Goal: Task Accomplishment & Management: Complete application form

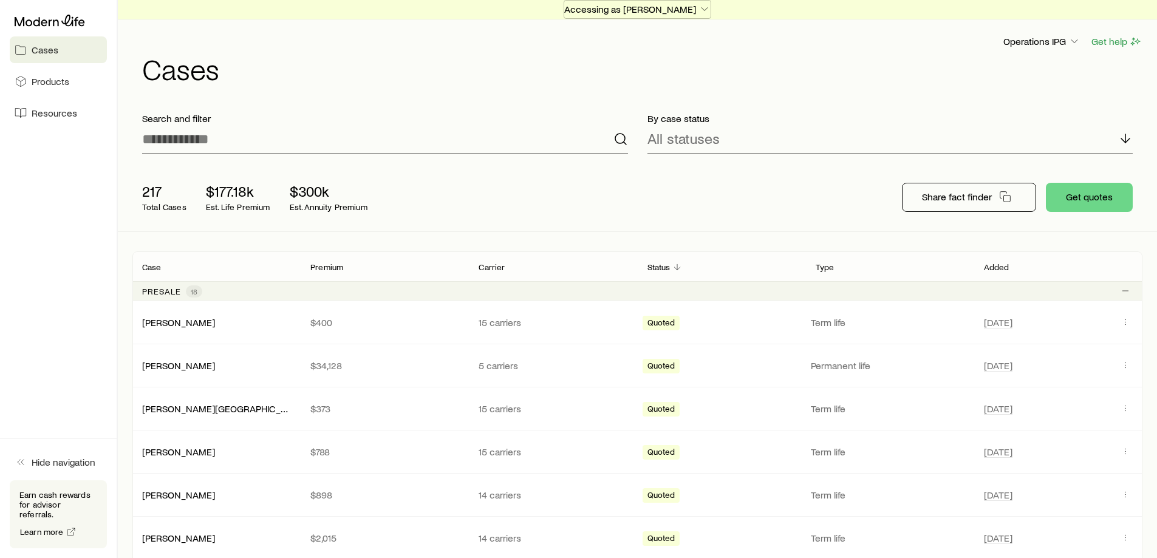
click at [603, 4] on p "Accessing as [PERSON_NAME]" at bounding box center [637, 9] width 146 height 12
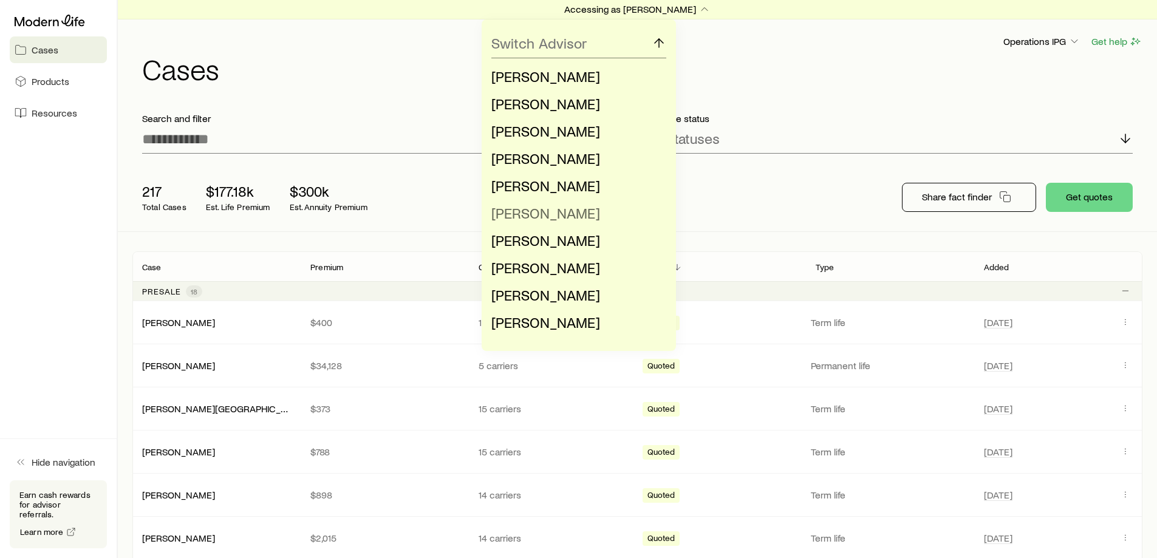
click at [564, 212] on span "[PERSON_NAME]" at bounding box center [546, 213] width 109 height 18
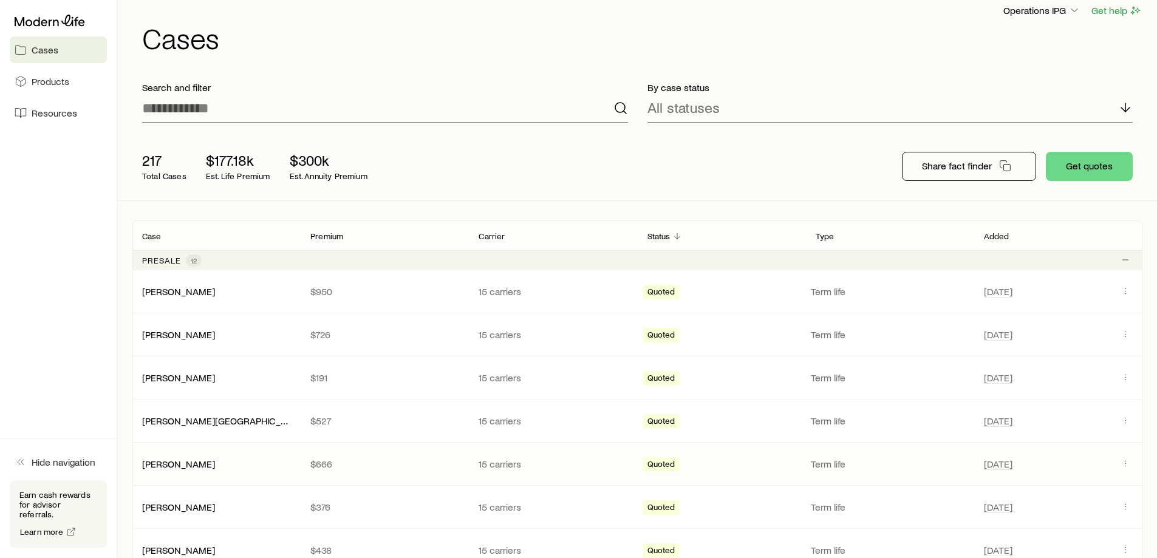
scroll to position [61, 0]
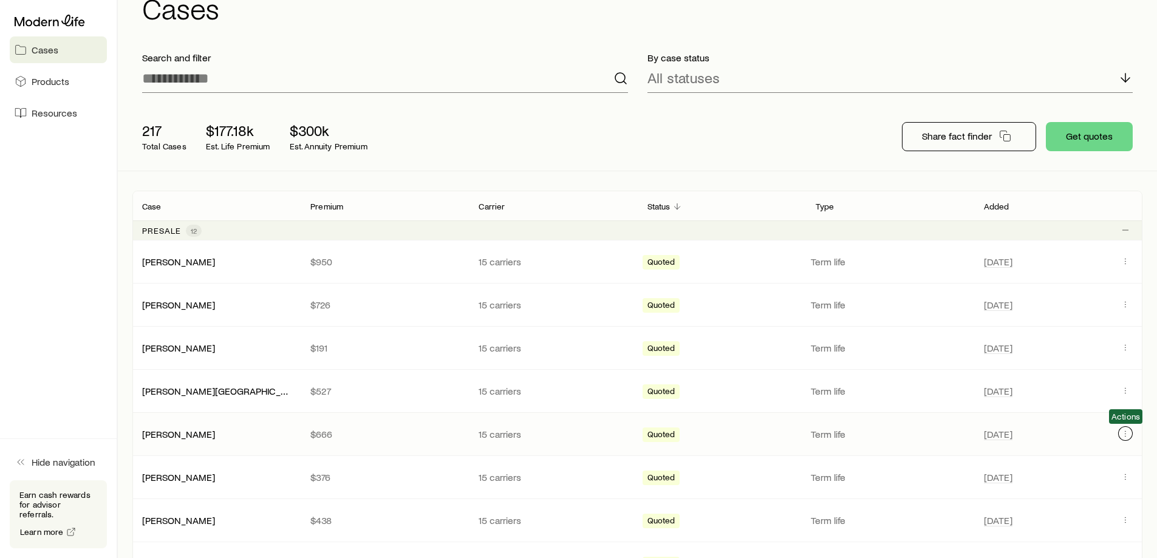
click at [1127, 437] on icon "Client cases" at bounding box center [1126, 434] width 10 height 10
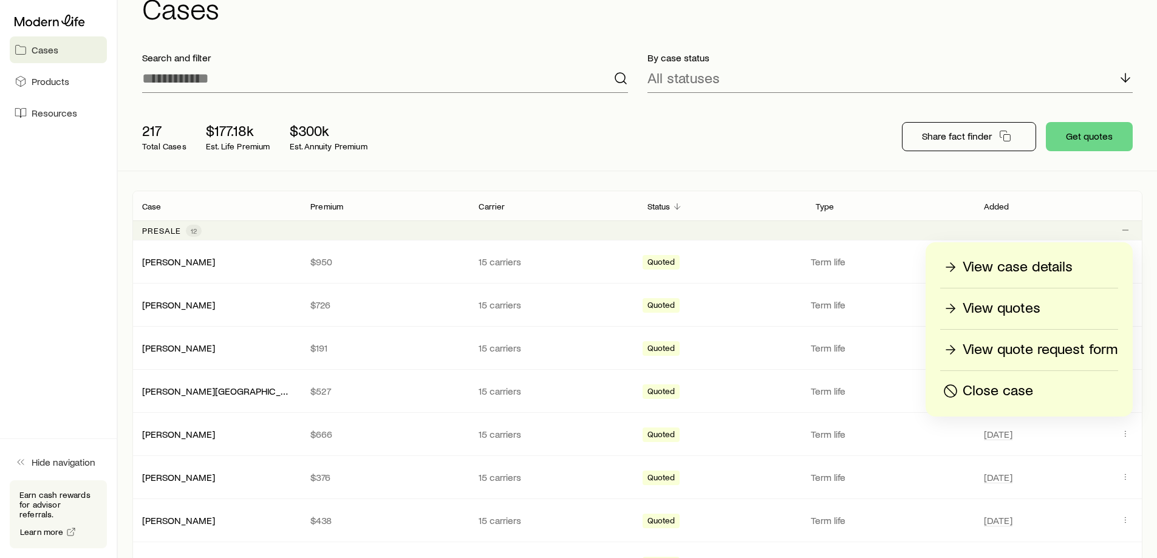
click at [1037, 268] on p "View case details" at bounding box center [1018, 267] width 110 height 19
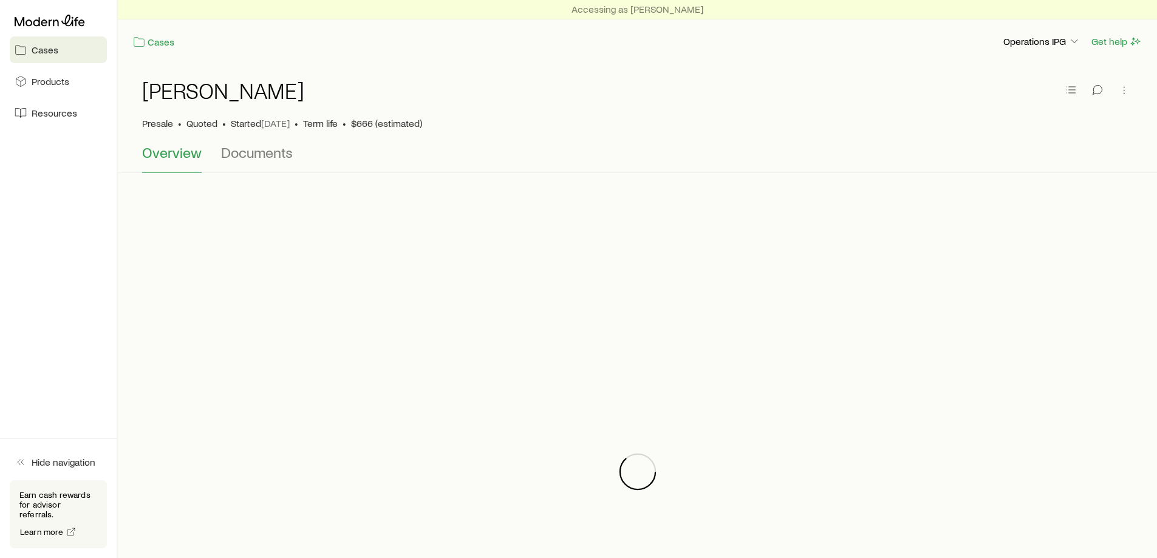
click at [923, 264] on div at bounding box center [637, 472] width 1010 height 558
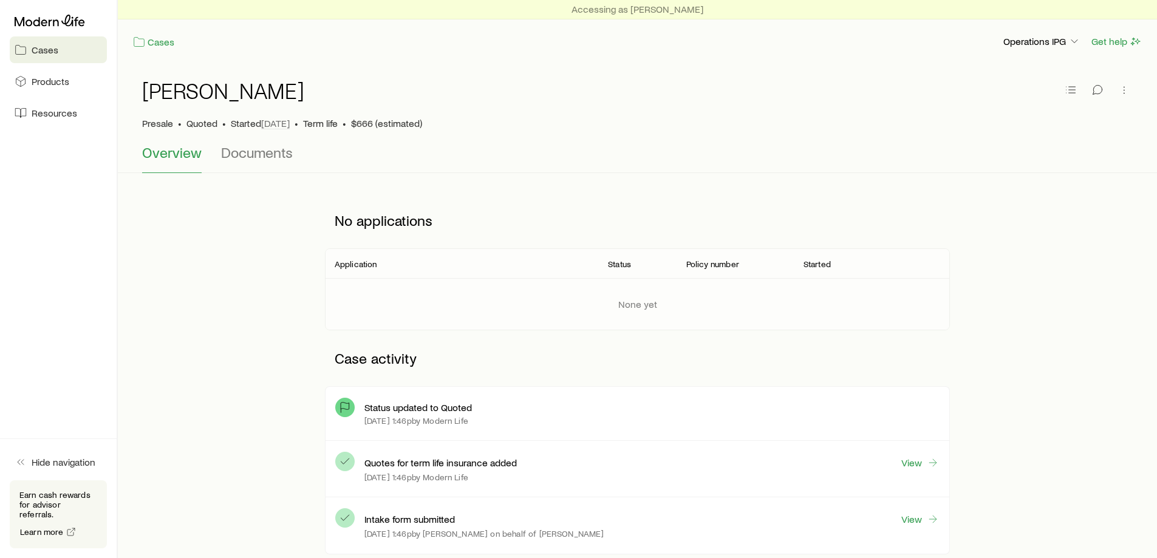
click at [46, 60] on link "Cases" at bounding box center [58, 49] width 97 height 27
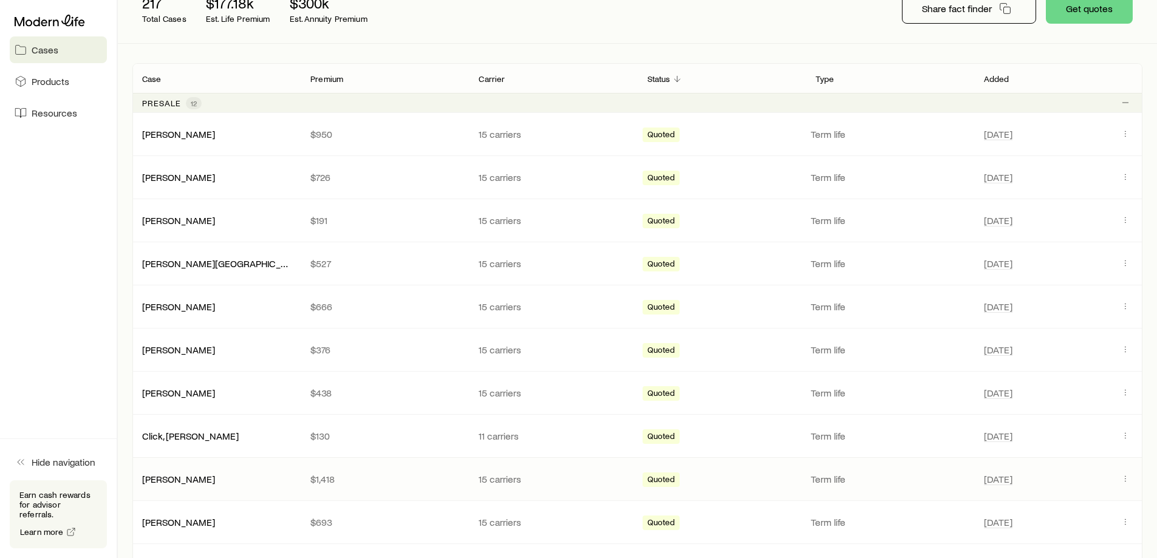
scroll to position [243, 0]
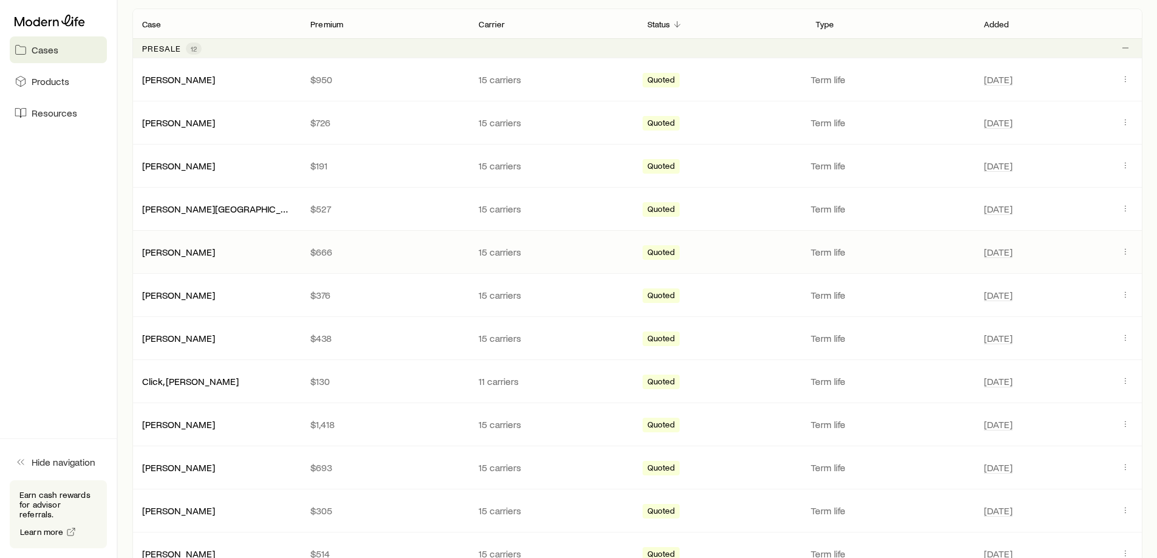
click at [1121, 245] on span "Client cases" at bounding box center [1125, 252] width 15 height 16
click at [1125, 256] on icon "Client cases" at bounding box center [1126, 252] width 10 height 10
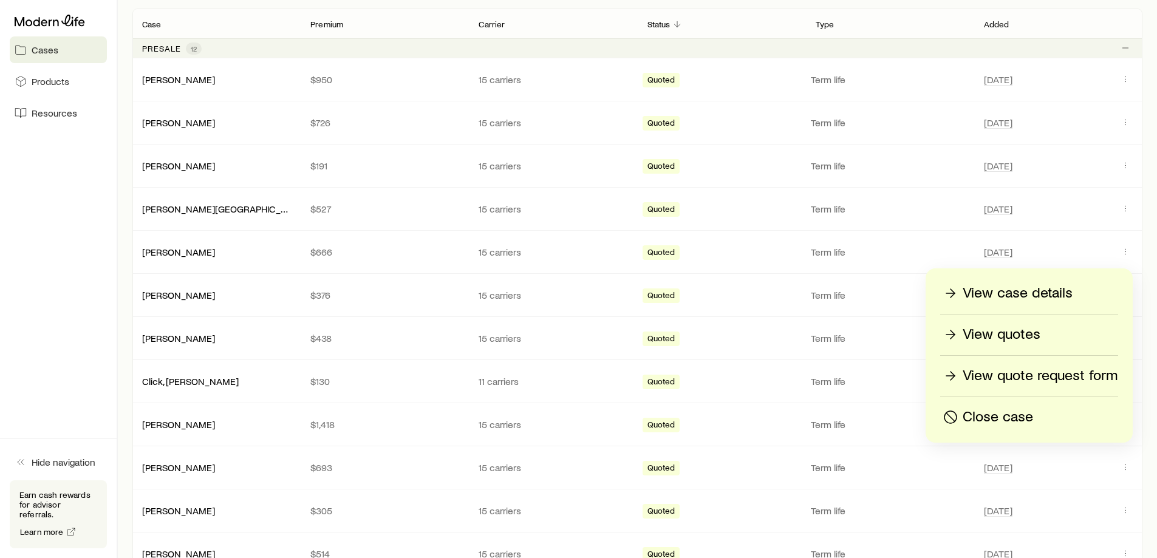
click at [1054, 329] on div "View quotes" at bounding box center [1029, 334] width 177 height 19
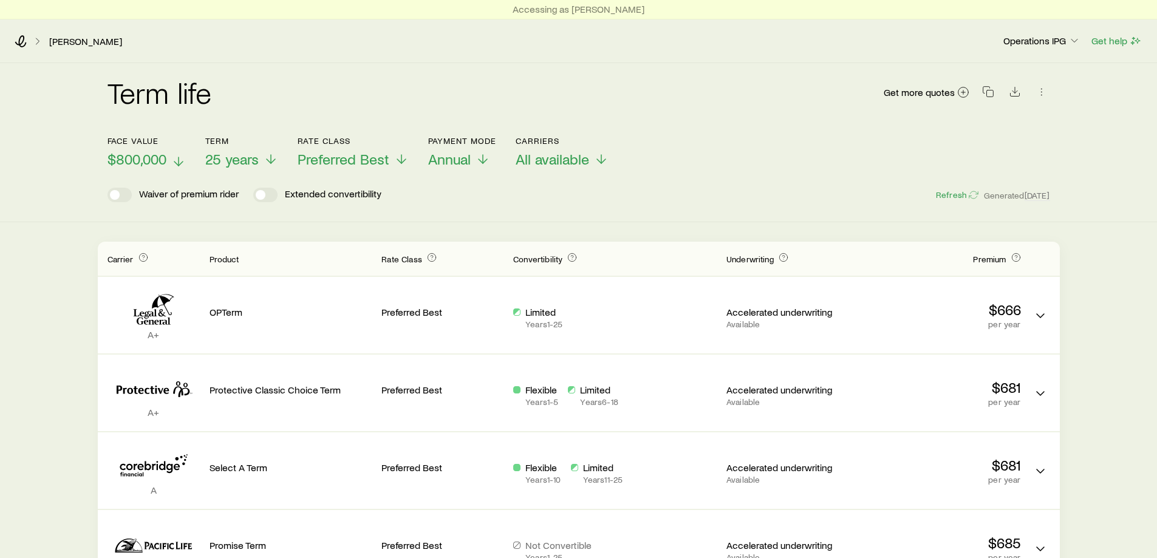
click at [157, 162] on span "$800,000" at bounding box center [137, 159] width 59 height 17
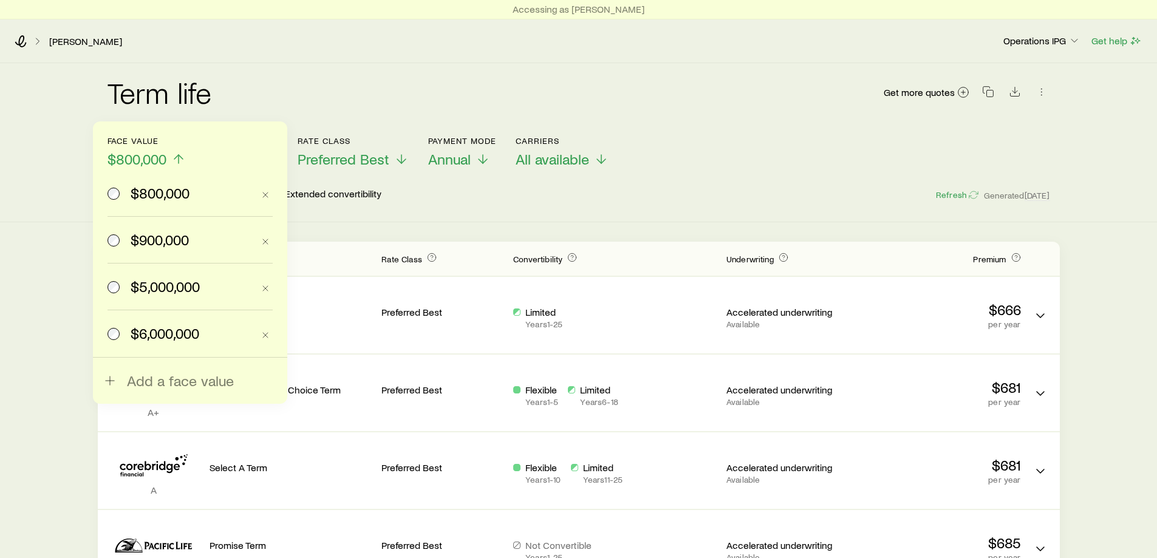
click at [166, 249] on label "$900,000" at bounding box center [181, 240] width 146 height 46
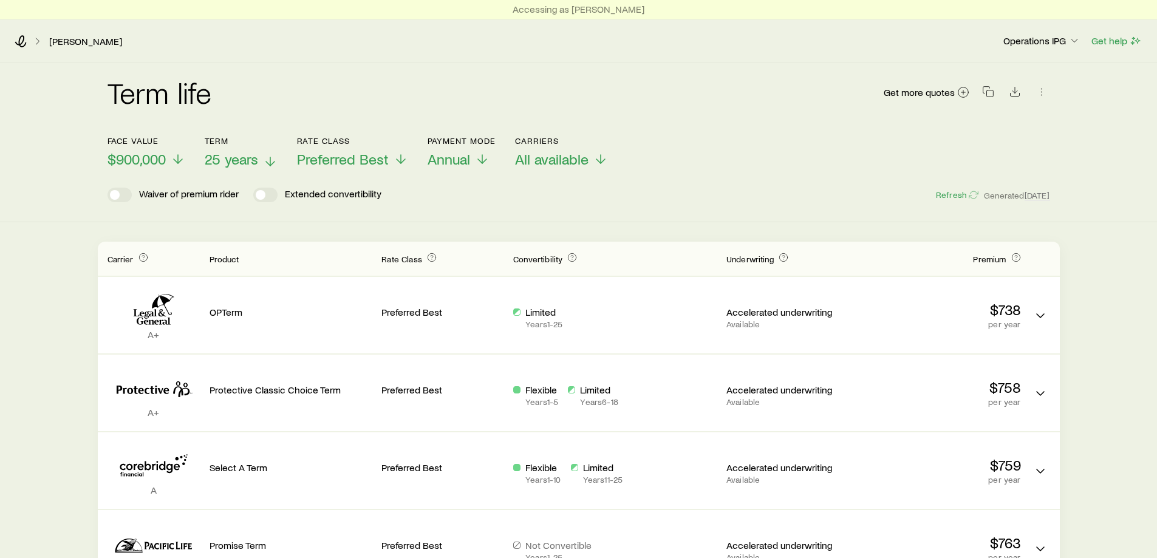
click at [242, 154] on span "25 years" at bounding box center [231, 159] width 53 height 17
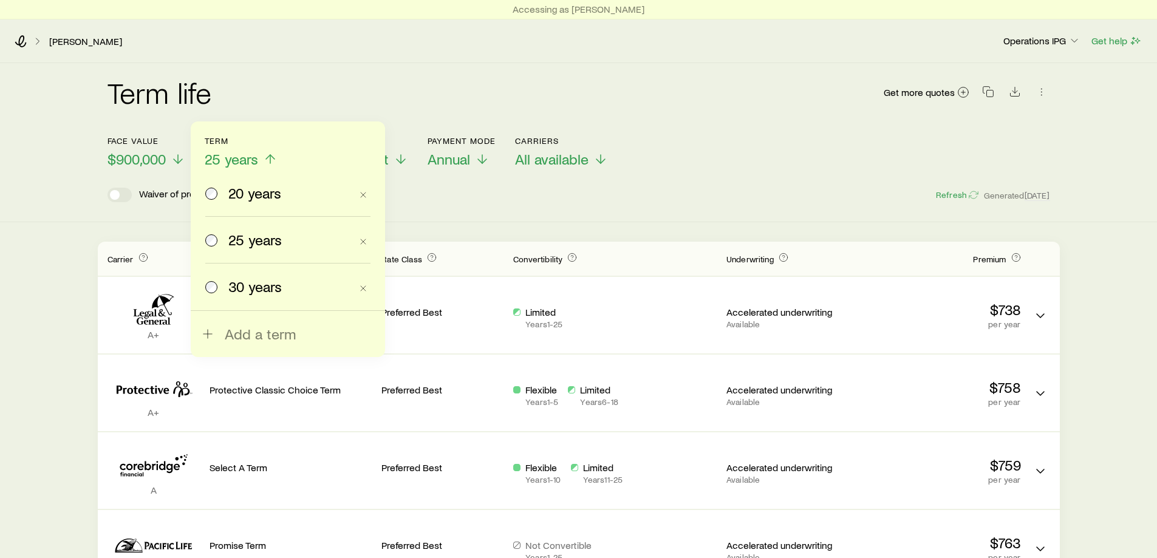
click at [238, 289] on span "30 years" at bounding box center [254, 286] width 53 height 17
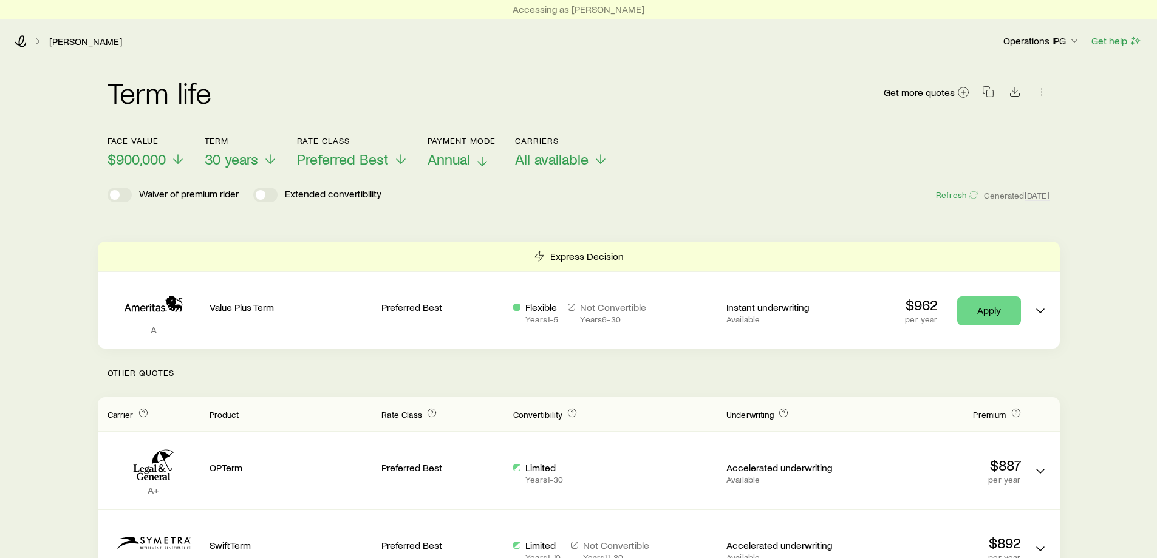
click at [447, 150] on button "Payment Mode Annual" at bounding box center [462, 152] width 69 height 32
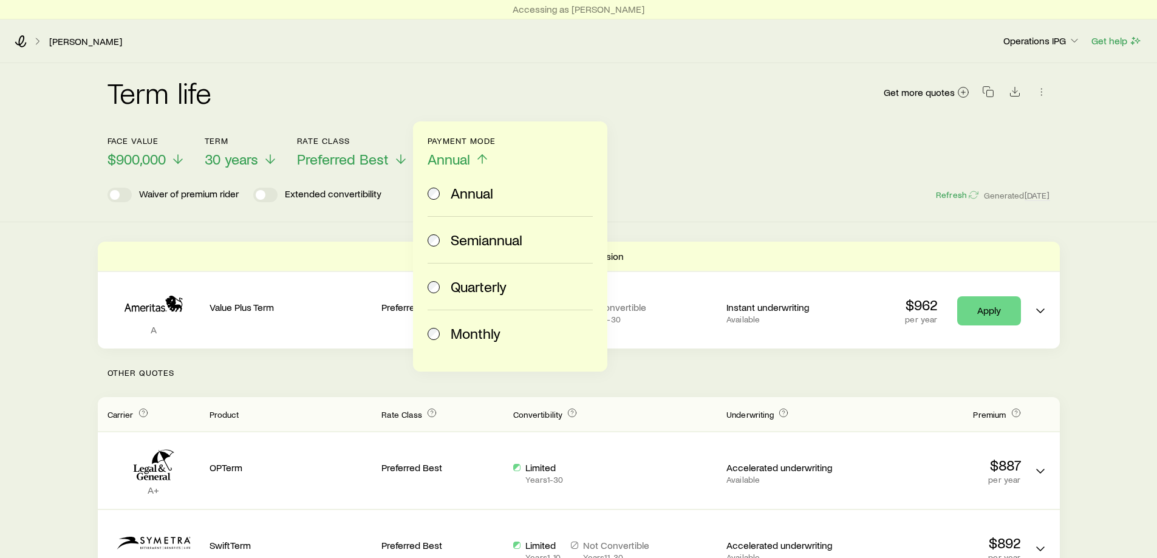
click at [482, 326] on span "Monthly" at bounding box center [476, 333] width 50 height 17
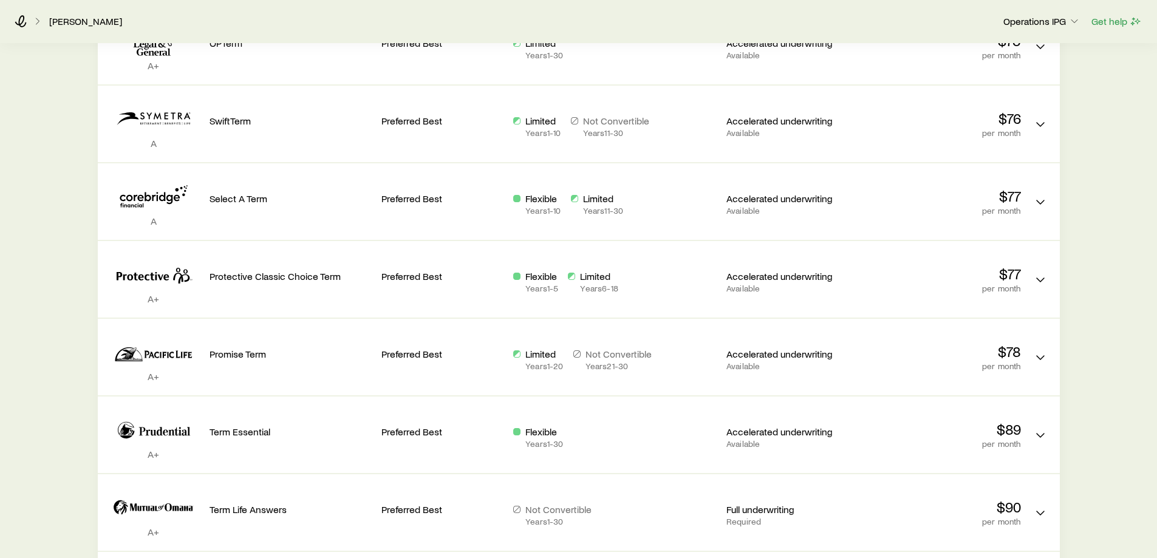
scroll to position [425, 0]
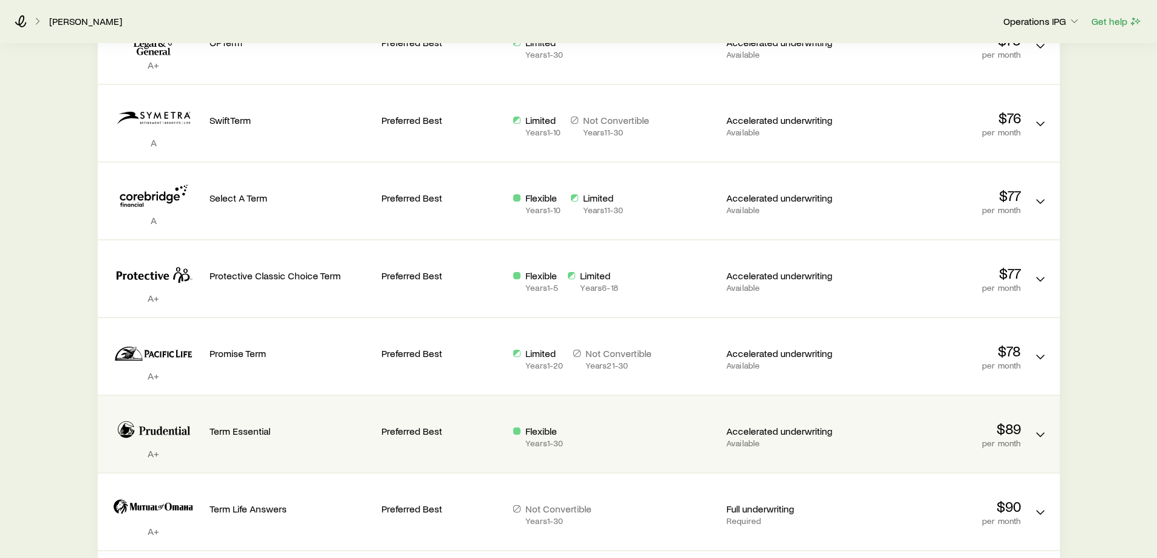
click at [662, 456] on div "Flexible Years 1 - 30" at bounding box center [615, 434] width 204 height 57
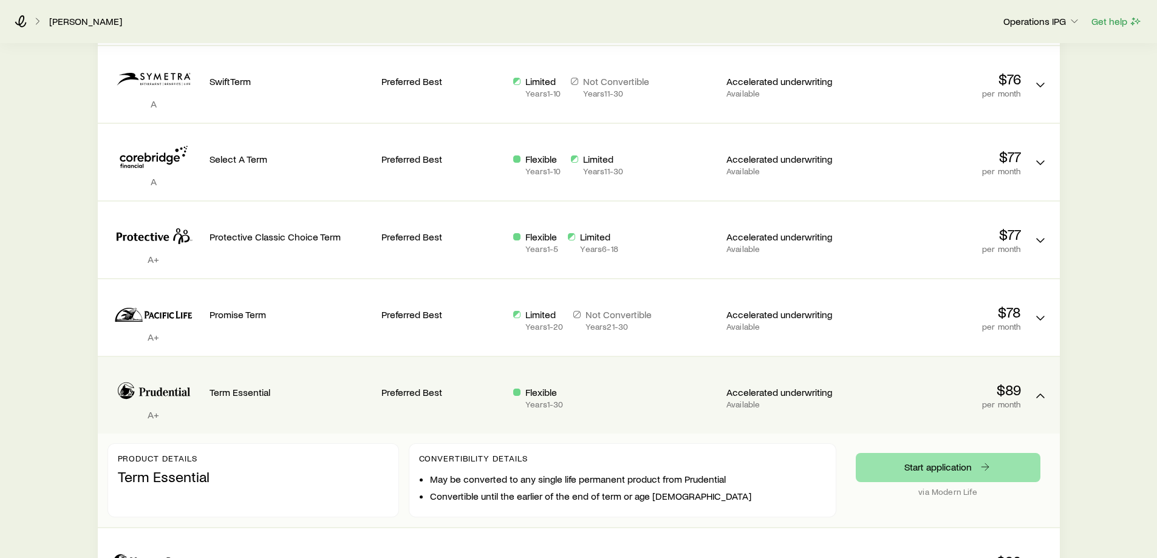
scroll to position [486, 0]
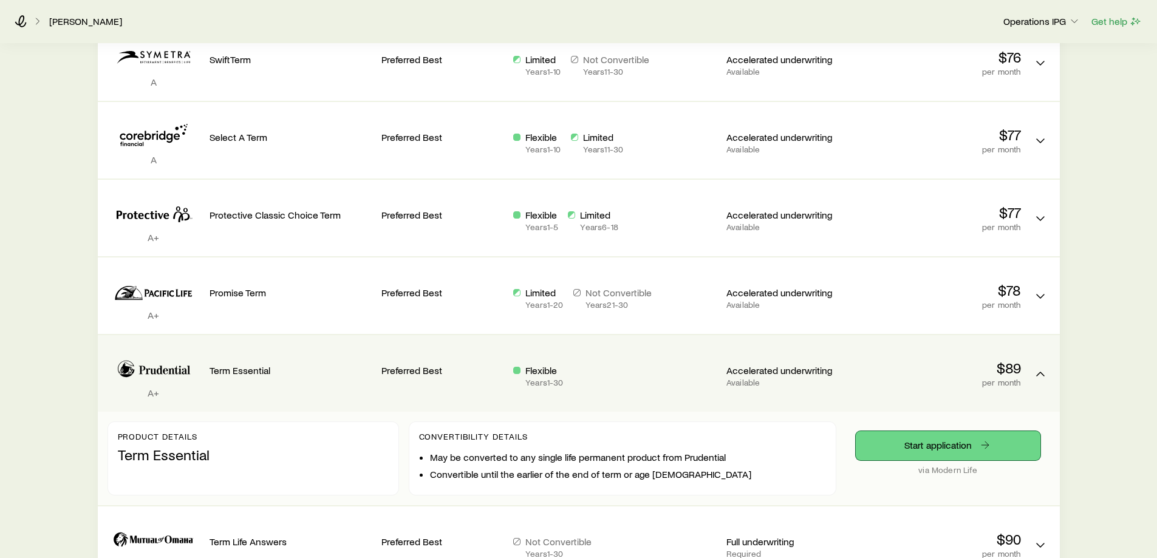
click at [933, 439] on link "Start application" at bounding box center [948, 445] width 185 height 29
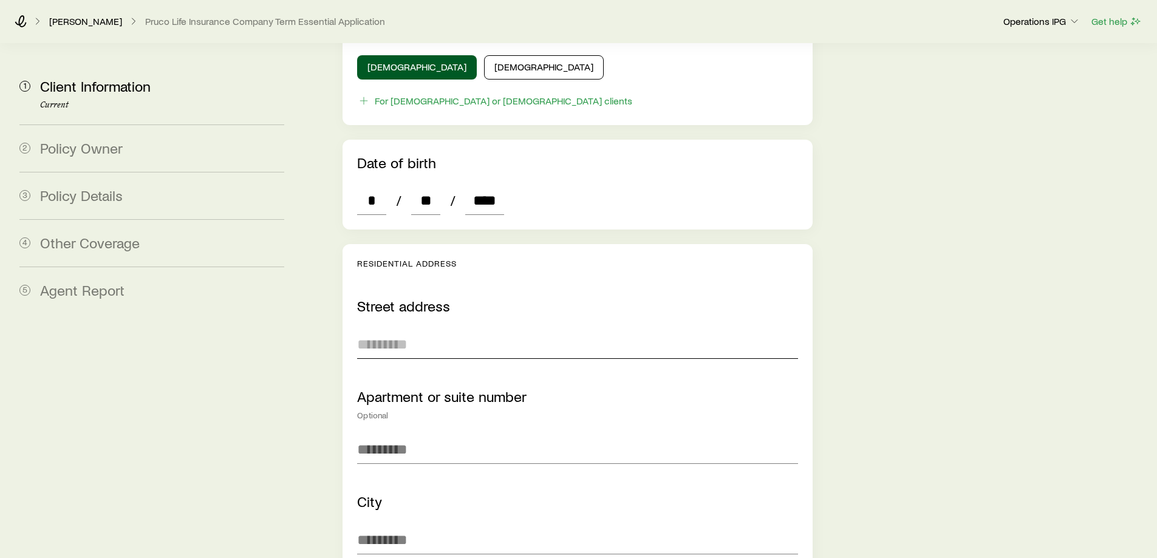
scroll to position [668, 0]
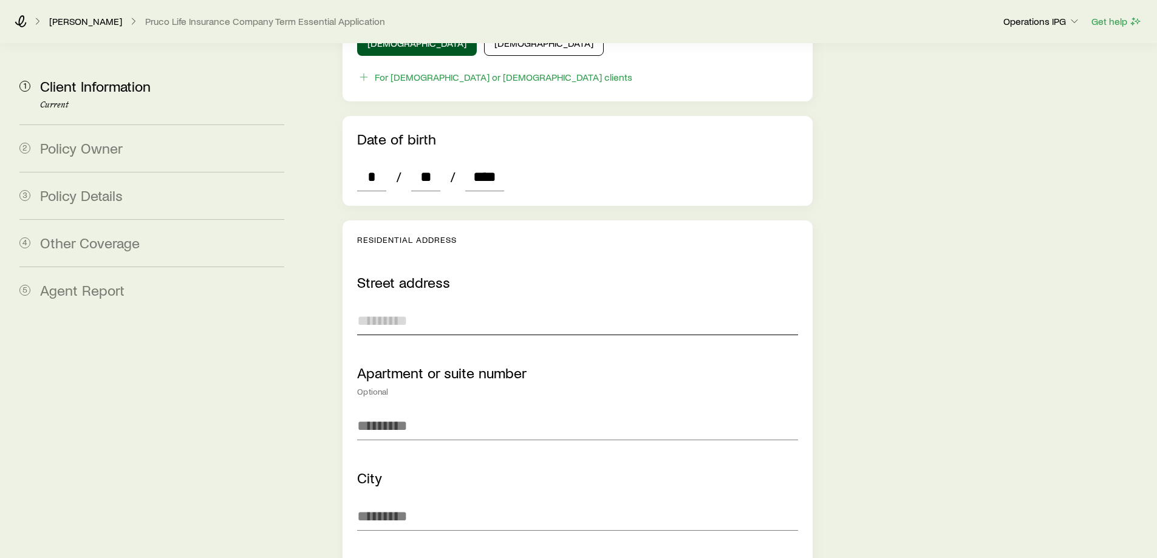
click at [399, 306] on input "text" at bounding box center [577, 320] width 440 height 29
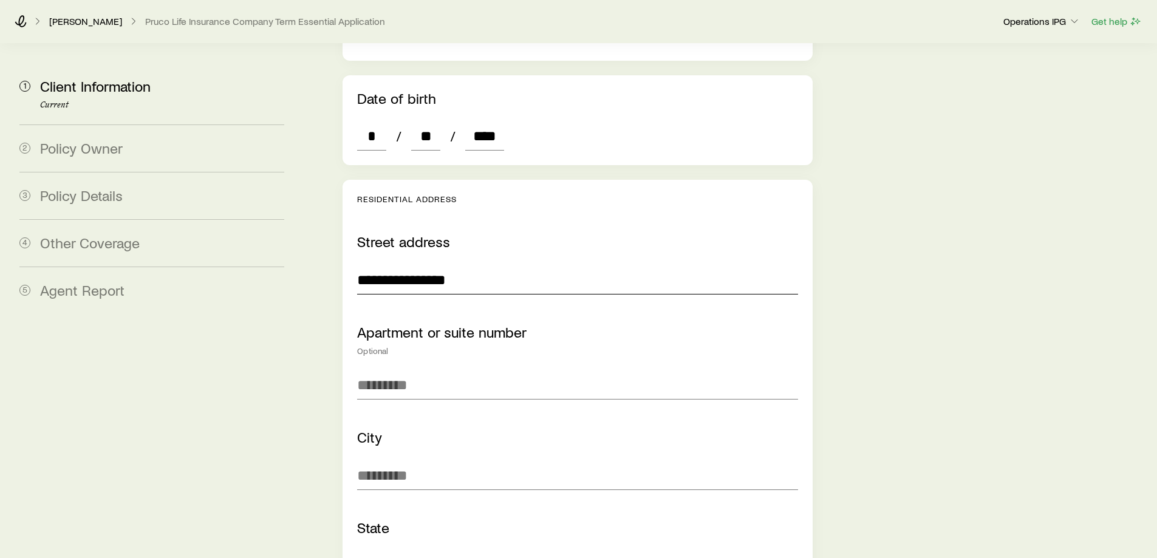
scroll to position [729, 0]
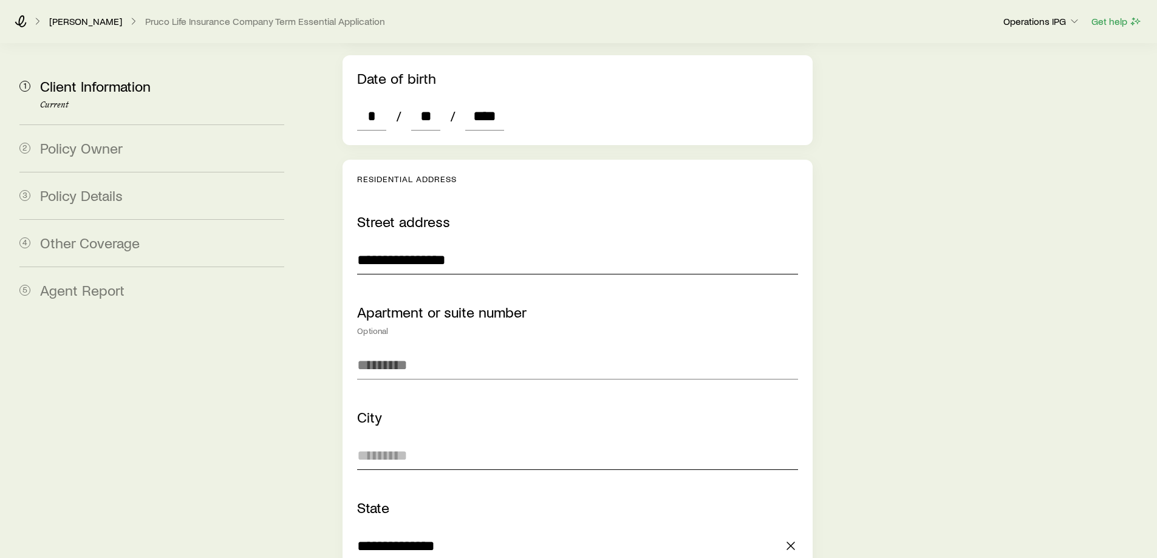
type input "**********"
click at [419, 441] on input "text" at bounding box center [577, 455] width 440 height 29
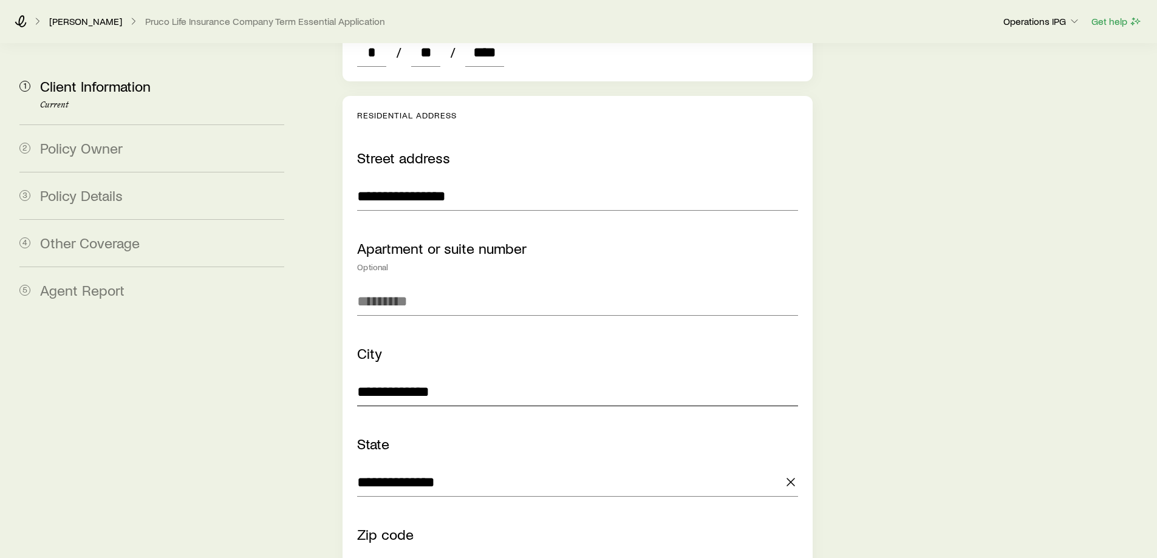
scroll to position [851, 0]
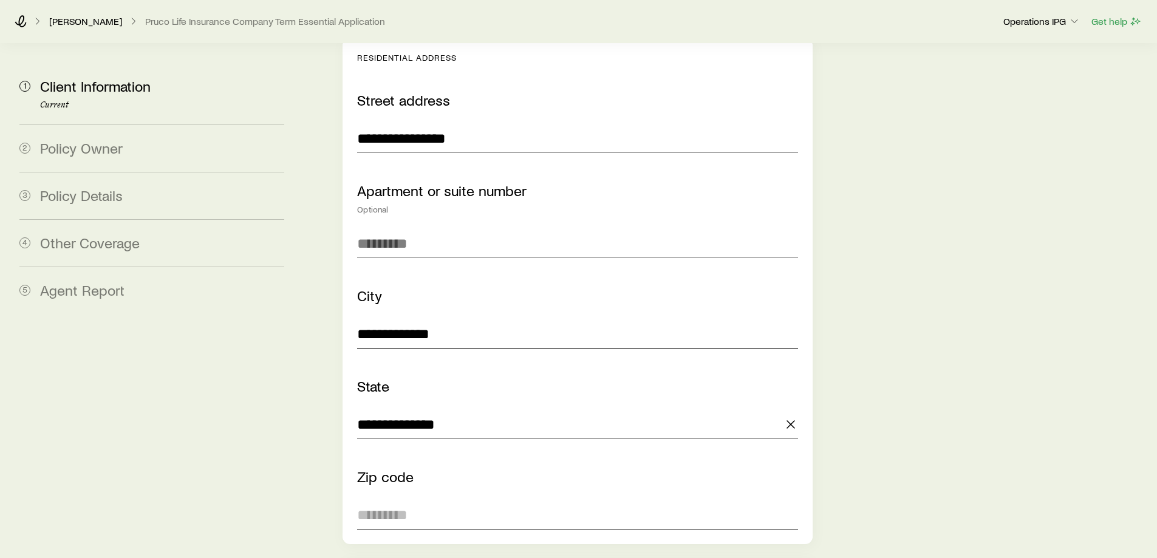
type input "**********"
click at [423, 501] on input "text" at bounding box center [577, 515] width 440 height 29
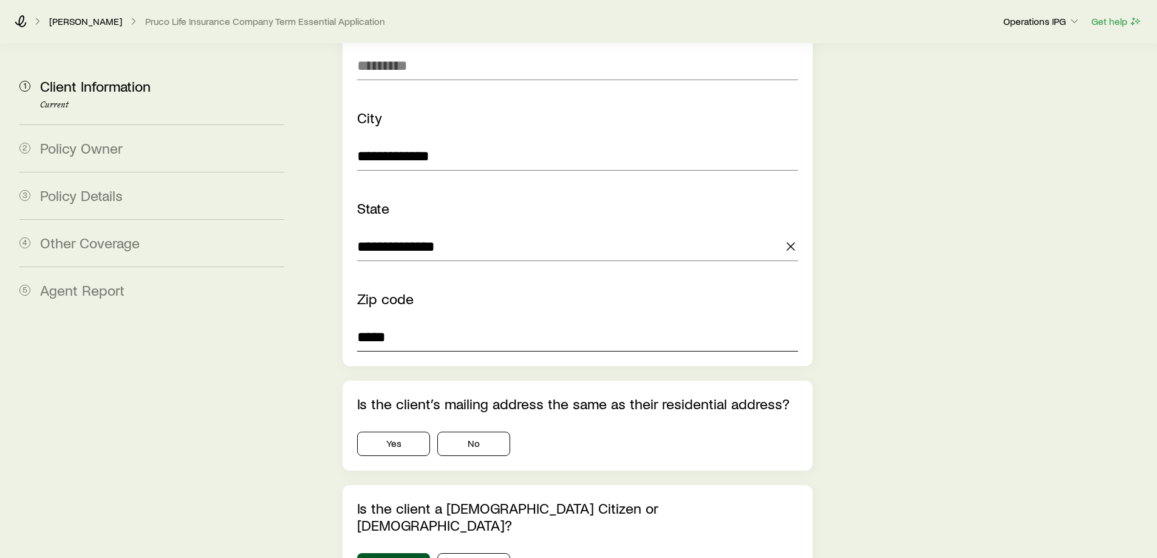
scroll to position [1033, 0]
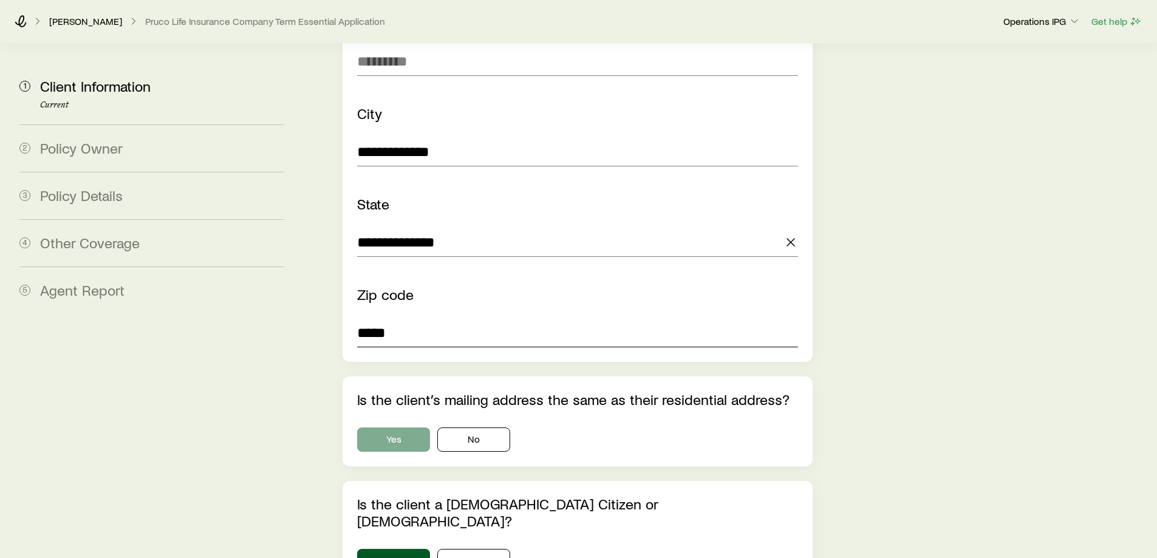
type input "*****"
click at [403, 428] on button "Yes" at bounding box center [393, 440] width 73 height 24
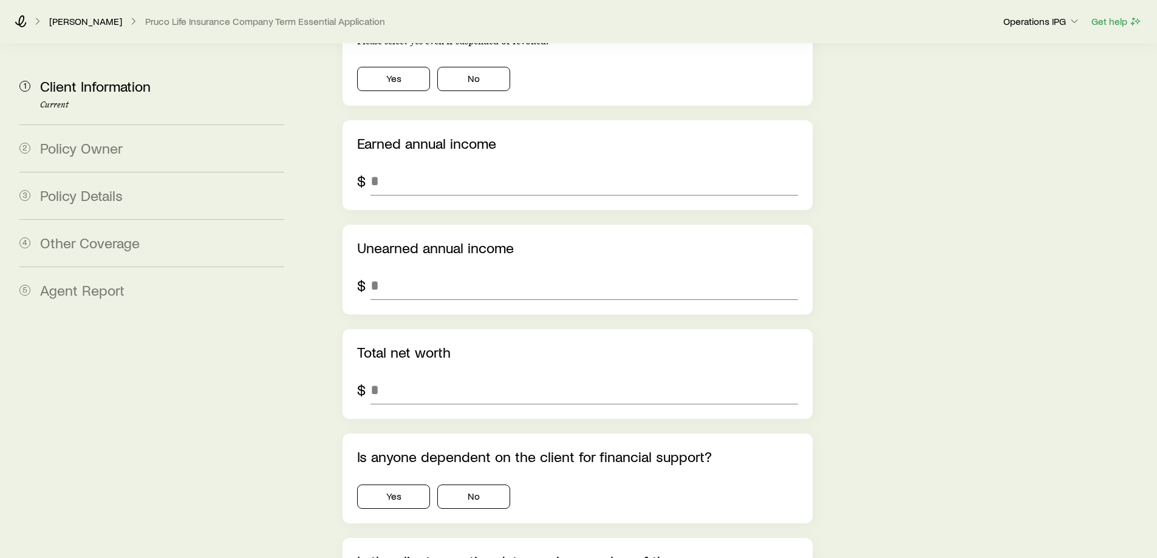
scroll to position [1640, 0]
click at [392, 484] on button "Yes" at bounding box center [393, 496] width 73 height 24
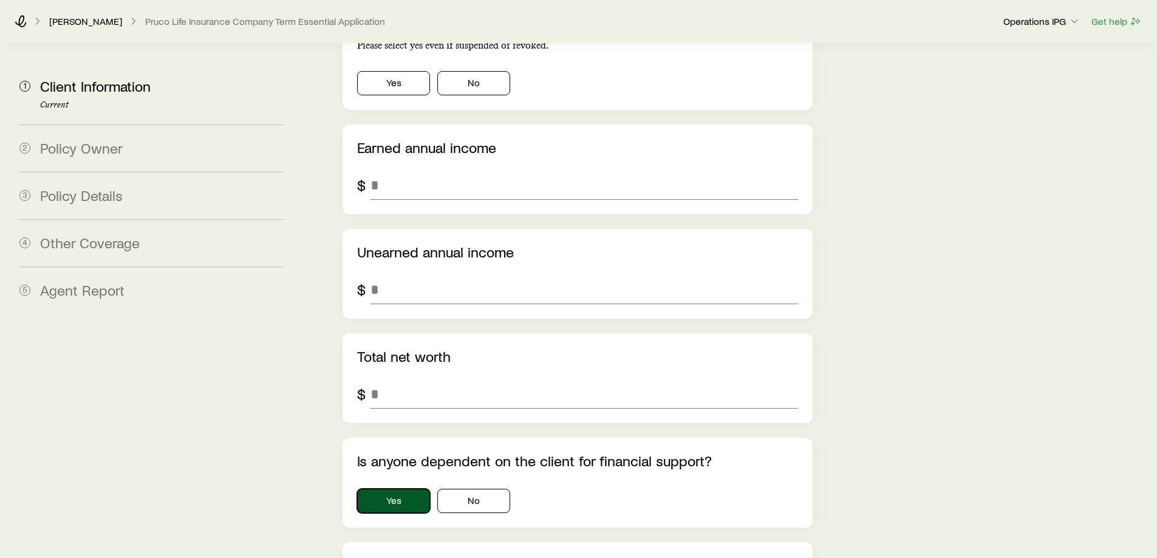
scroll to position [1337, 0]
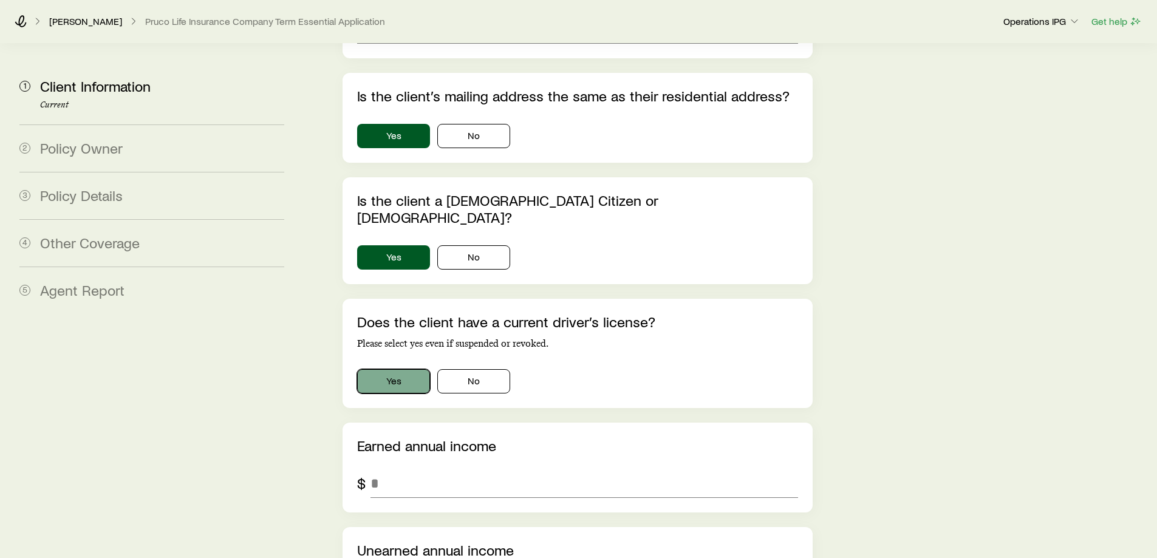
click at [384, 369] on button "Yes" at bounding box center [393, 381] width 73 height 24
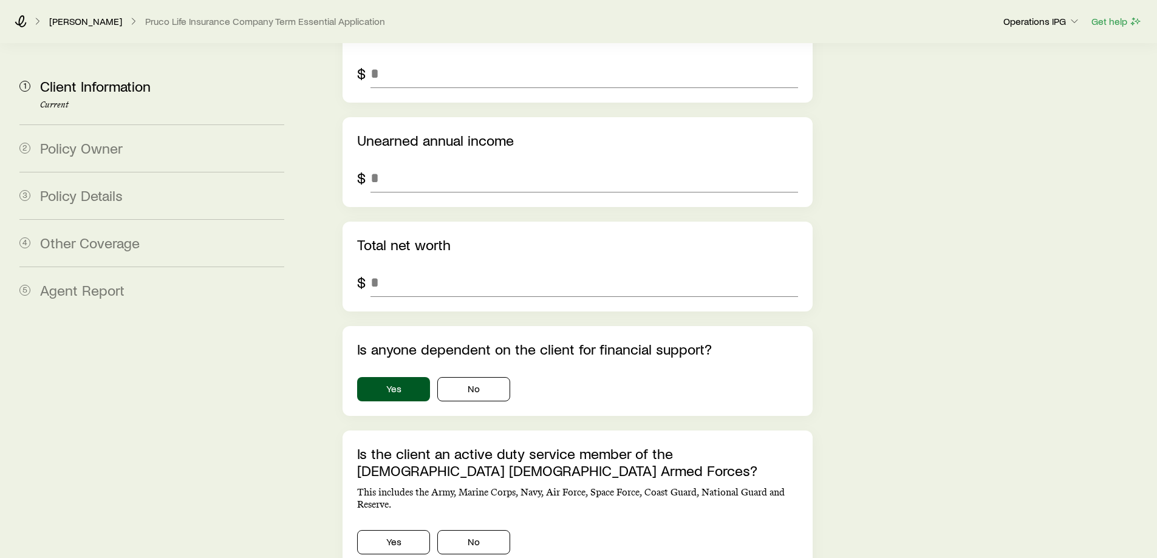
scroll to position [2066, 0]
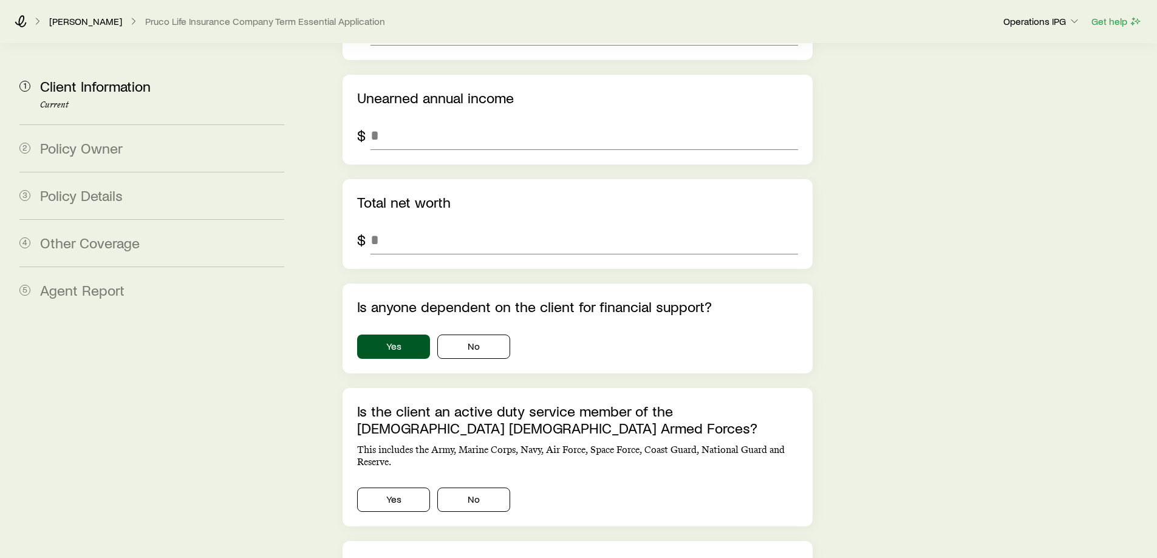
click at [484, 462] on div "Is the client an active duty service member of the [DEMOGRAPHIC_DATA] [DEMOGRAP…" at bounding box center [578, 457] width 470 height 139
click at [493, 488] on button "No" at bounding box center [473, 500] width 73 height 24
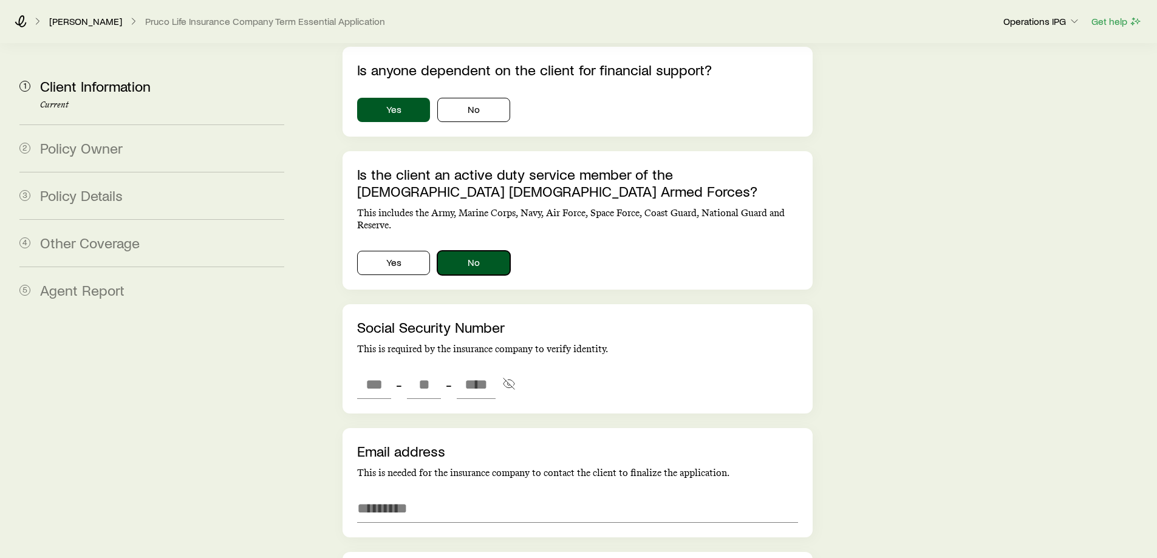
scroll to position [2309, 0]
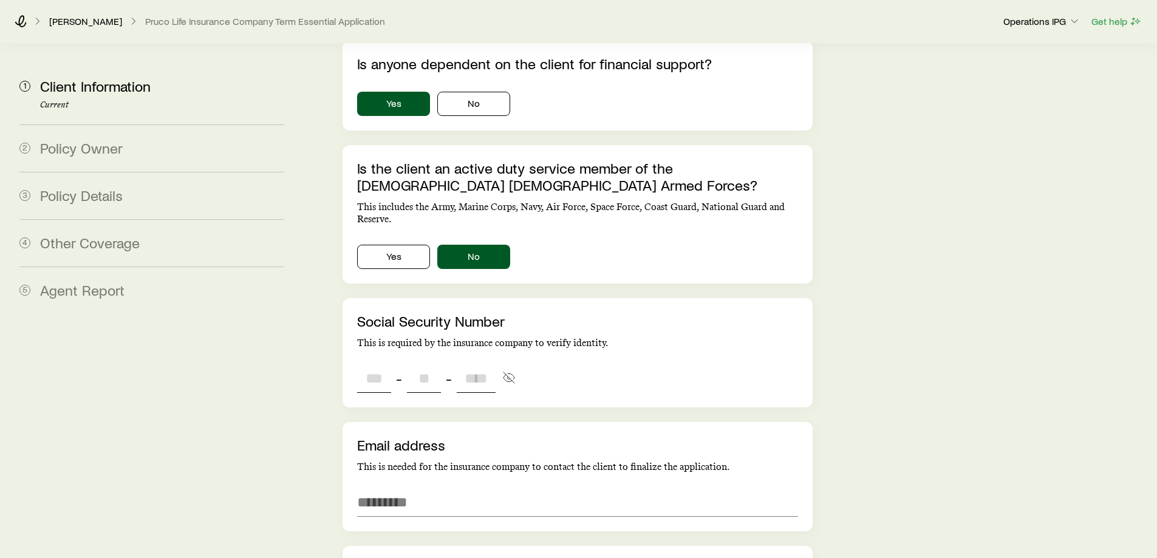
click at [386, 364] on input "tel" at bounding box center [374, 378] width 34 height 29
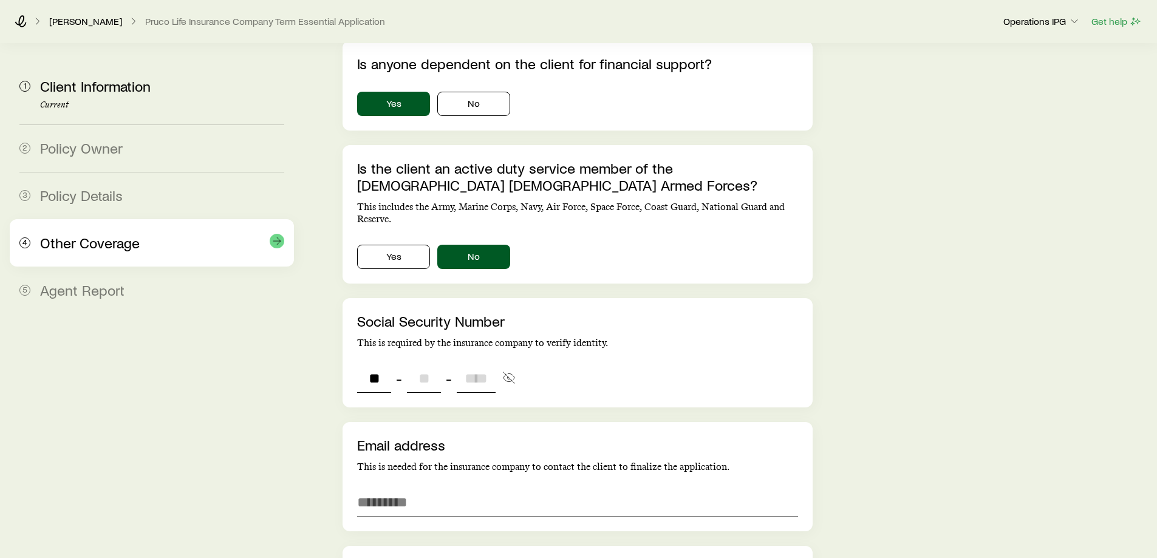
type input "***"
type input "**"
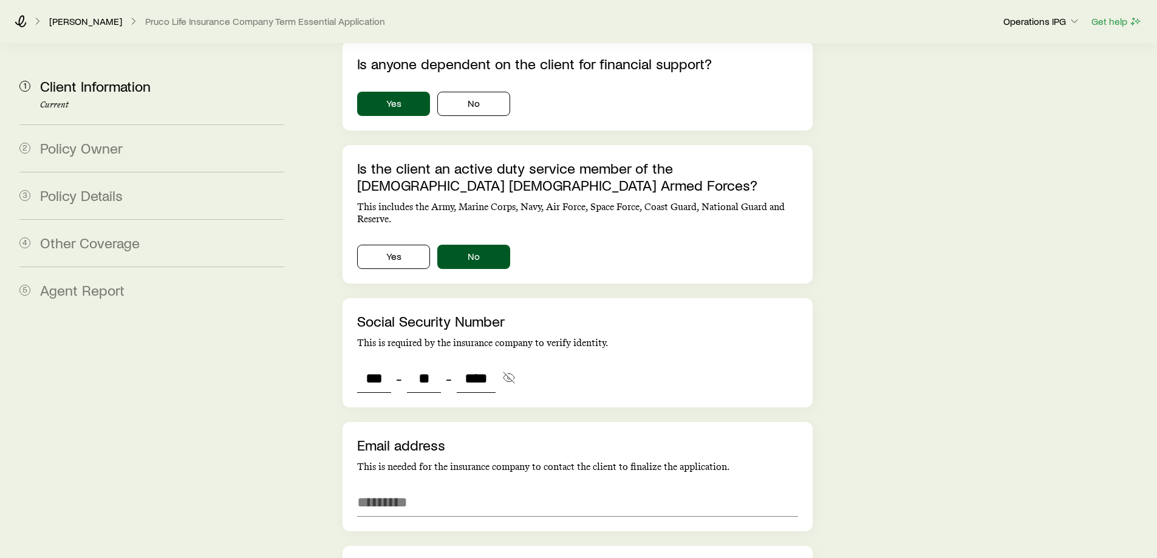
type input "****"
click at [414, 488] on input "email" at bounding box center [577, 502] width 440 height 29
paste input "**********"
type input "**********"
type input "***"
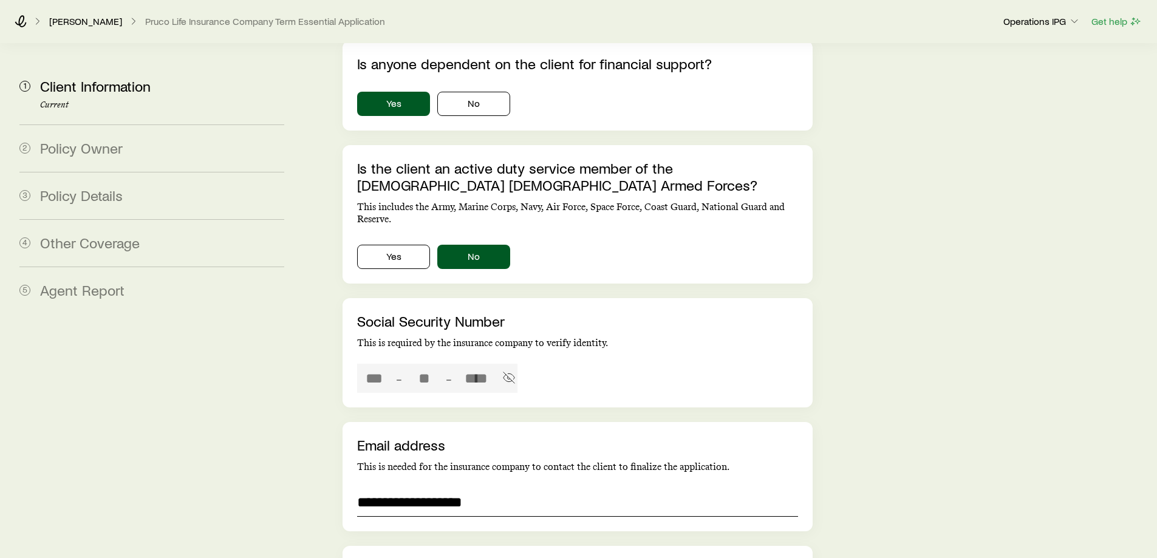
type input "**"
type input "**********"
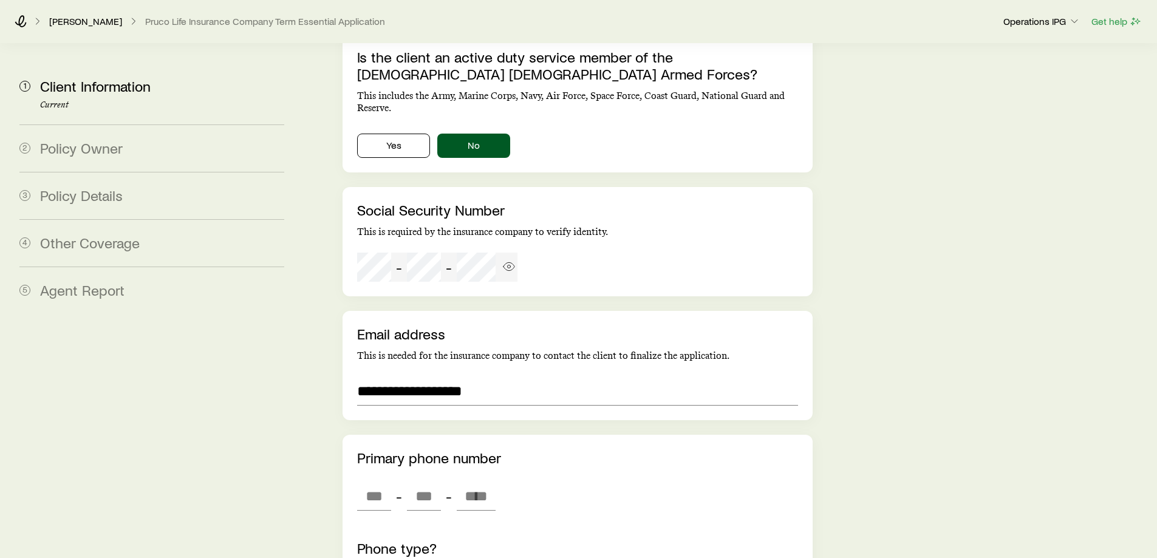
scroll to position [2430, 0]
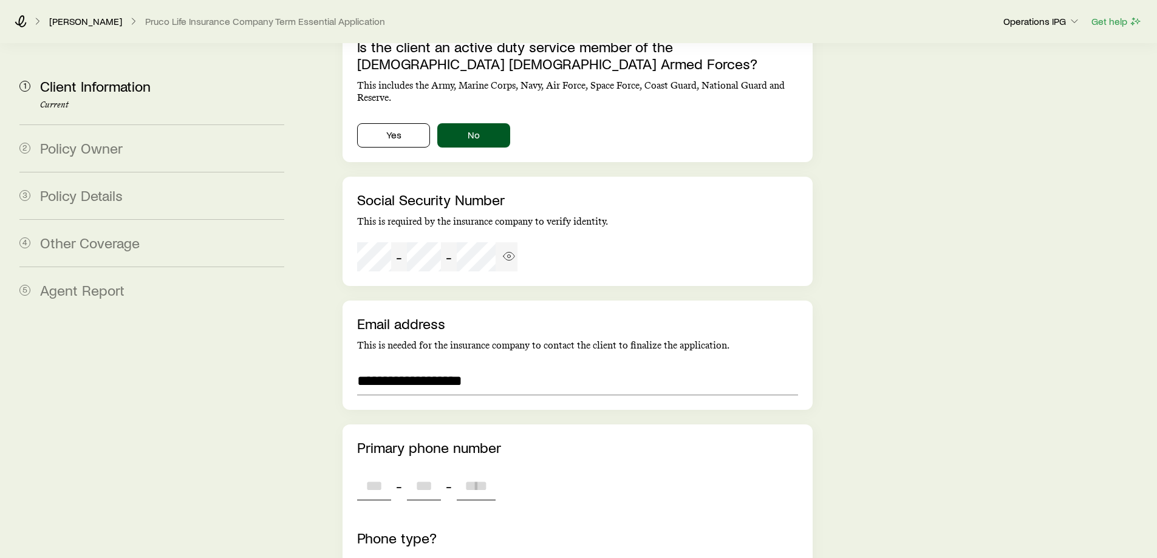
click at [364, 471] on input "tel" at bounding box center [374, 485] width 34 height 29
paste input "****"
type input "***"
type input "****"
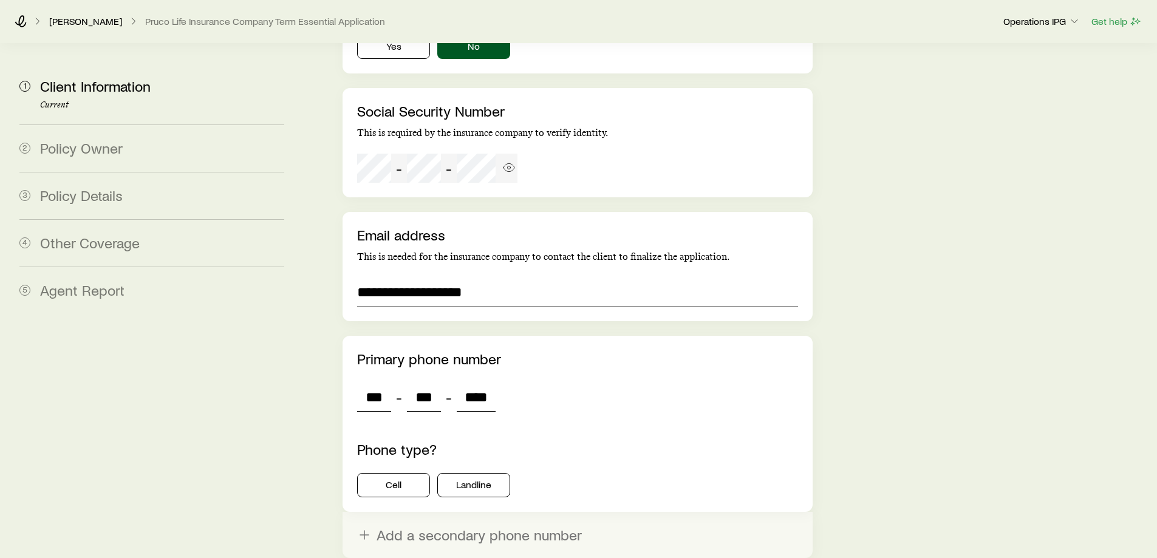
scroll to position [2552, 0]
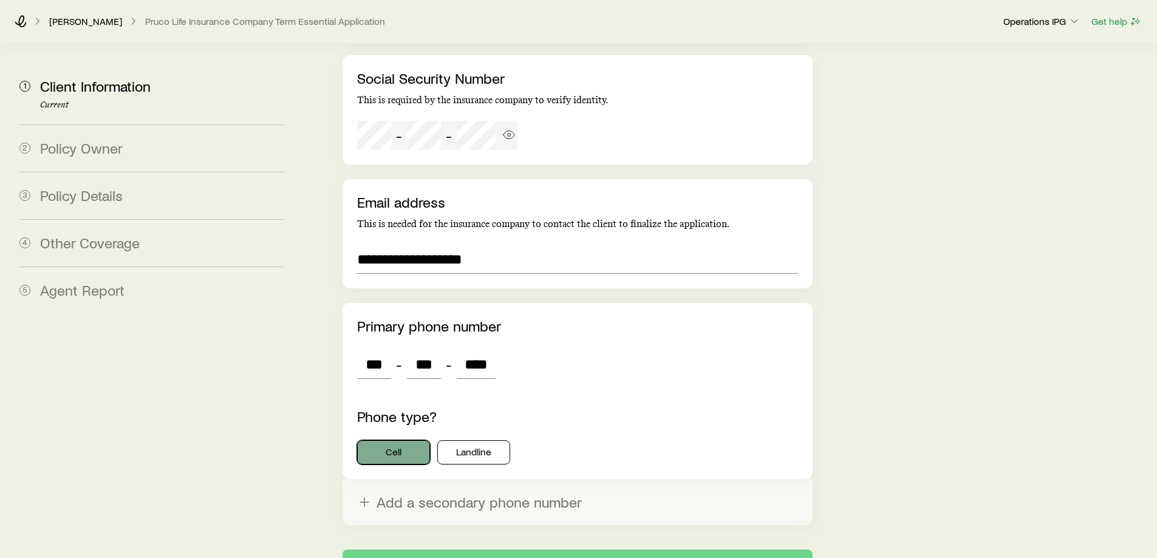
click at [415, 440] on button "Cell" at bounding box center [393, 452] width 73 height 24
click at [523, 550] on button "Next: Policy Owner" at bounding box center [578, 564] width 470 height 29
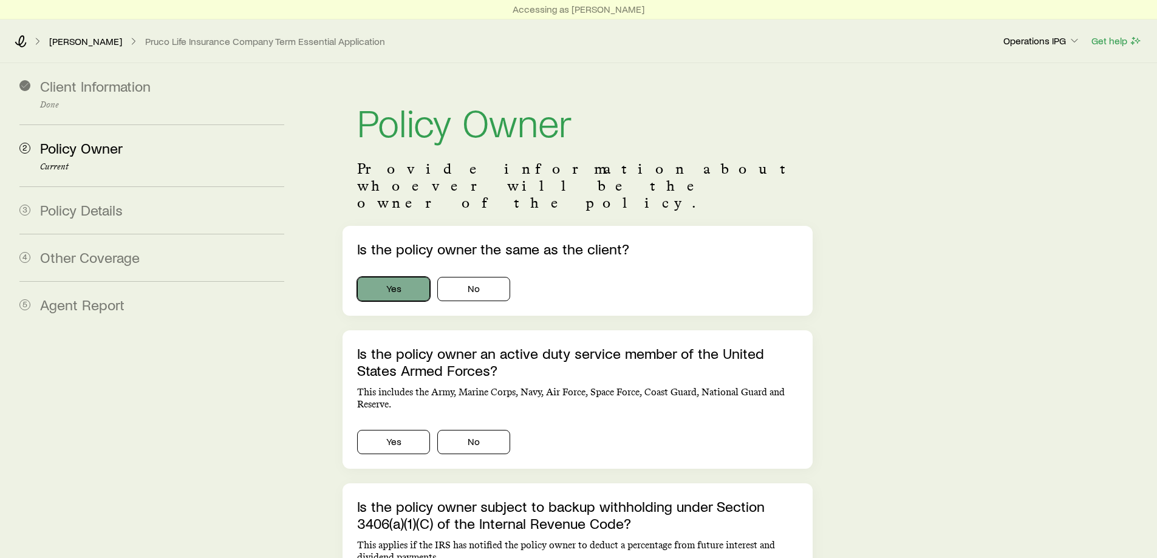
click at [396, 277] on button "Yes" at bounding box center [393, 289] width 73 height 24
click at [464, 420] on div "Is the policy owner an active duty service member of the United States Armed Fo…" at bounding box center [578, 400] width 470 height 139
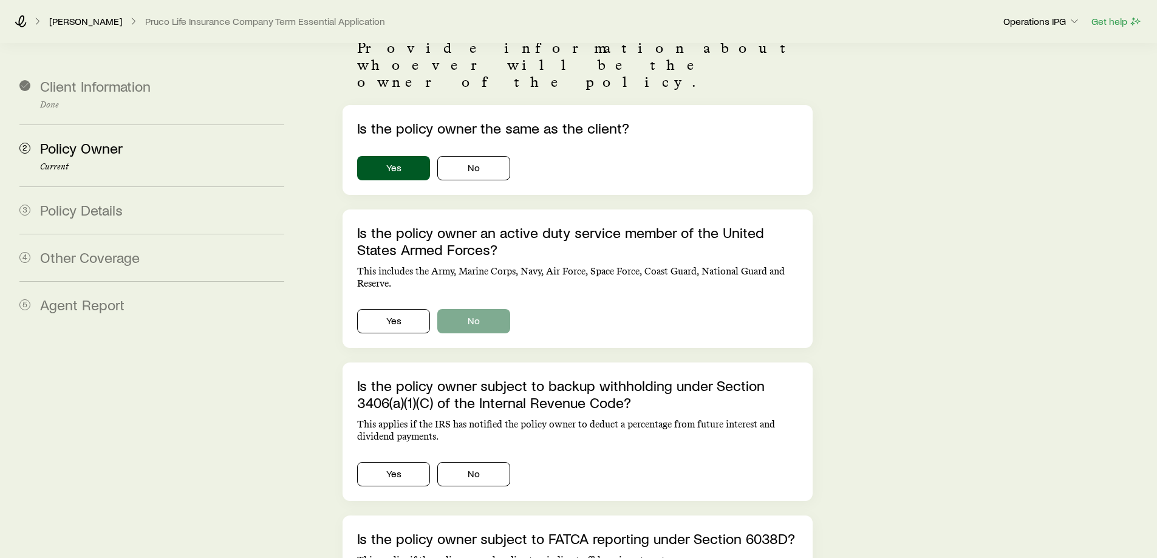
scroll to position [122, 0]
click at [467, 309] on button "No" at bounding box center [473, 321] width 73 height 24
drag, startPoint x: 476, startPoint y: 428, endPoint x: 473, endPoint y: 444, distance: 16.1
click at [476, 462] on button "No" at bounding box center [473, 474] width 73 height 24
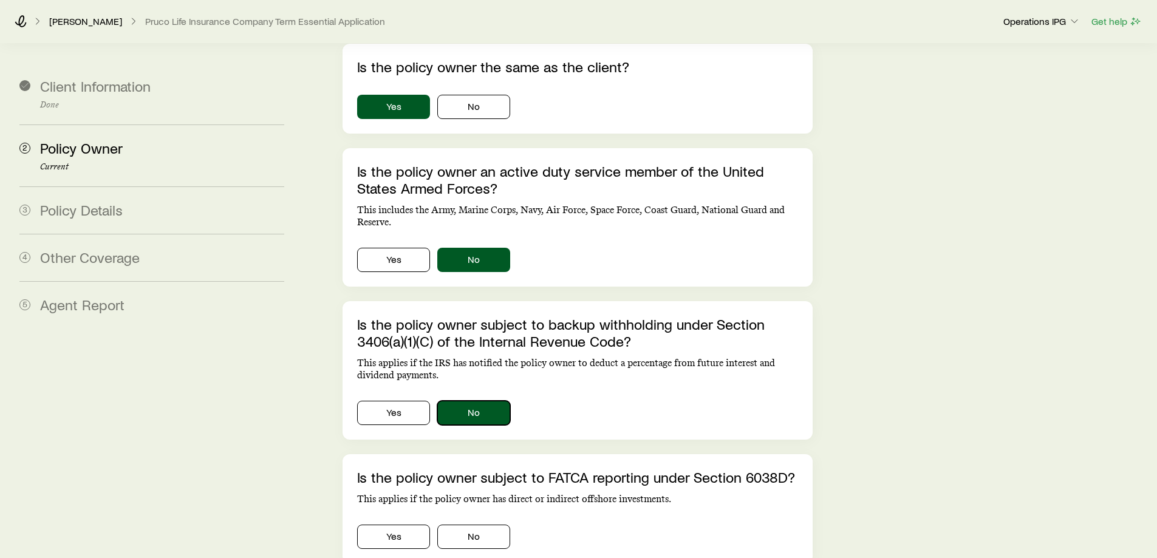
scroll to position [365, 0]
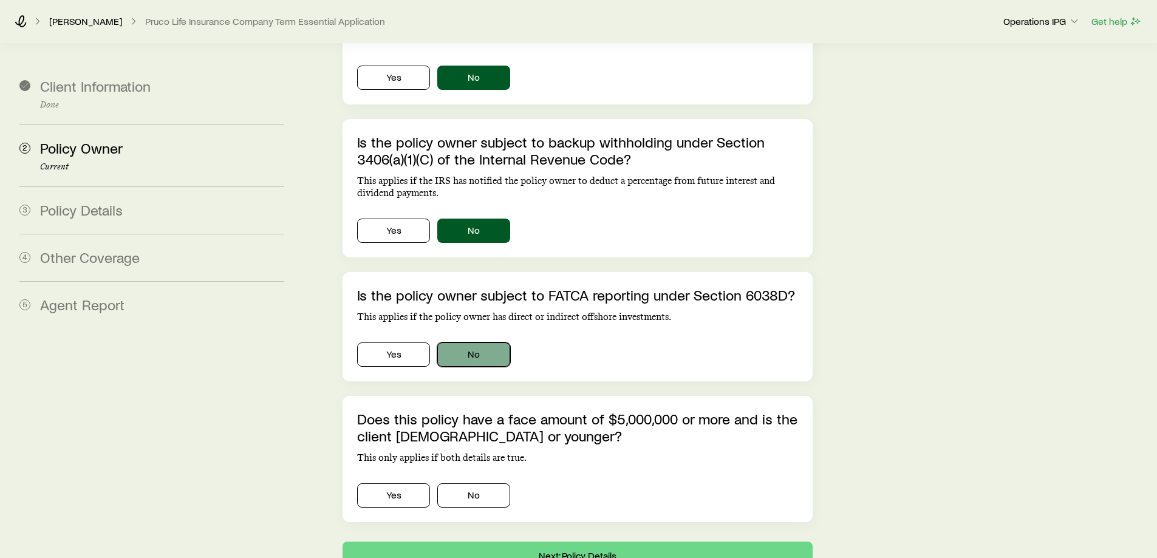
click at [475, 343] on button "No" at bounding box center [473, 355] width 73 height 24
click at [465, 479] on div "Yes No" at bounding box center [577, 493] width 440 height 29
click at [466, 484] on button "No" at bounding box center [473, 496] width 73 height 24
click at [467, 484] on button "No" at bounding box center [473, 496] width 73 height 24
click at [484, 484] on button "No" at bounding box center [473, 496] width 73 height 24
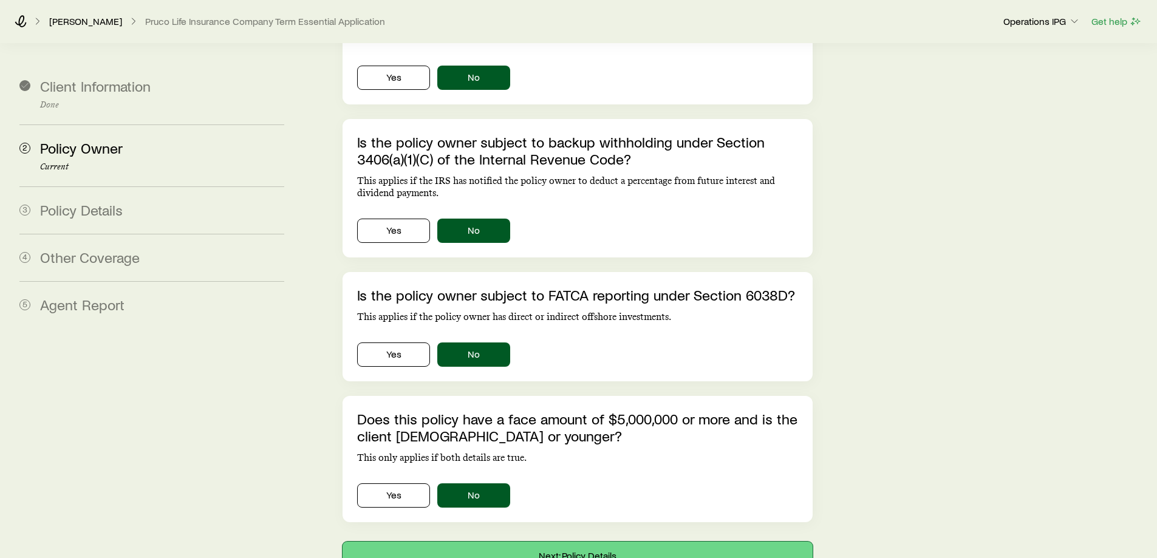
click at [518, 542] on button "Next: Policy Details" at bounding box center [578, 556] width 470 height 29
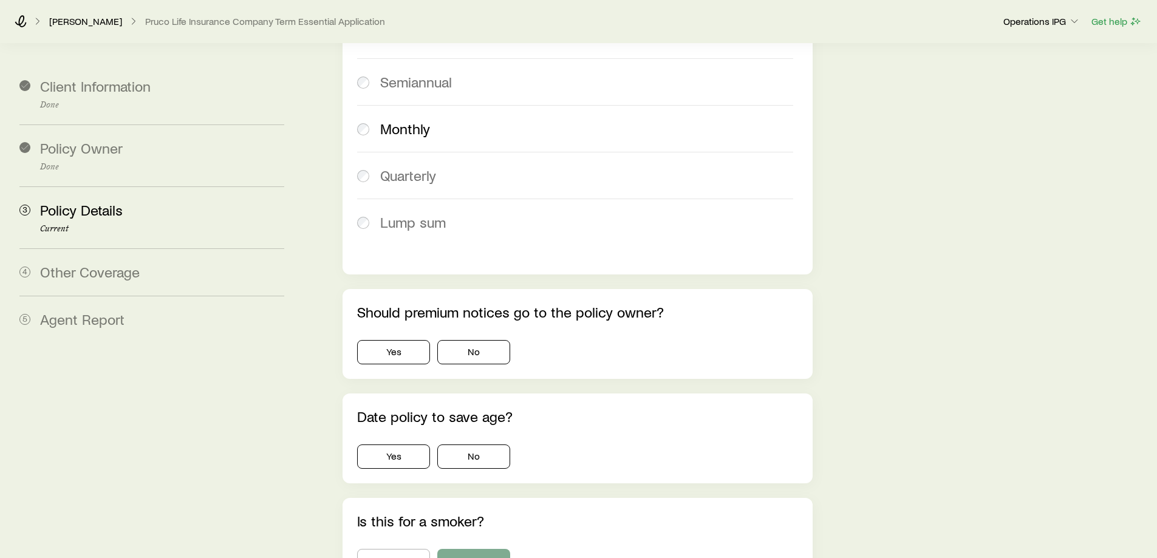
scroll to position [729, 0]
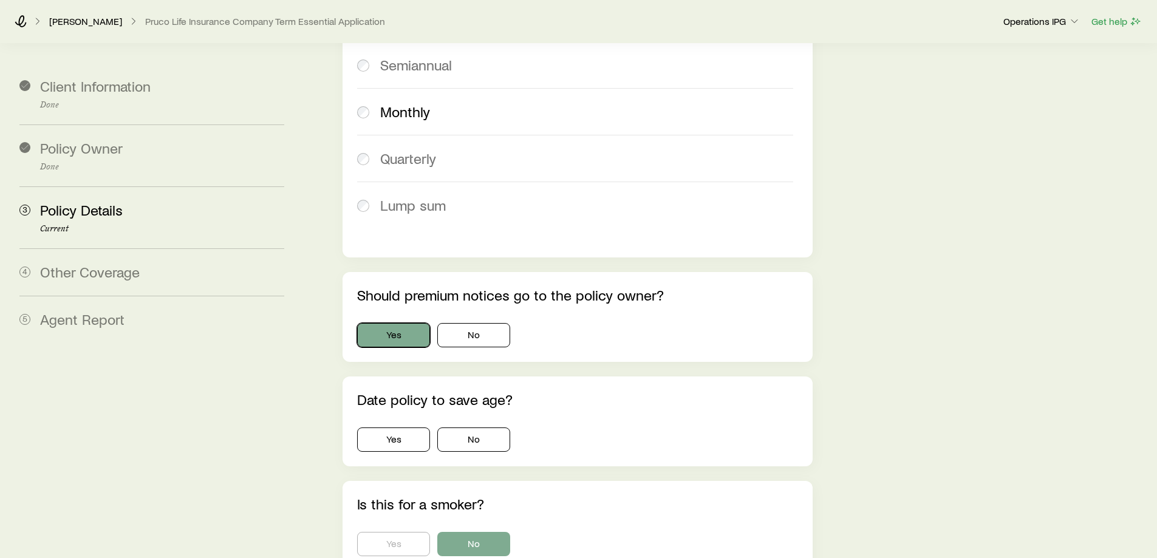
click at [386, 323] on button "Yes" at bounding box center [393, 335] width 73 height 24
click at [406, 428] on button "Yes" at bounding box center [393, 440] width 73 height 24
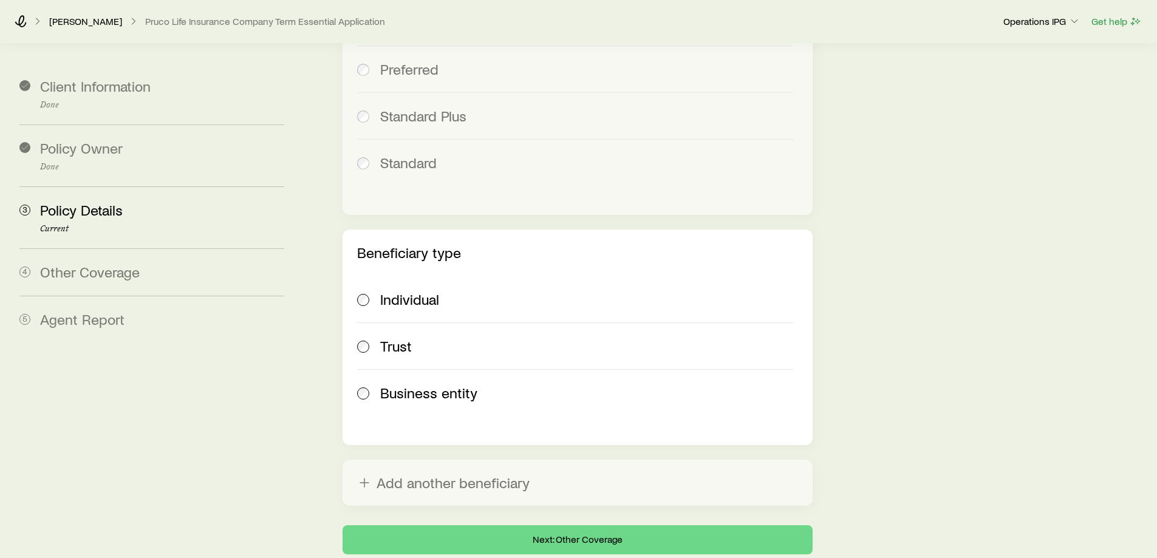
scroll to position [1380, 0]
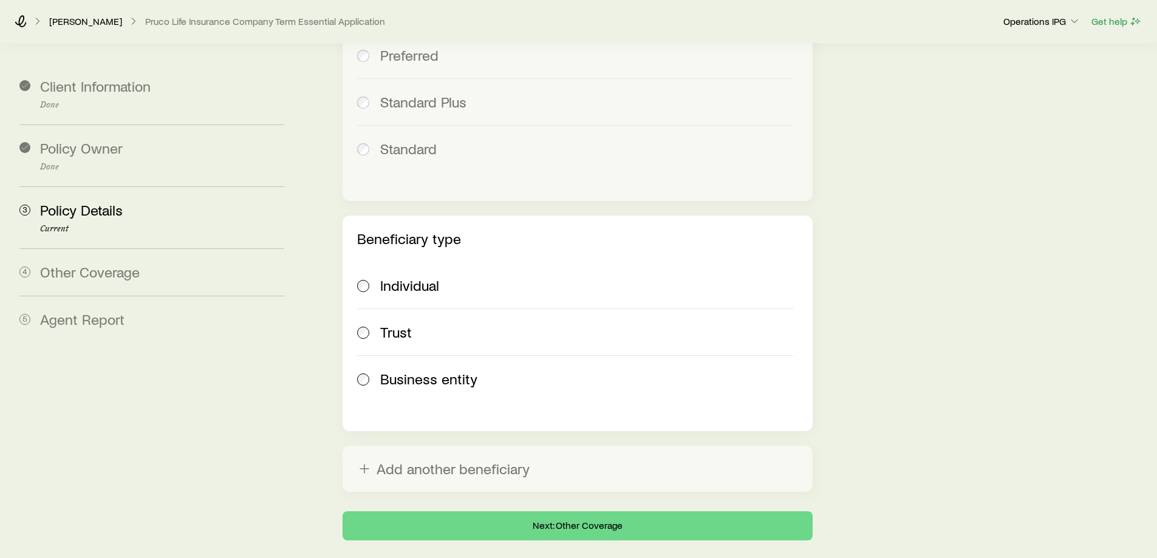
click at [419, 277] on span "Individual" at bounding box center [409, 285] width 59 height 17
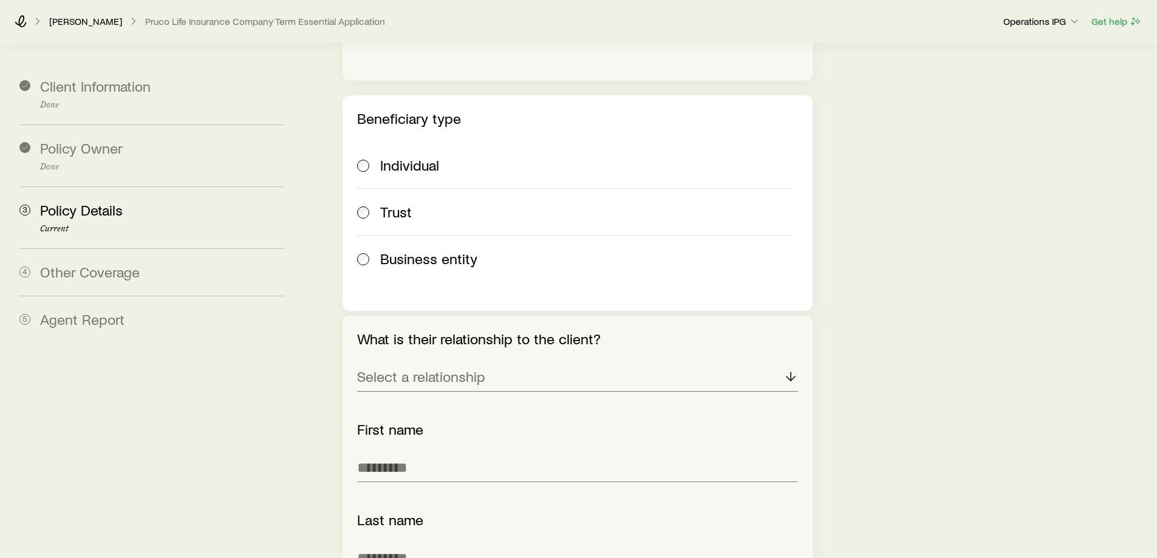
scroll to position [1502, 0]
click at [447, 367] on p "Select a relationship" at bounding box center [421, 375] width 128 height 17
click at [398, 400] on span "Spouse" at bounding box center [380, 409] width 47 height 18
click at [440, 452] on input "text" at bounding box center [577, 466] width 440 height 29
click at [428, 452] on input "text" at bounding box center [577, 466] width 440 height 29
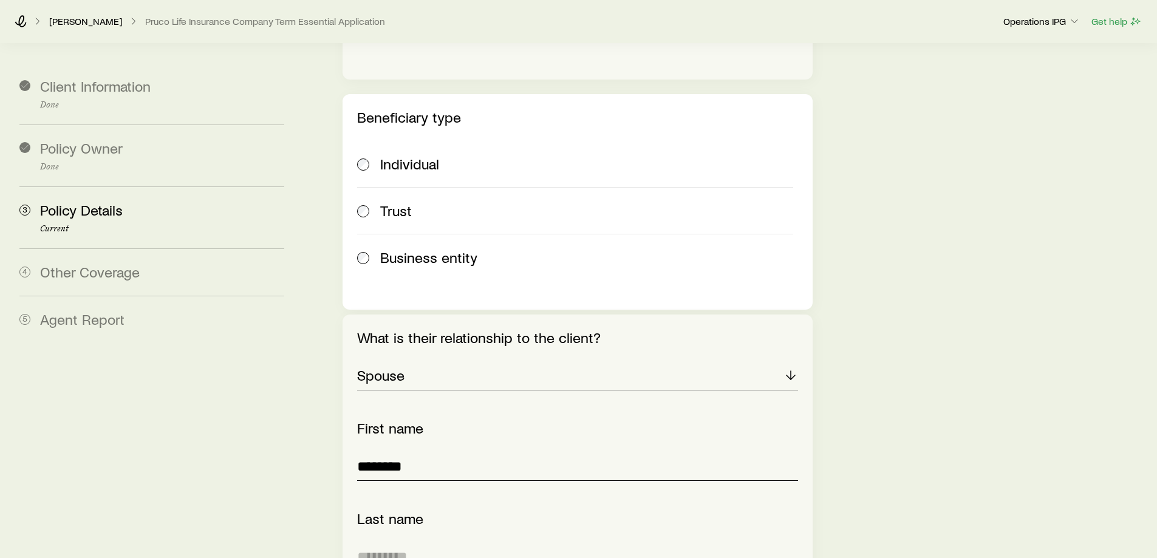
type input "********"
click at [489, 543] on input "text" at bounding box center [577, 557] width 440 height 29
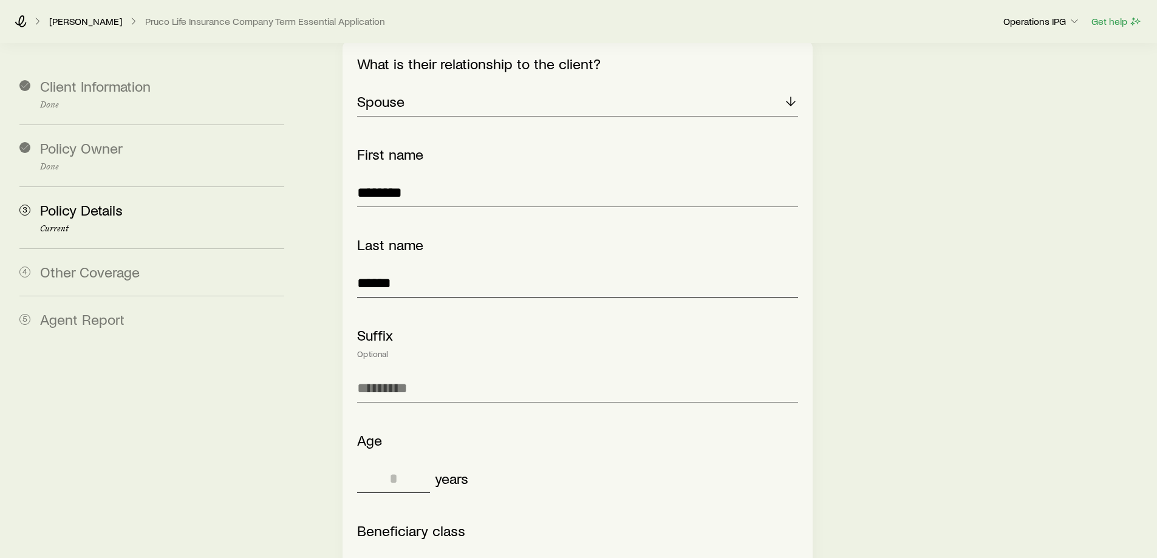
scroll to position [1806, 0]
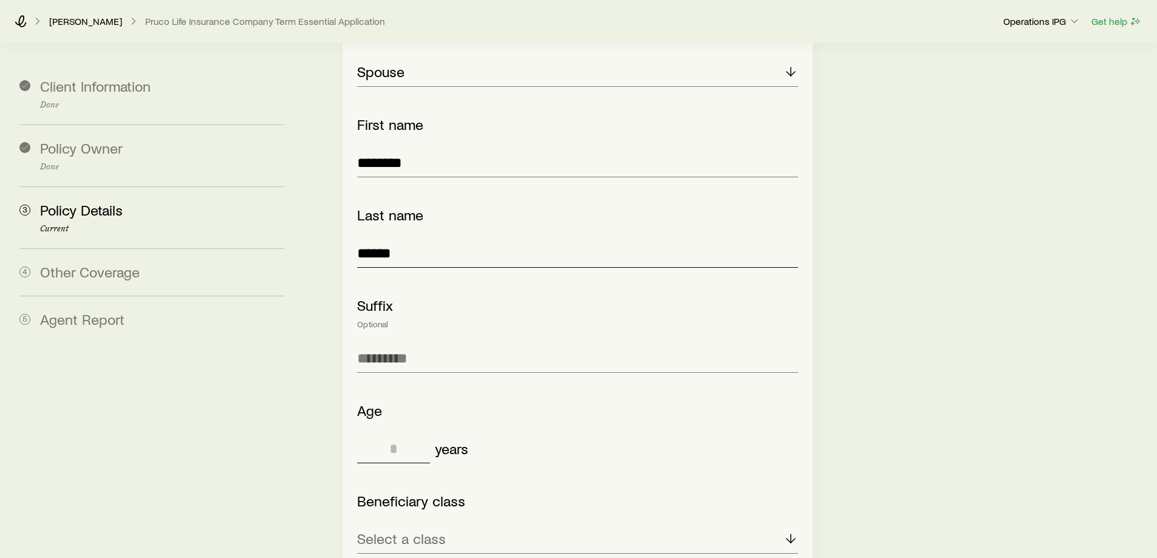
type input "******"
click at [400, 434] on input "tel" at bounding box center [393, 448] width 73 height 29
type input "**"
click at [423, 530] on p "Select a class" at bounding box center [401, 538] width 89 height 17
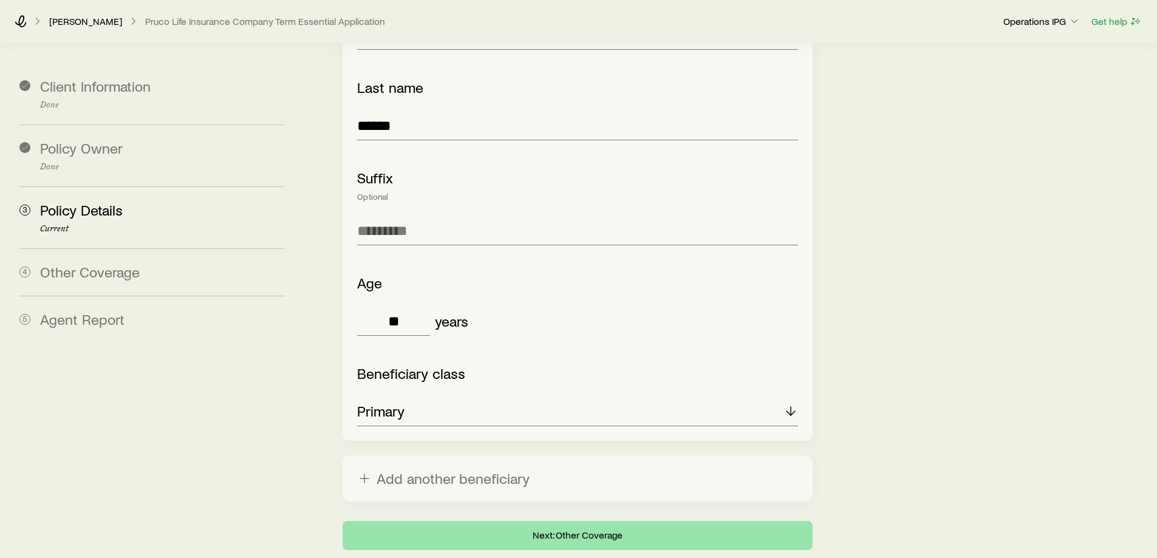
scroll to position [1943, 0]
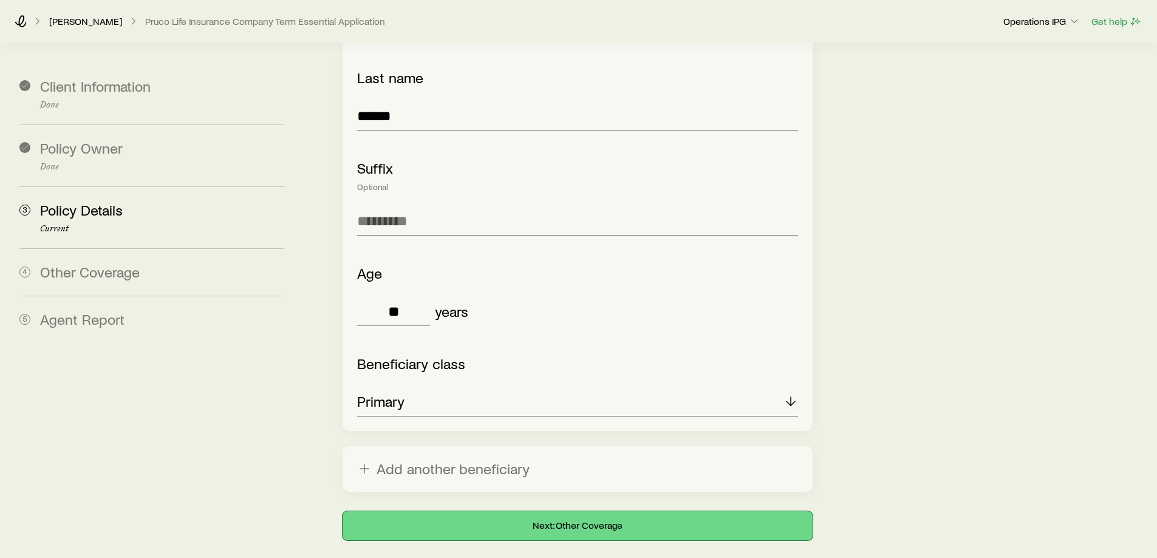
click at [551, 512] on button "Next: Other Coverage" at bounding box center [578, 526] width 470 height 29
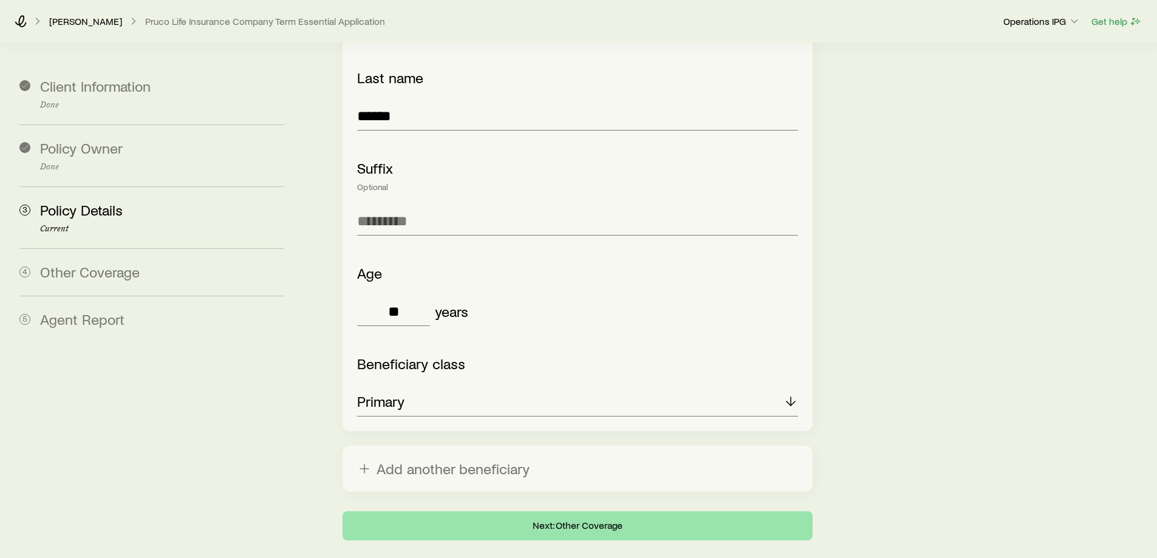
scroll to position [0, 0]
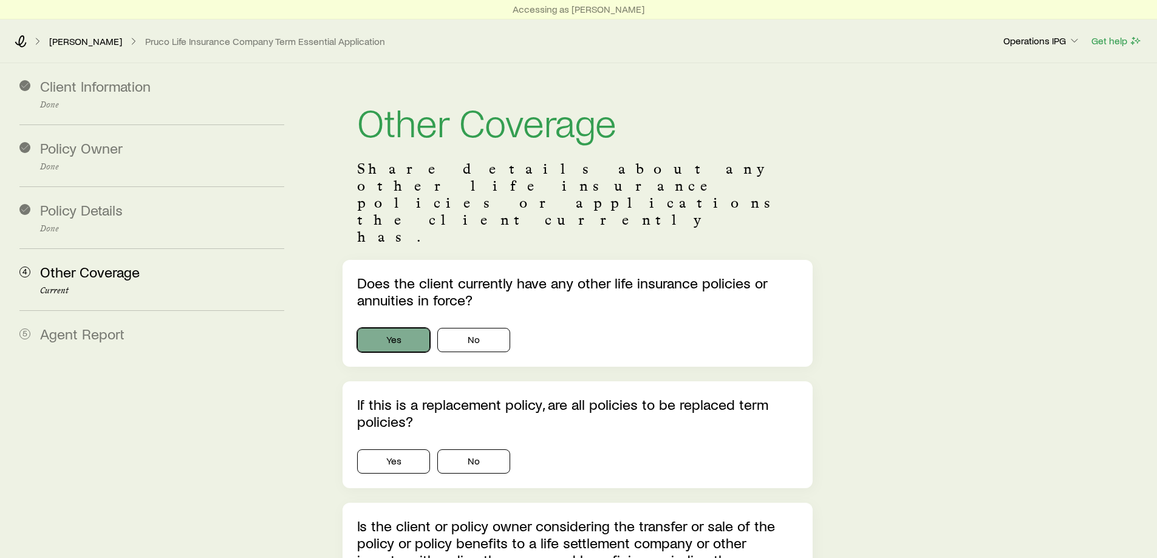
click at [412, 328] on button "Yes" at bounding box center [393, 340] width 73 height 24
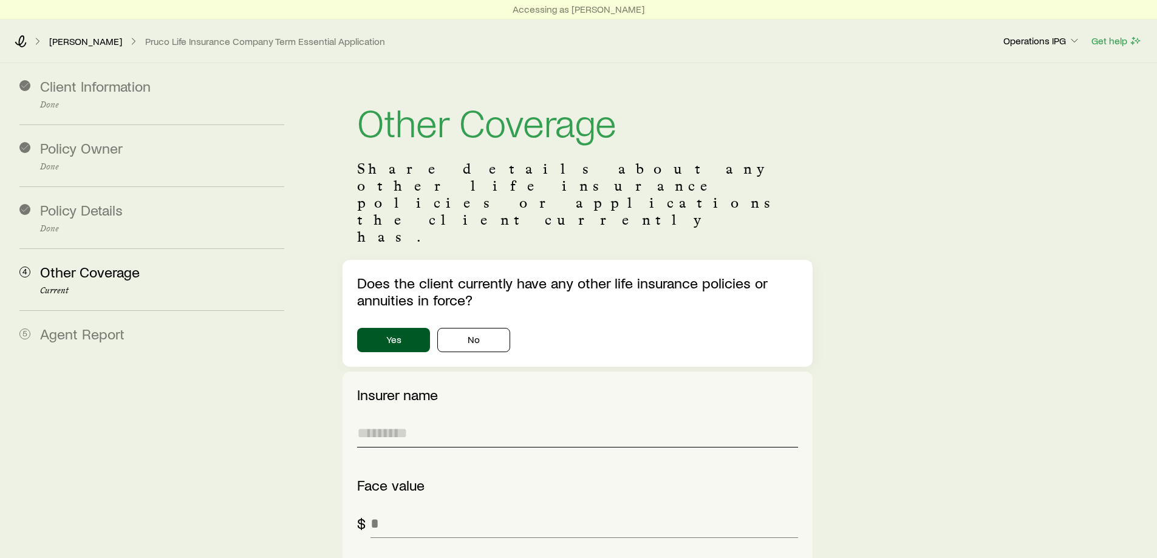
click at [389, 419] on input "text" at bounding box center [577, 433] width 440 height 29
type input "**********"
click at [391, 509] on input "tel" at bounding box center [584, 523] width 427 height 29
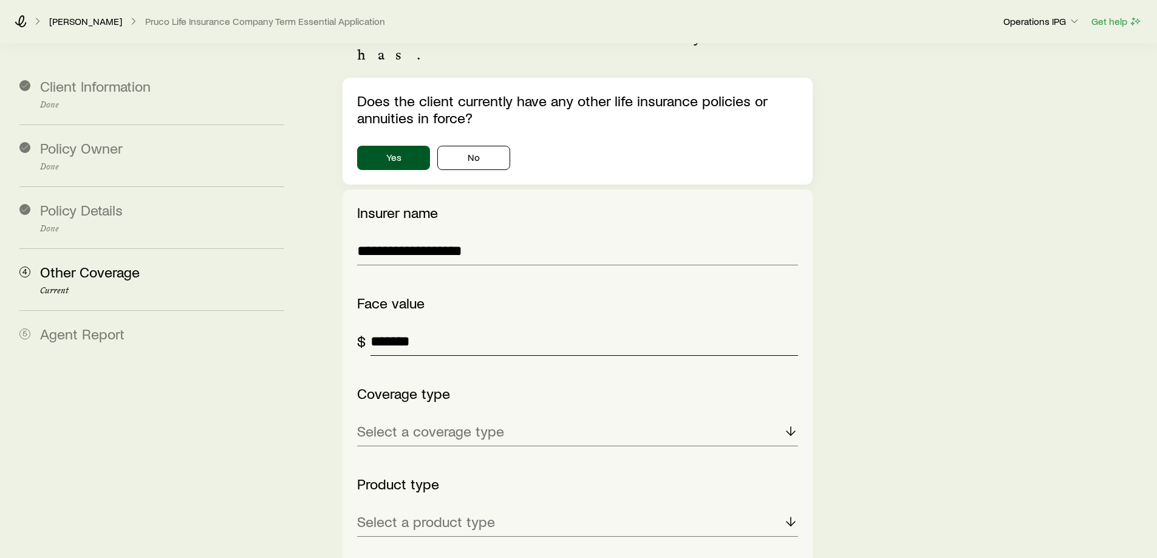
type input "*******"
click at [409, 417] on div "Select a coverage type" at bounding box center [577, 431] width 440 height 29
click at [382, 483] on span "Individual" at bounding box center [386, 492] width 59 height 18
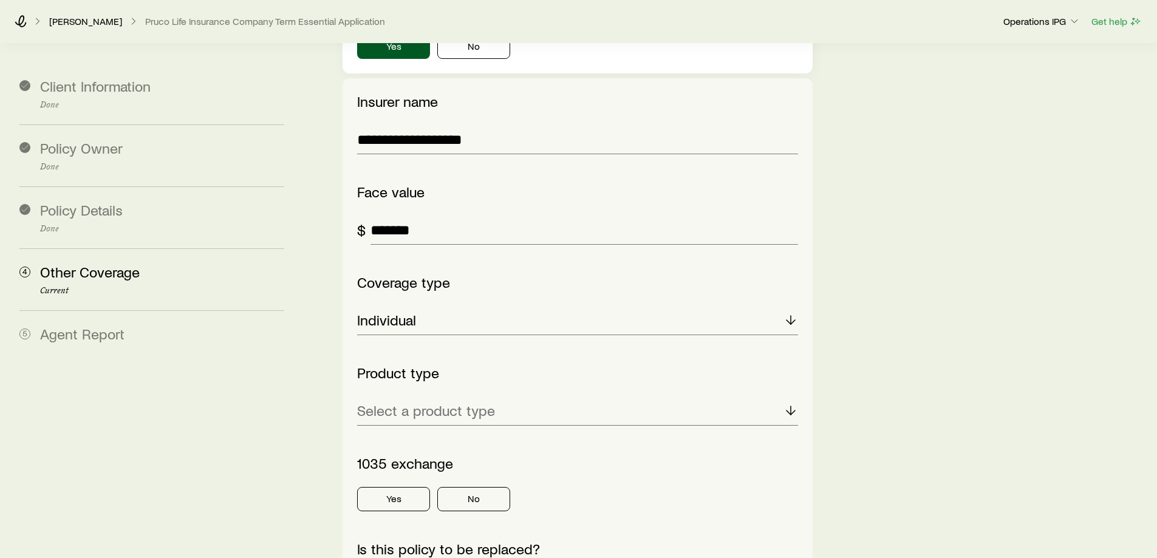
scroll to position [304, 0]
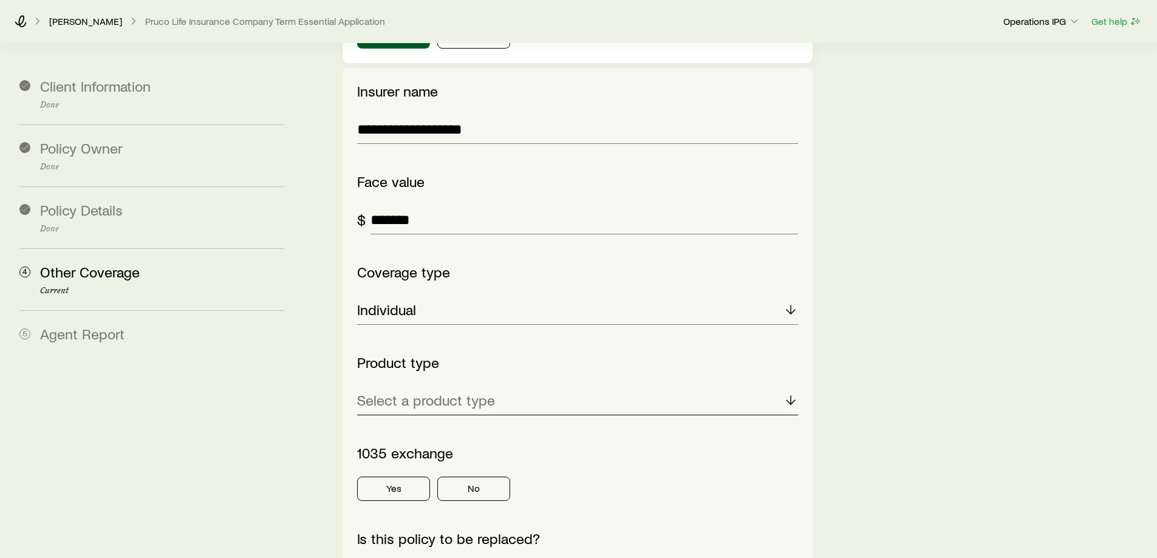
click at [446, 386] on div "Select a product type" at bounding box center [577, 400] width 440 height 29
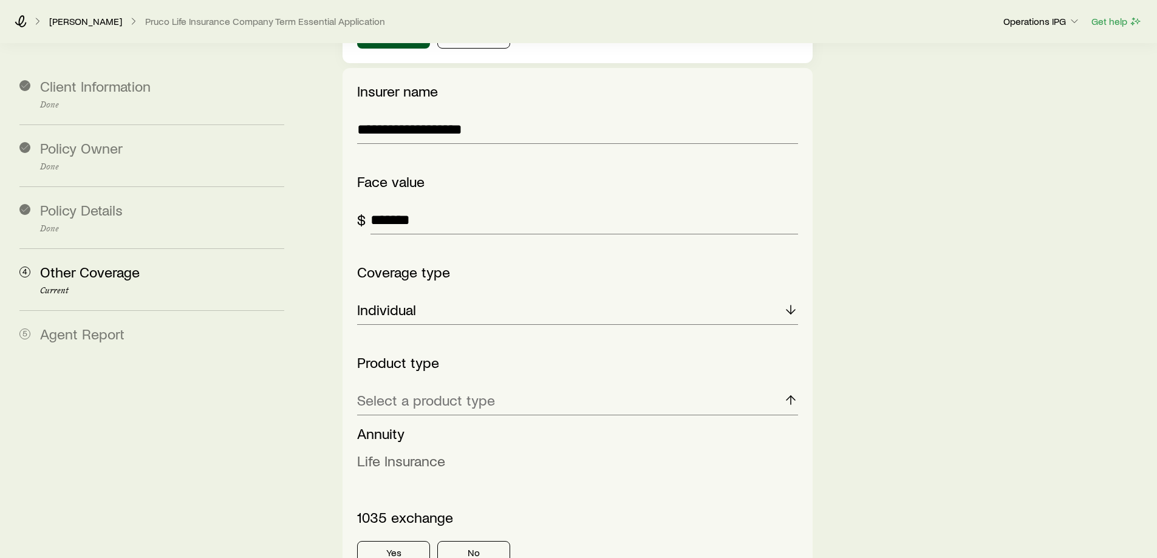
click at [440, 452] on span "Life Insurance" at bounding box center [401, 461] width 88 height 18
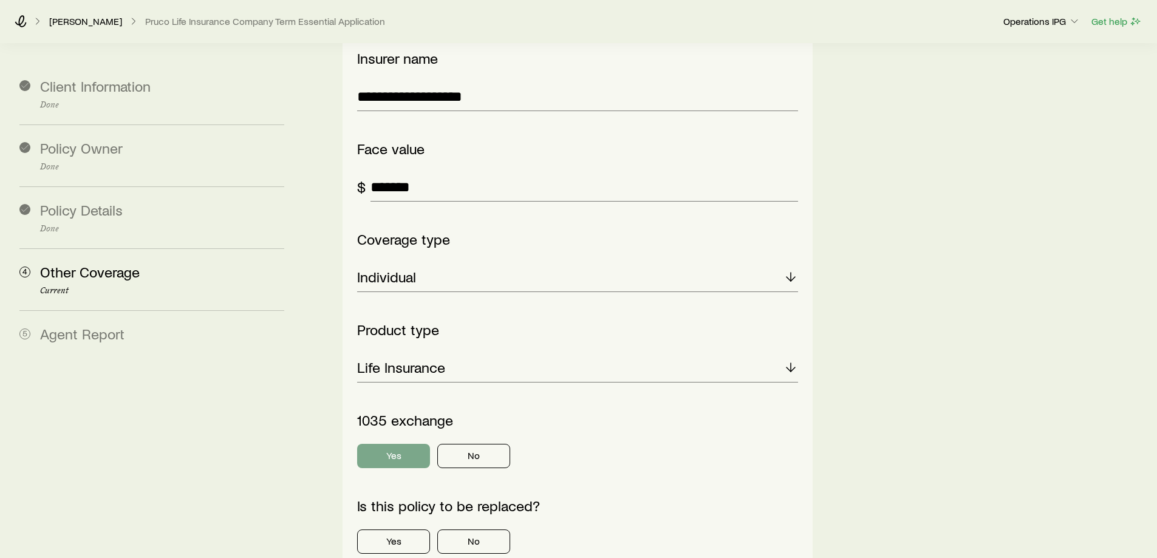
scroll to position [365, 0]
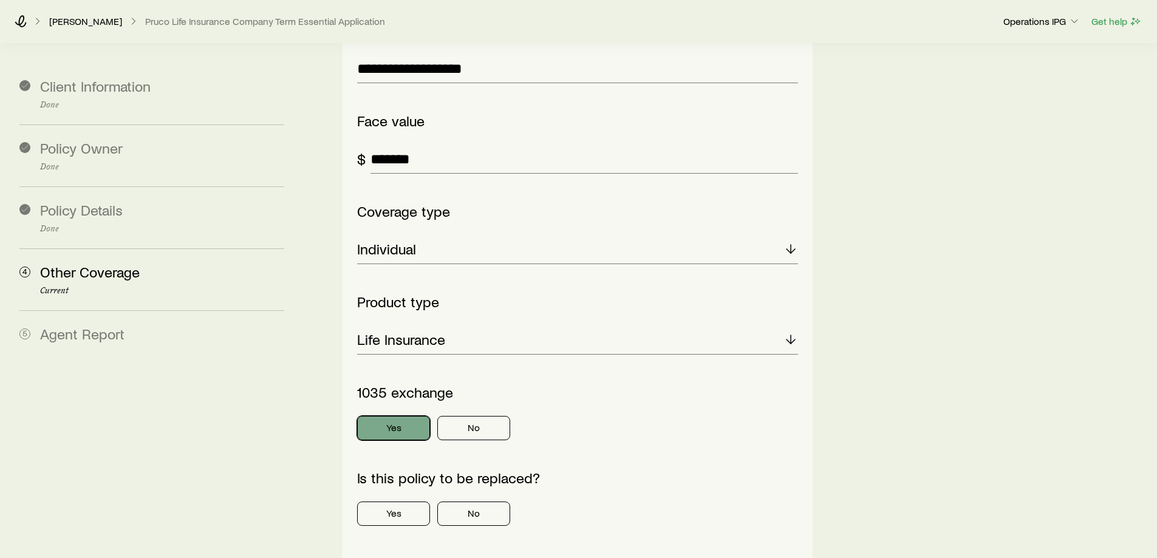
click at [403, 416] on button "Yes" at bounding box center [393, 428] width 73 height 24
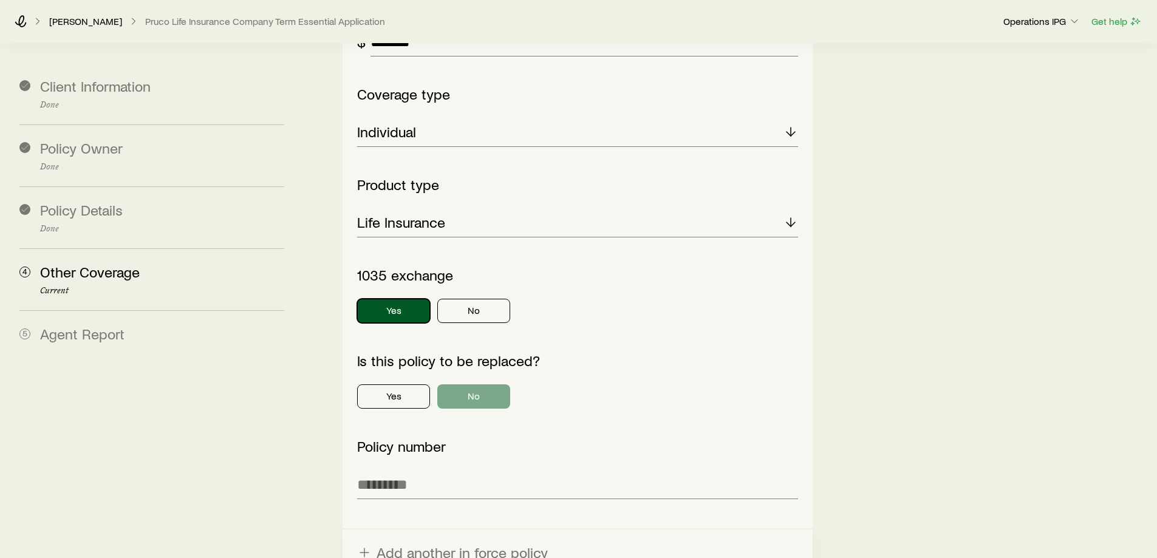
scroll to position [486, 0]
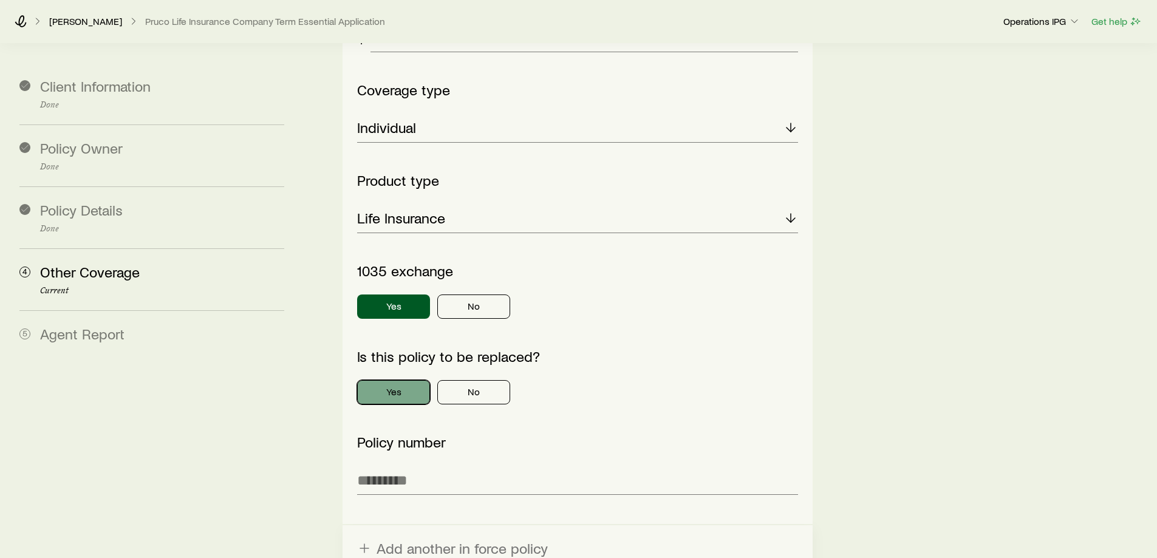
click at [411, 380] on button "Yes" at bounding box center [393, 392] width 73 height 24
click at [413, 466] on input "text" at bounding box center [577, 480] width 440 height 29
type input "********"
click at [551, 526] on button "Add another in force policy" at bounding box center [578, 549] width 470 height 46
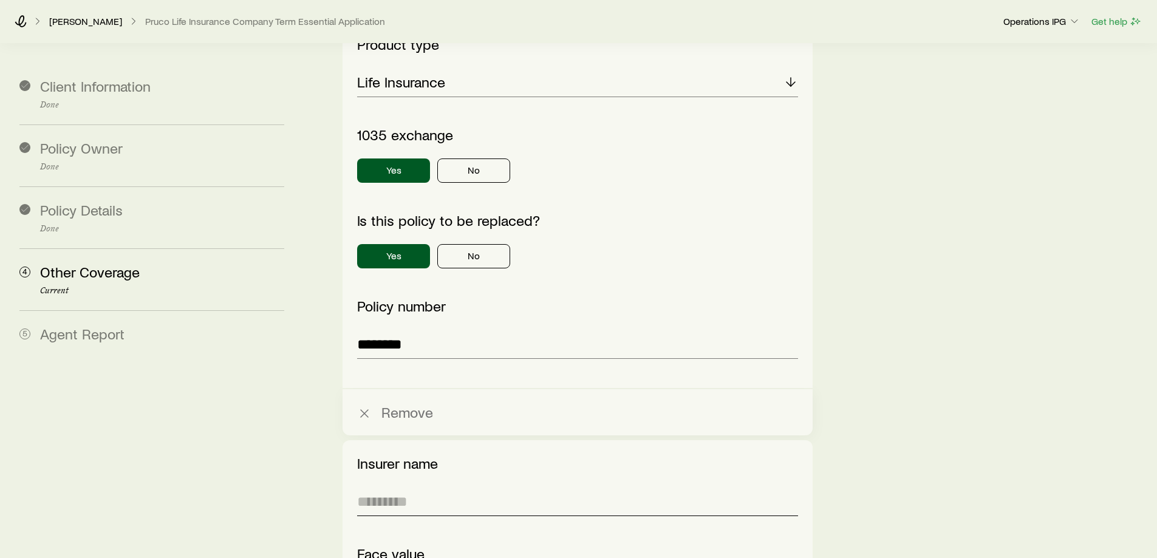
scroll to position [668, 0]
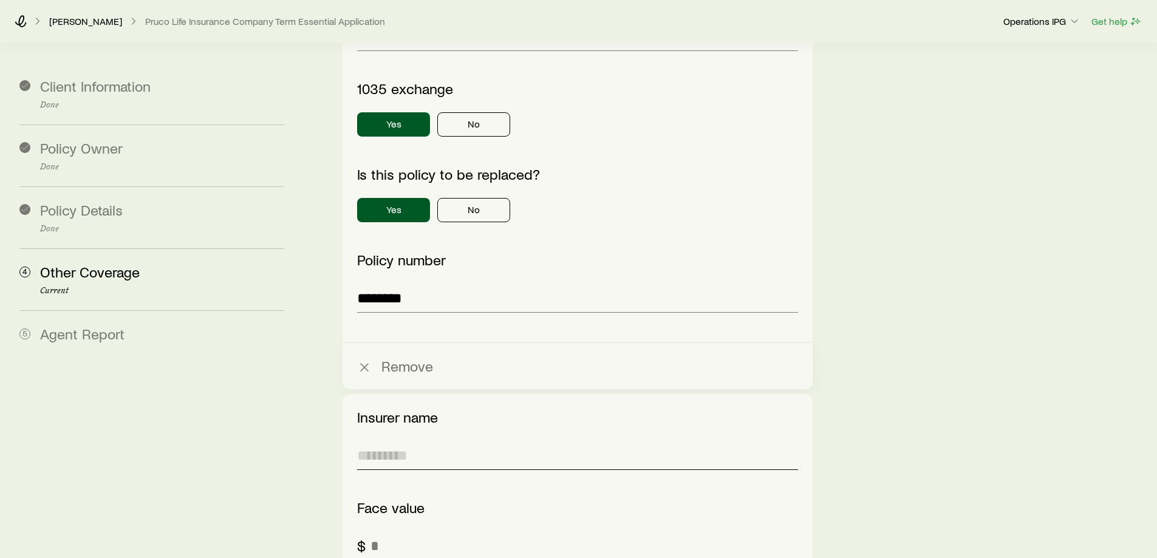
click at [536, 441] on input "text" at bounding box center [577, 455] width 440 height 29
type input "**********"
click at [465, 532] on input "tel" at bounding box center [584, 546] width 427 height 29
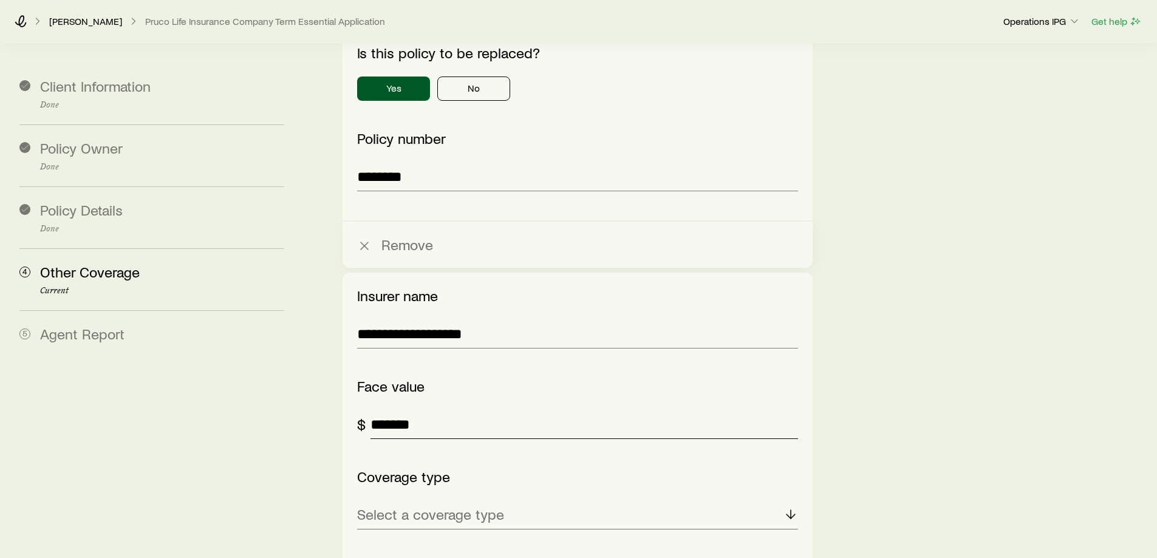
type input "*******"
click at [420, 506] on p "Select a coverage type" at bounding box center [430, 514] width 147 height 17
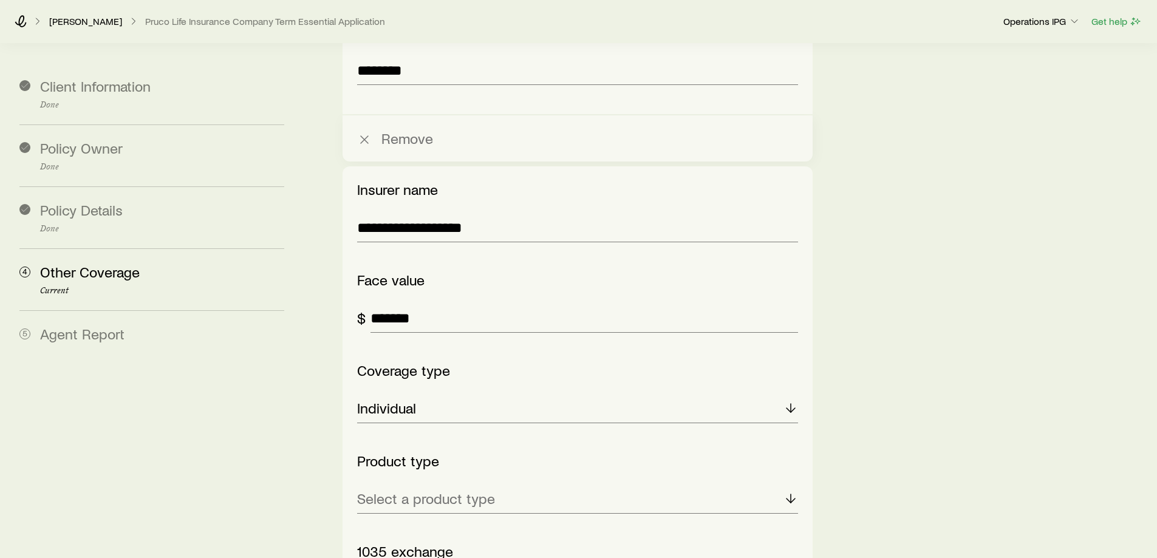
scroll to position [911, 0]
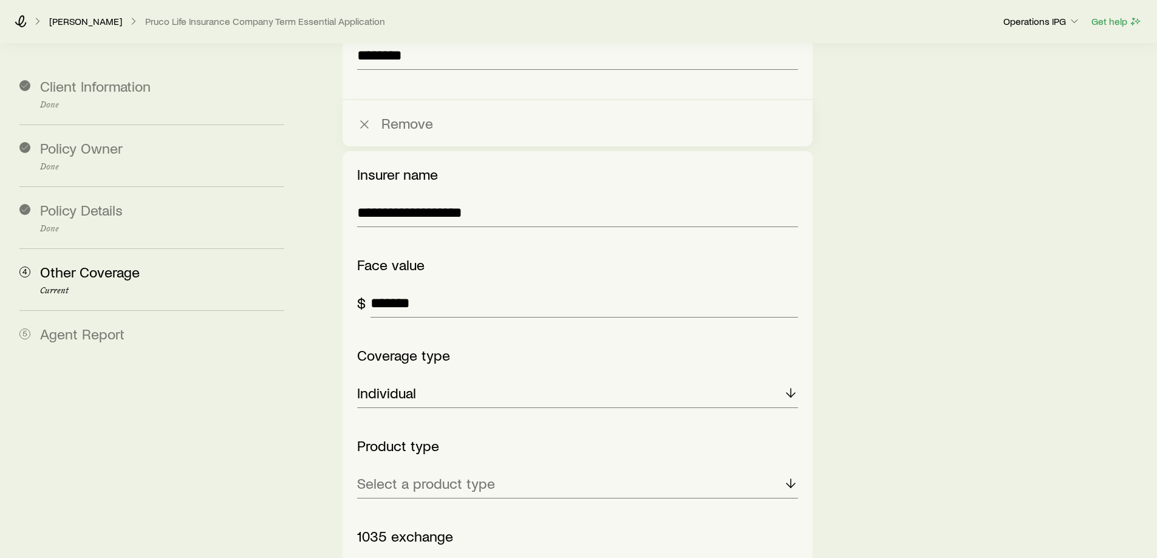
click at [432, 457] on div "**********" at bounding box center [577, 463] width 440 height 595
click at [436, 470] on div "Select a product type" at bounding box center [577, 484] width 440 height 29
click at [420, 535] on span "Life Insurance" at bounding box center [401, 544] width 88 height 18
click at [400, 528] on div "1035 exchange Yes No" at bounding box center [577, 556] width 440 height 57
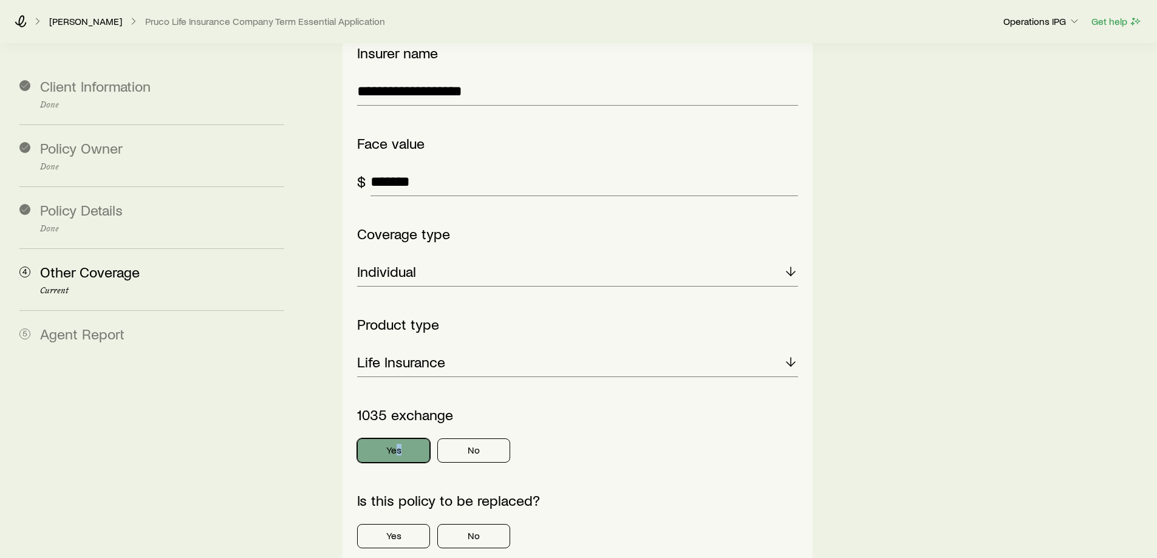
click at [412, 439] on button "Yes" at bounding box center [393, 451] width 73 height 24
click at [418, 524] on button "Yes" at bounding box center [393, 536] width 73 height 24
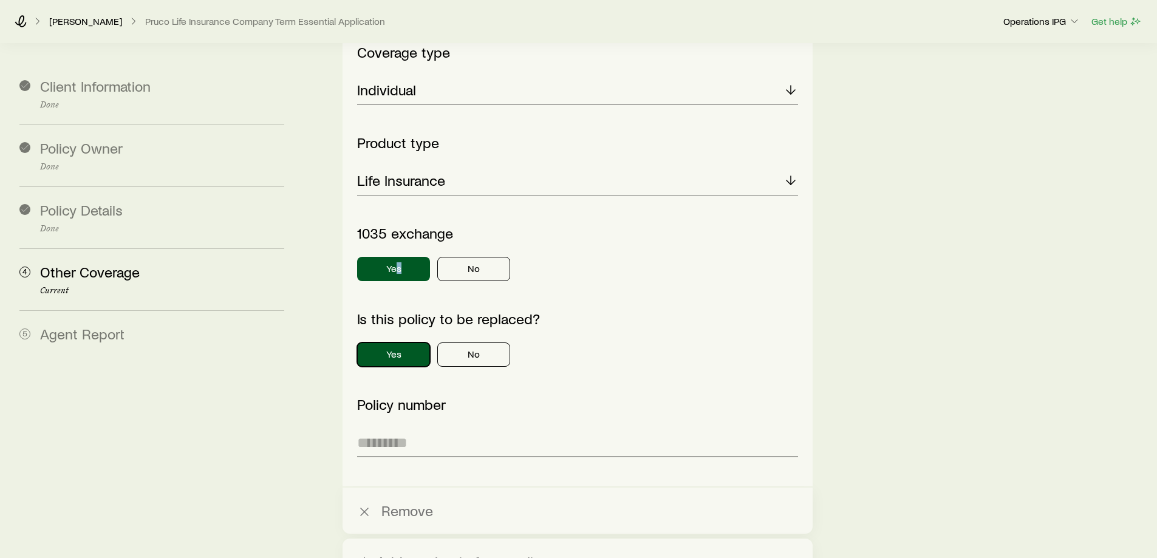
scroll to position [1215, 0]
click at [445, 396] on div "Policy number" at bounding box center [577, 426] width 440 height 61
click at [434, 428] on input "text" at bounding box center [577, 442] width 440 height 29
type input "********"
click at [536, 538] on button "Add another in force policy" at bounding box center [578, 561] width 470 height 46
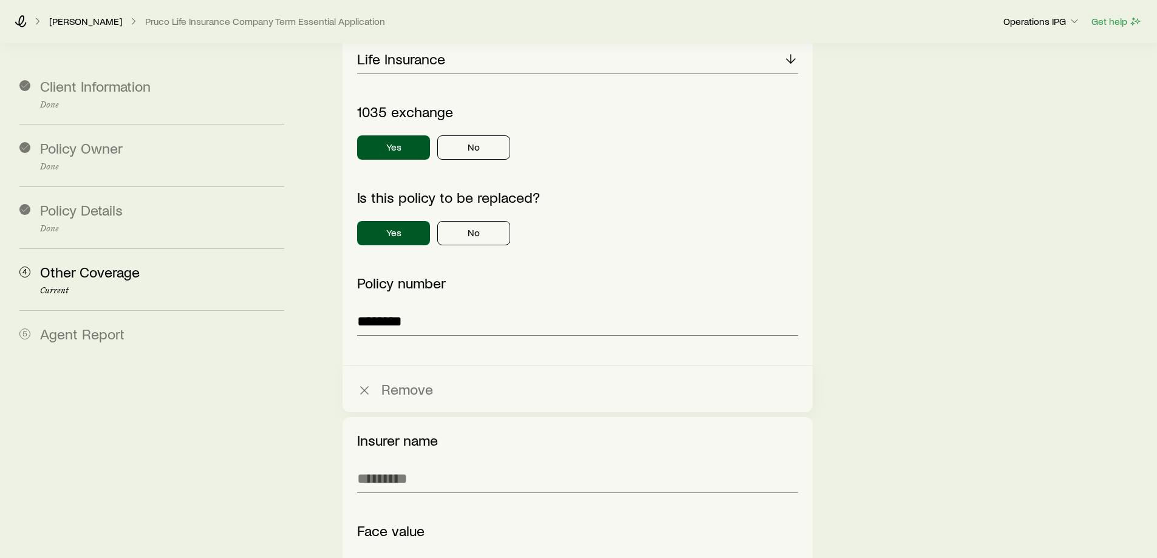
scroll to position [1337, 0]
click at [417, 431] on div "Insurer name" at bounding box center [577, 461] width 440 height 61
click at [423, 464] on input "text" at bounding box center [577, 478] width 440 height 29
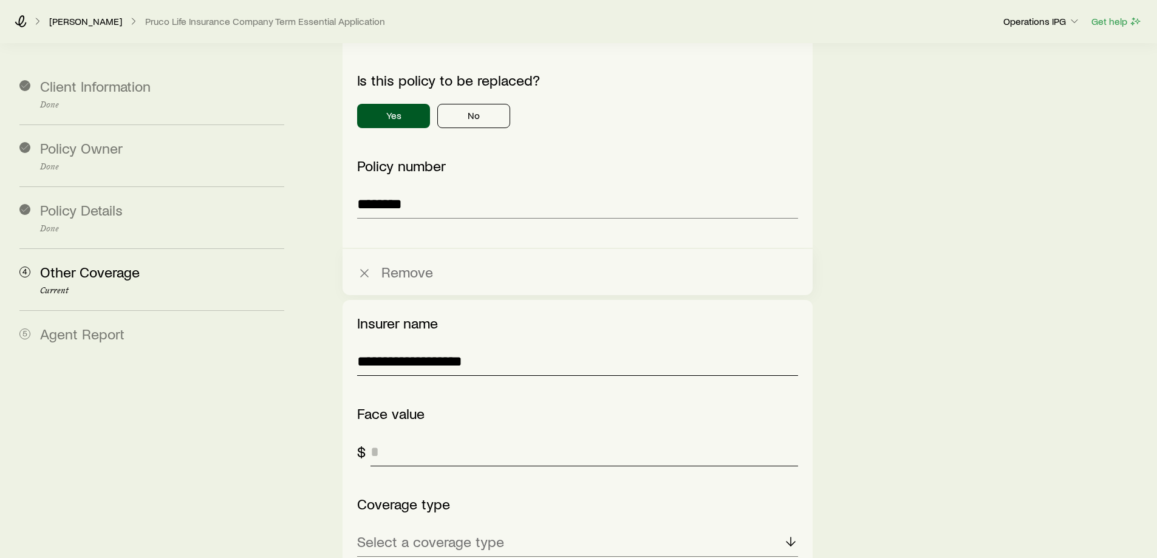
scroll to position [1458, 0]
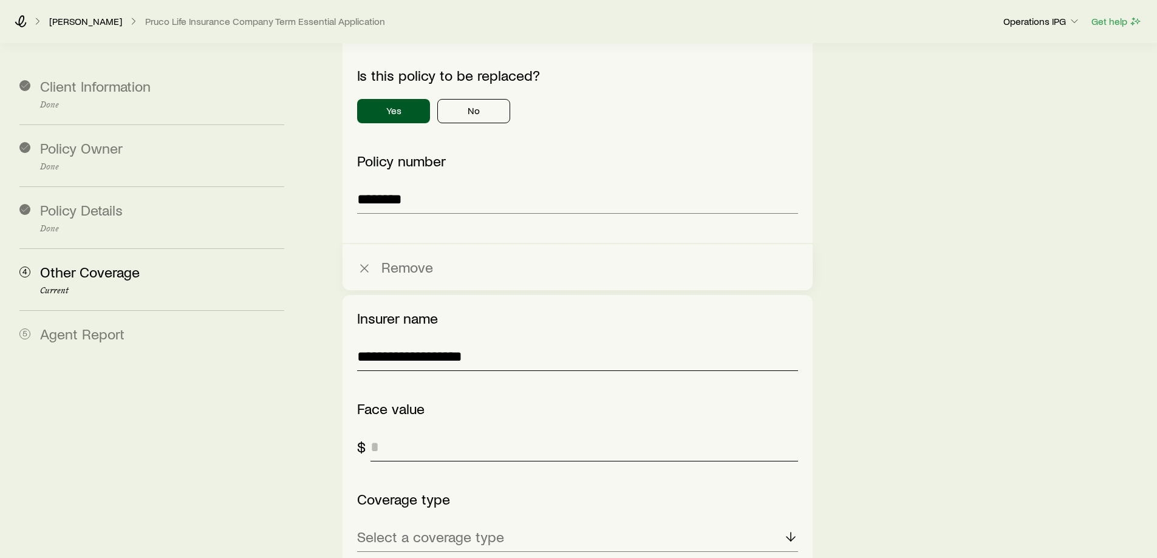
type input "**********"
click at [471, 433] on input "tel" at bounding box center [584, 447] width 427 height 29
type input "*******"
click at [488, 529] on p "Select a coverage type" at bounding box center [430, 537] width 147 height 17
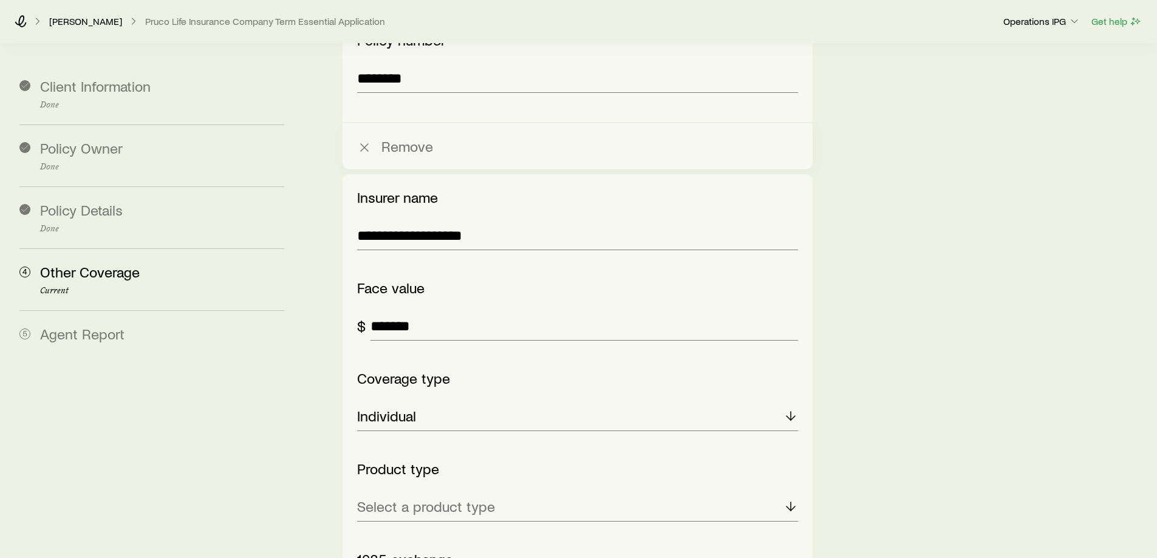
scroll to position [1580, 0]
click at [431, 498] on p "Select a product type" at bounding box center [426, 506] width 138 height 17
click at [398, 558] on span "Life Insurance" at bounding box center [401, 567] width 88 height 18
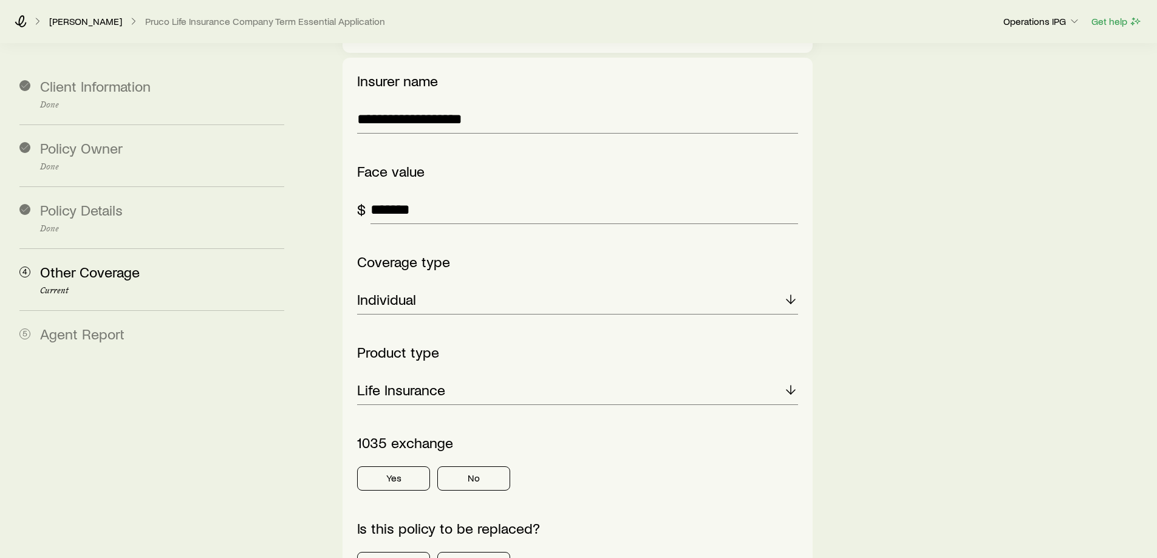
scroll to position [1701, 0]
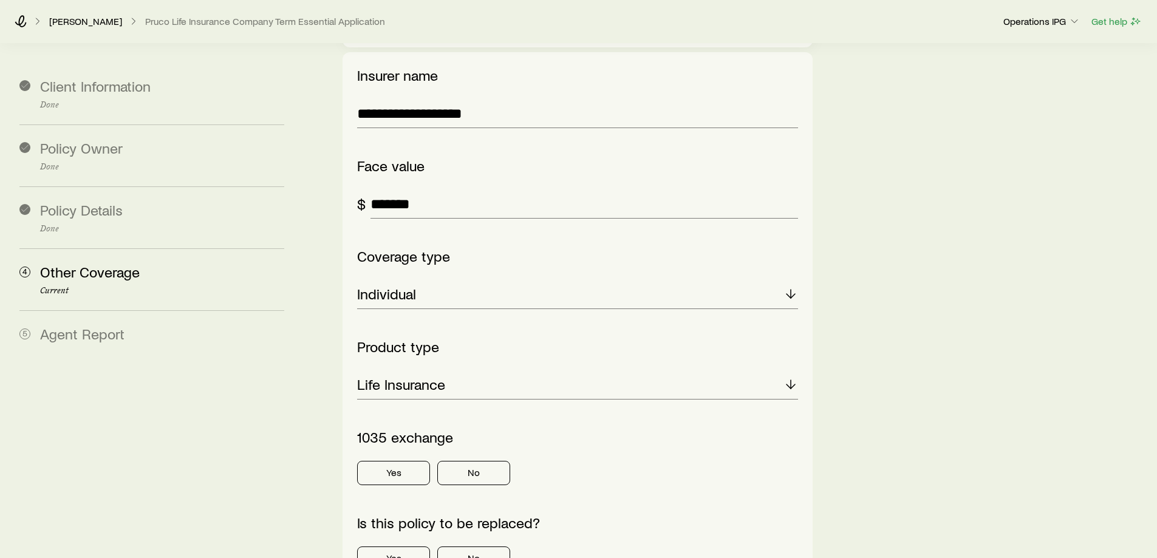
click at [492, 429] on div "1035 exchange Yes No" at bounding box center [577, 457] width 440 height 57
click at [481, 461] on button "No" at bounding box center [473, 473] width 73 height 24
click at [390, 547] on button "Yes" at bounding box center [393, 559] width 73 height 24
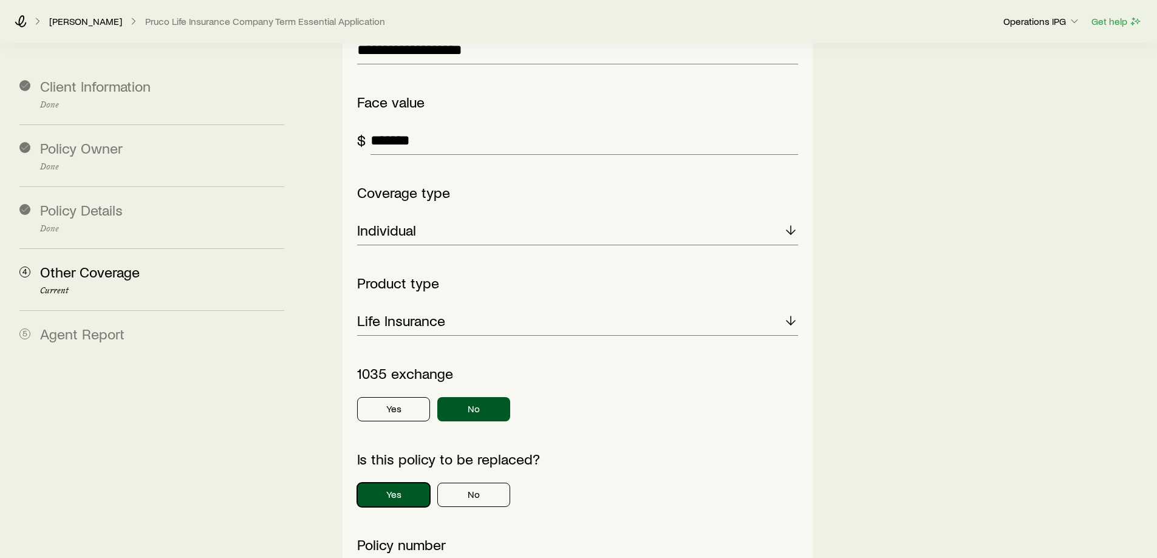
scroll to position [1883, 0]
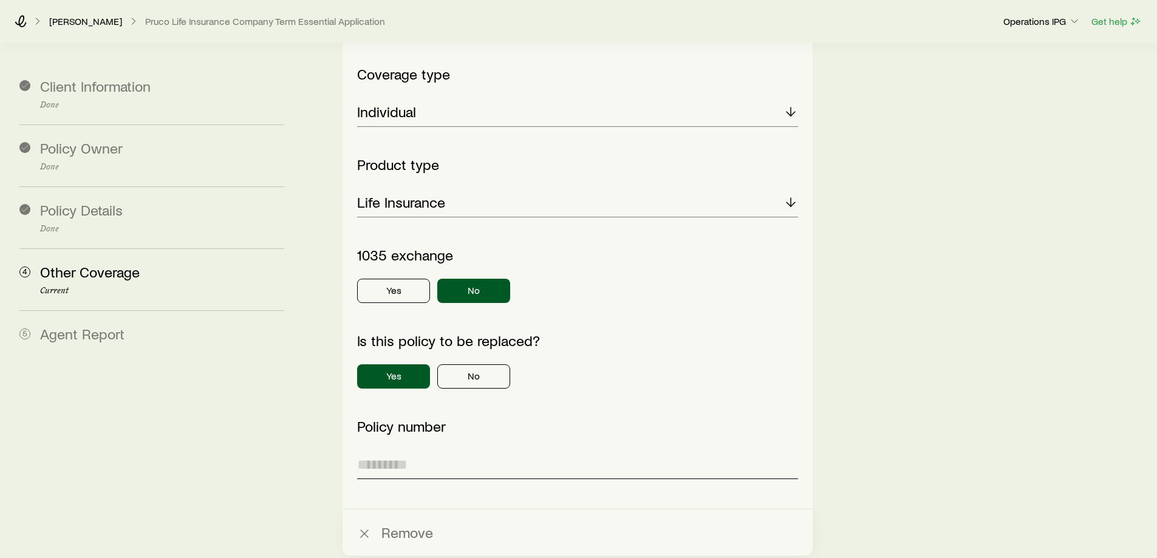
click at [395, 450] on input "text" at bounding box center [577, 464] width 440 height 29
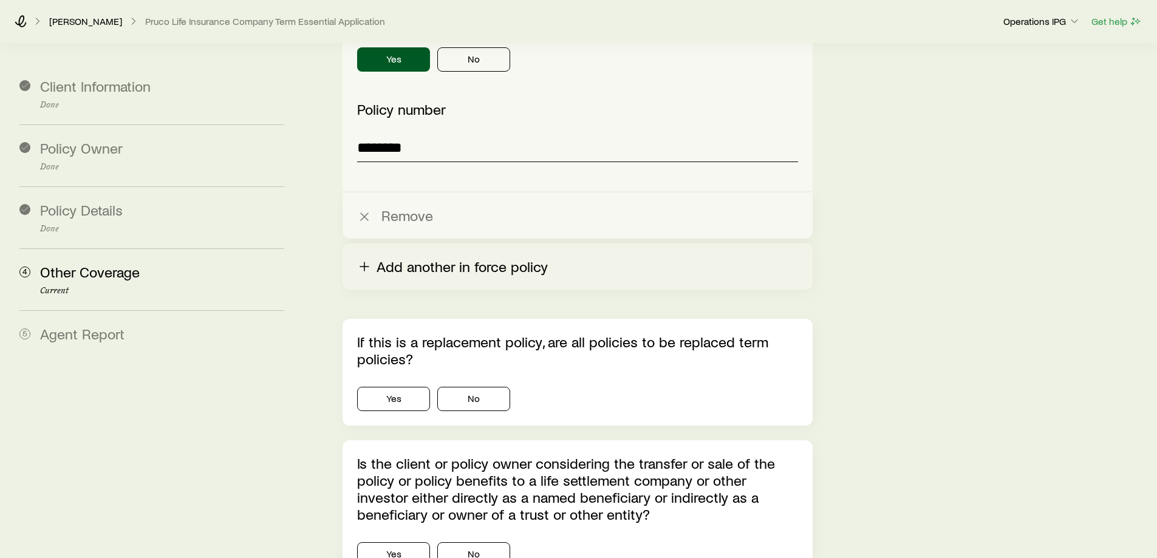
scroll to position [2248, 0]
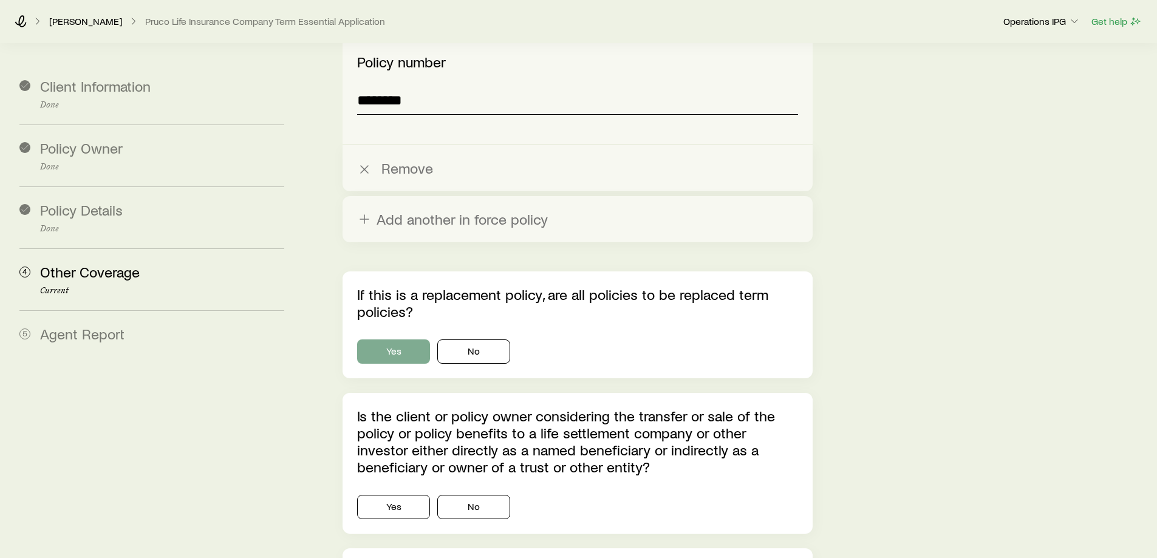
type input "********"
click at [396, 340] on button "Yes" at bounding box center [393, 352] width 73 height 24
click at [485, 340] on button "No" at bounding box center [473, 352] width 73 height 24
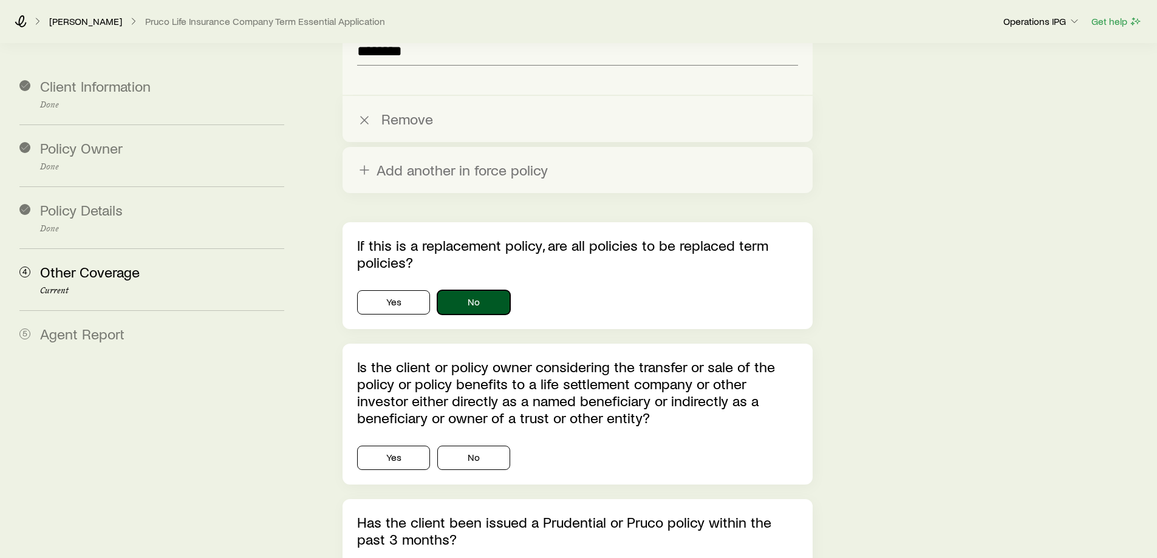
scroll to position [2369, 0]
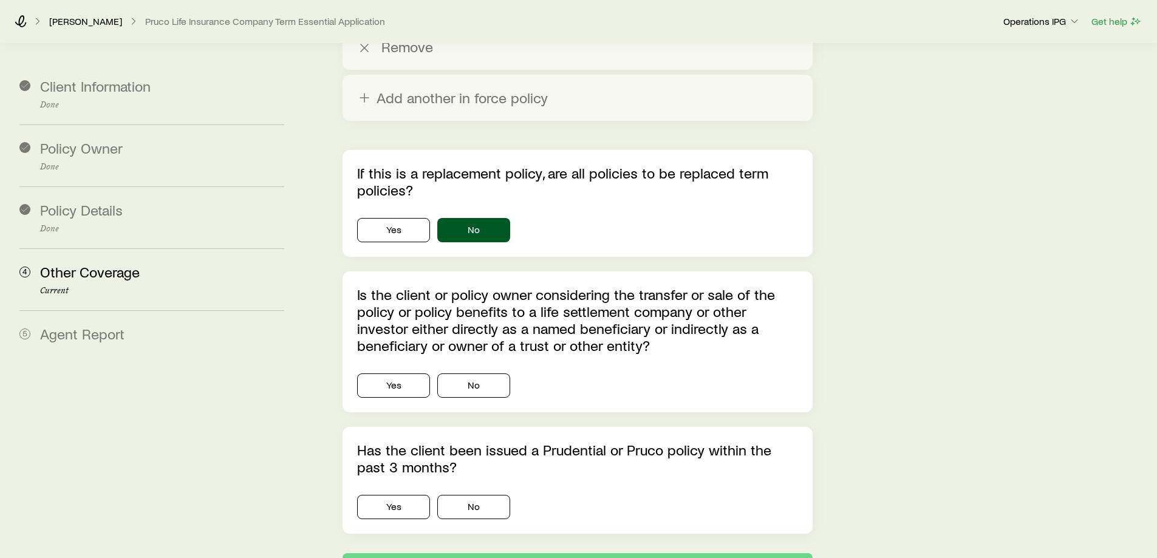
click at [395, 316] on div "Is the client or policy owner considering the transfer or sale of the policy or…" at bounding box center [578, 342] width 470 height 141
click at [453, 374] on button "No" at bounding box center [473, 386] width 73 height 24
click at [446, 495] on button "No" at bounding box center [473, 507] width 73 height 24
click at [517, 553] on button "Next: Agent Report" at bounding box center [578, 567] width 470 height 29
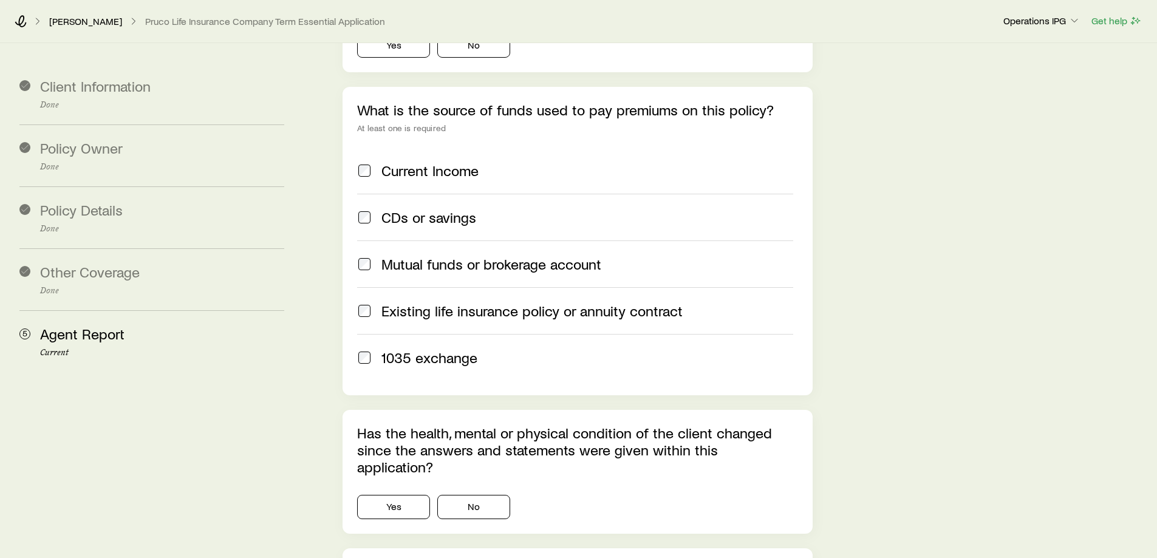
scroll to position [0, 0]
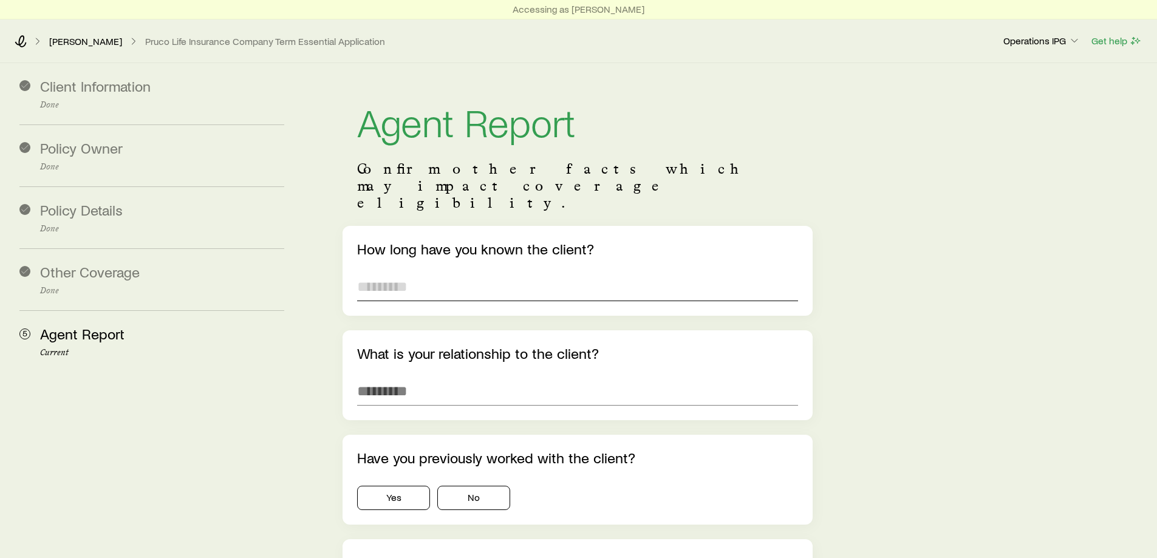
click at [442, 272] on input "text" at bounding box center [577, 286] width 440 height 29
type input "*******"
click at [457, 377] on input "text" at bounding box center [577, 391] width 440 height 29
type input "**********"
click at [391, 486] on button "Yes" at bounding box center [393, 498] width 73 height 24
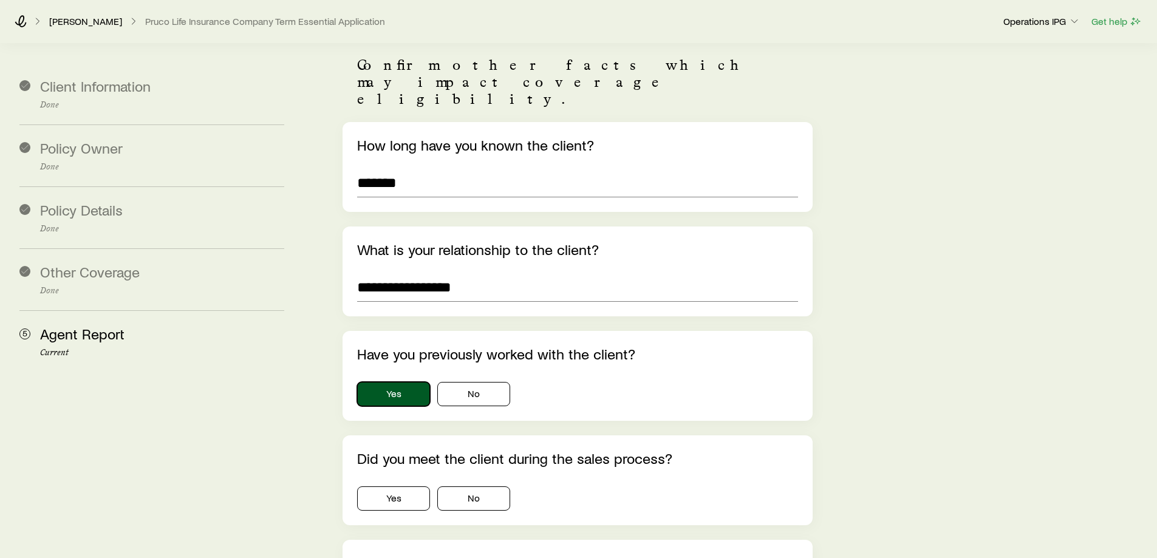
scroll to position [182, 0]
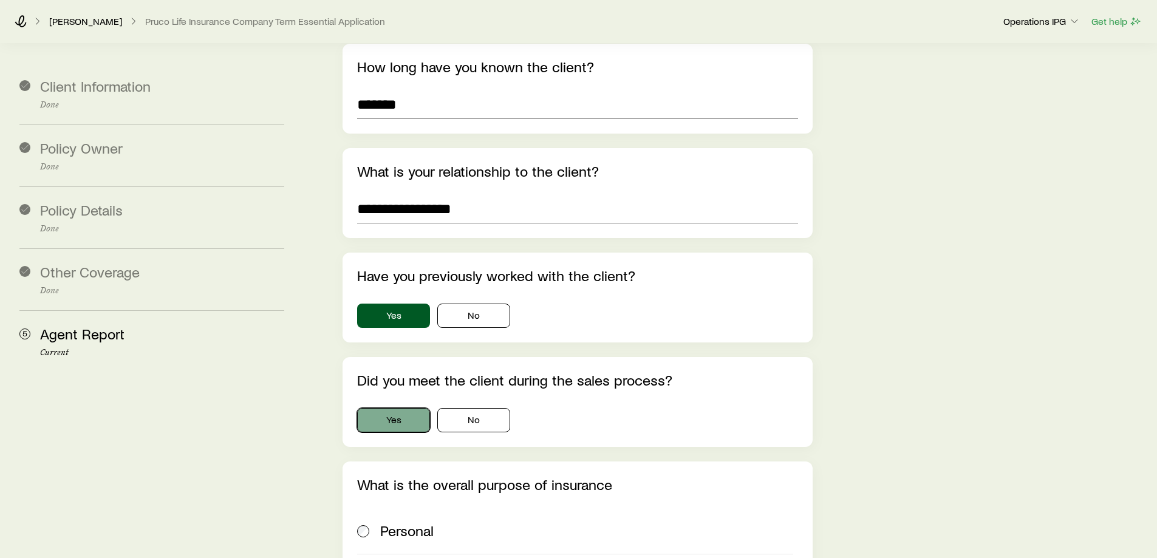
click at [422, 408] on button "Yes" at bounding box center [393, 420] width 73 height 24
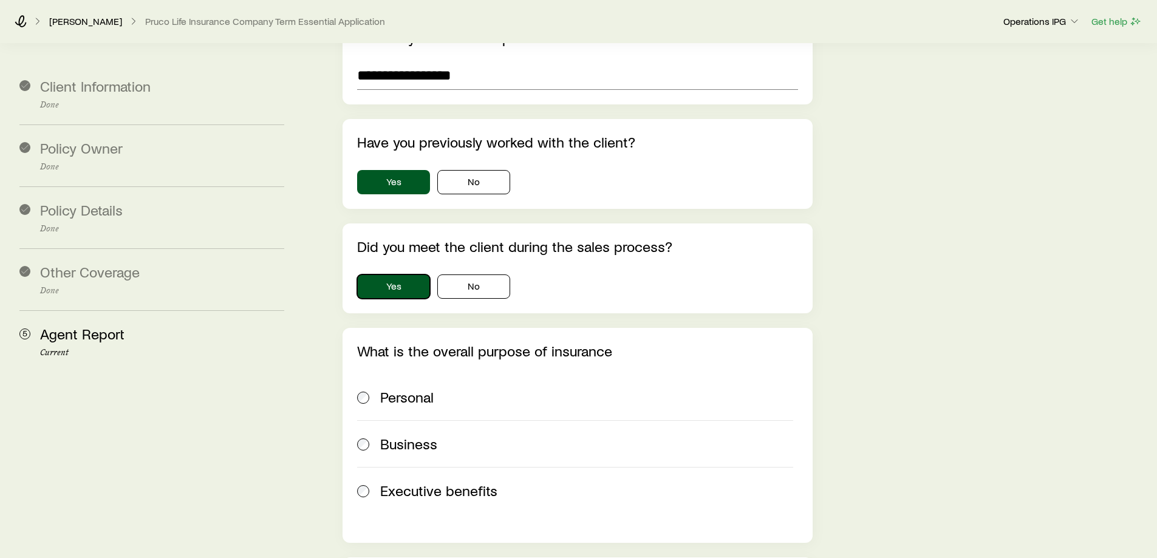
scroll to position [365, 0]
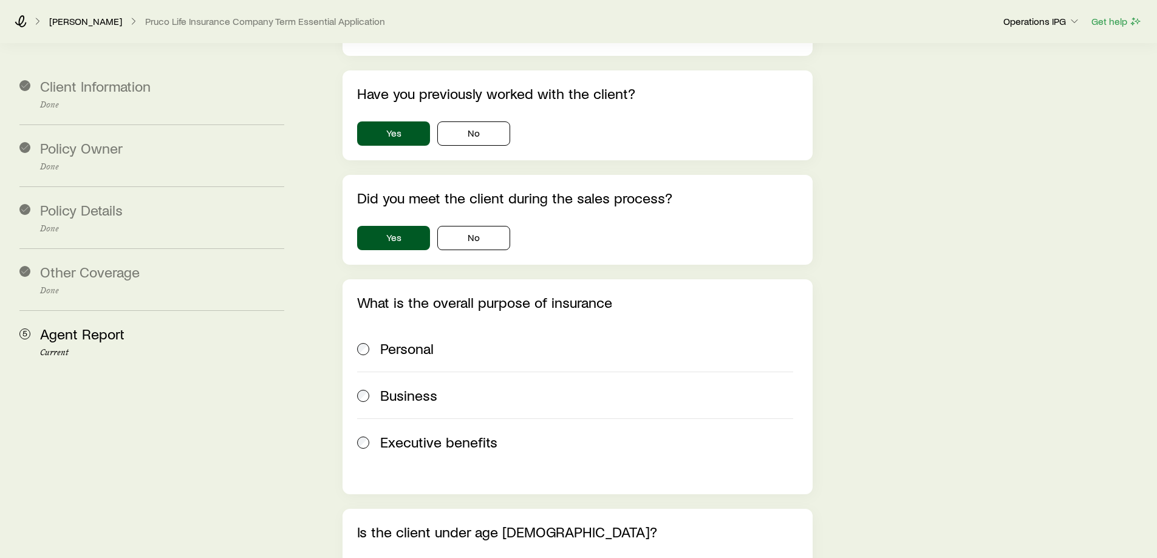
click at [383, 340] on span "Personal" at bounding box center [406, 348] width 53 height 17
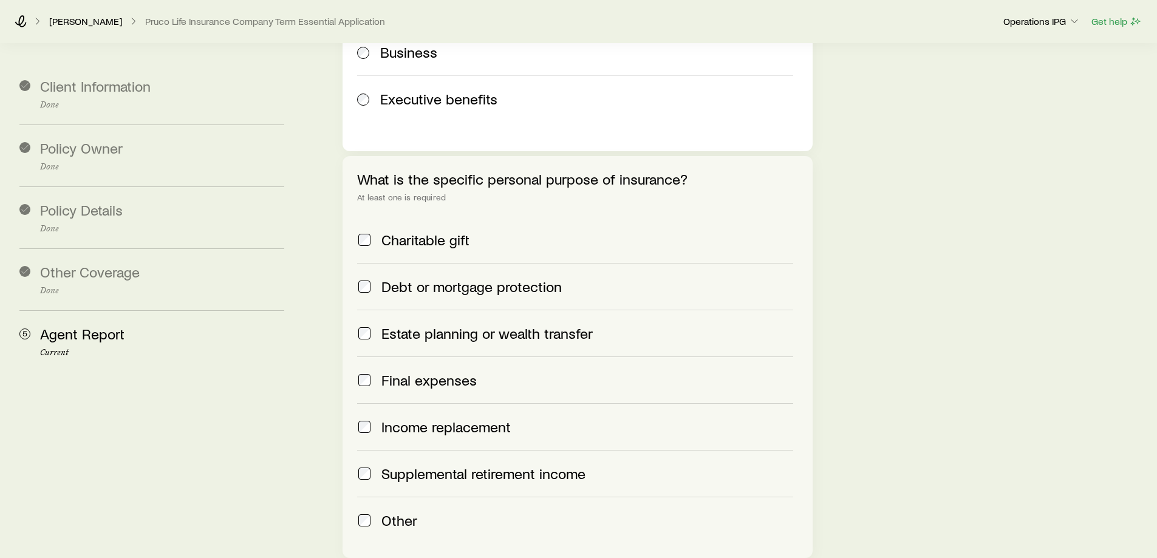
scroll to position [729, 0]
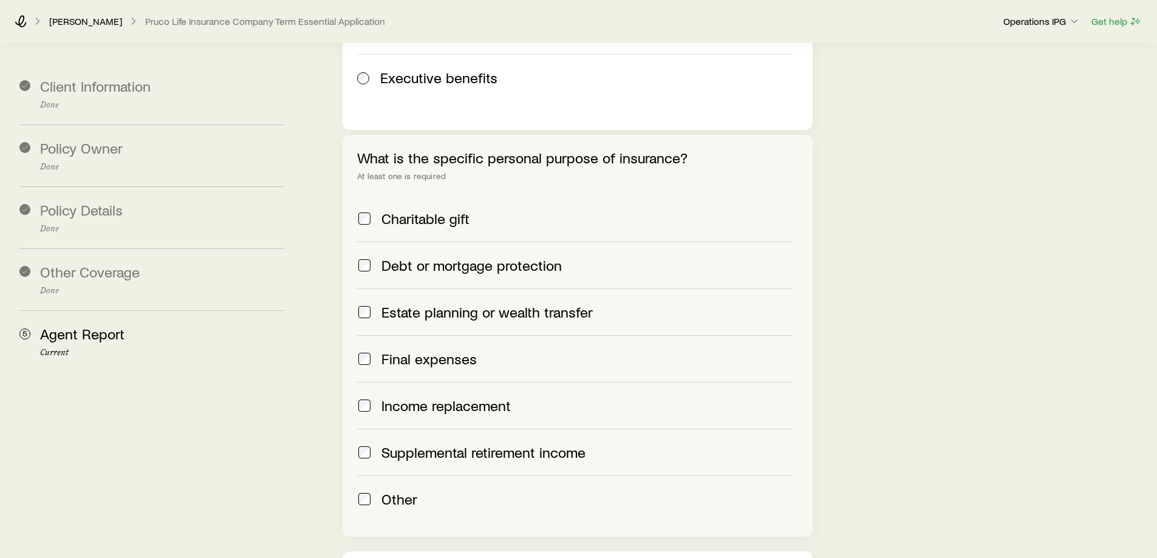
click at [360, 257] on span at bounding box center [364, 265] width 15 height 17
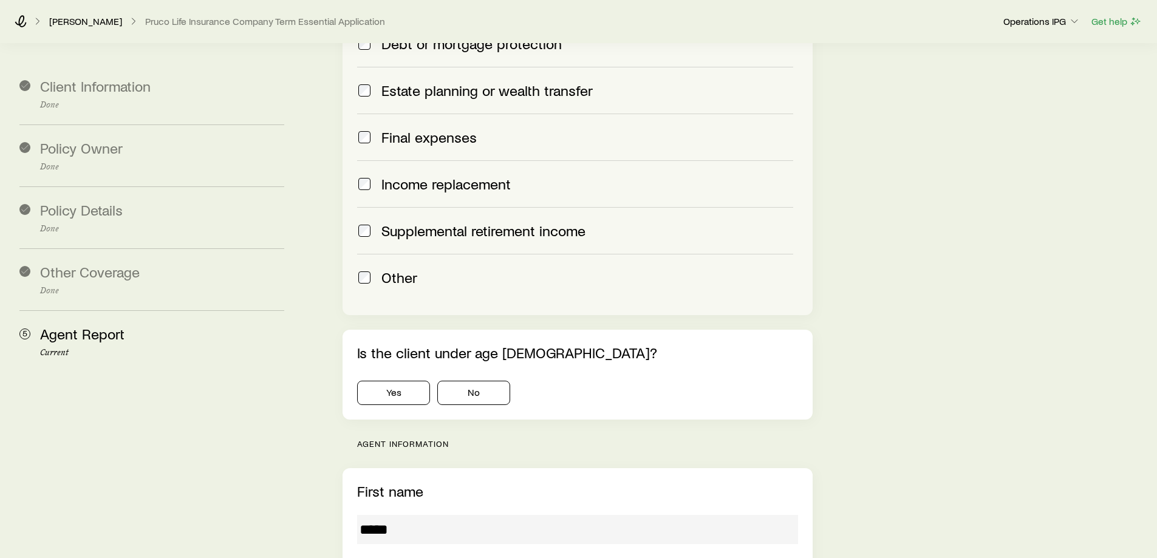
scroll to position [972, 0]
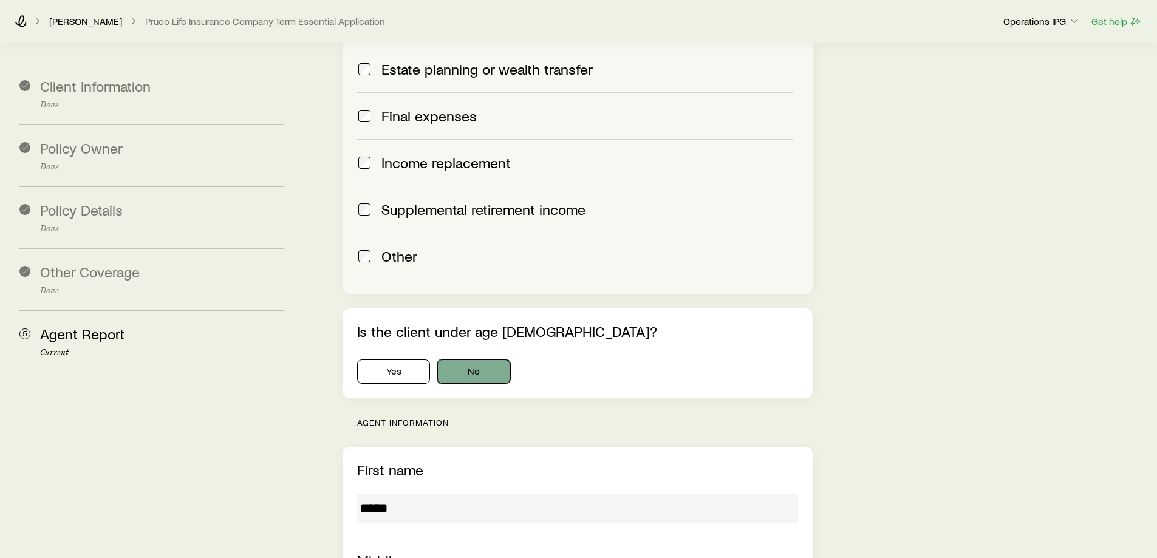
click at [451, 360] on button "No" at bounding box center [473, 372] width 73 height 24
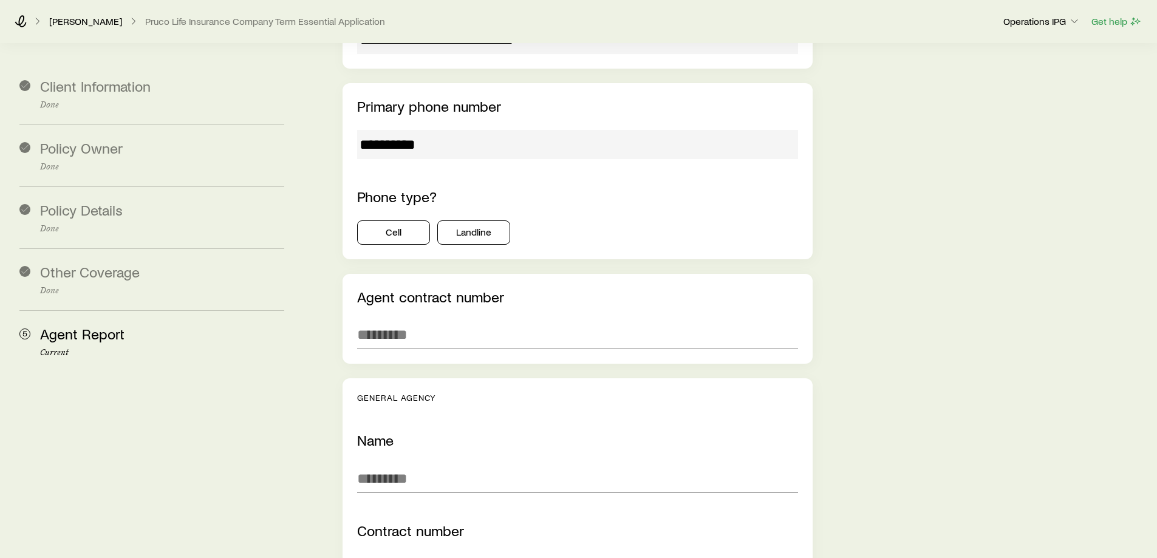
scroll to position [2005, 0]
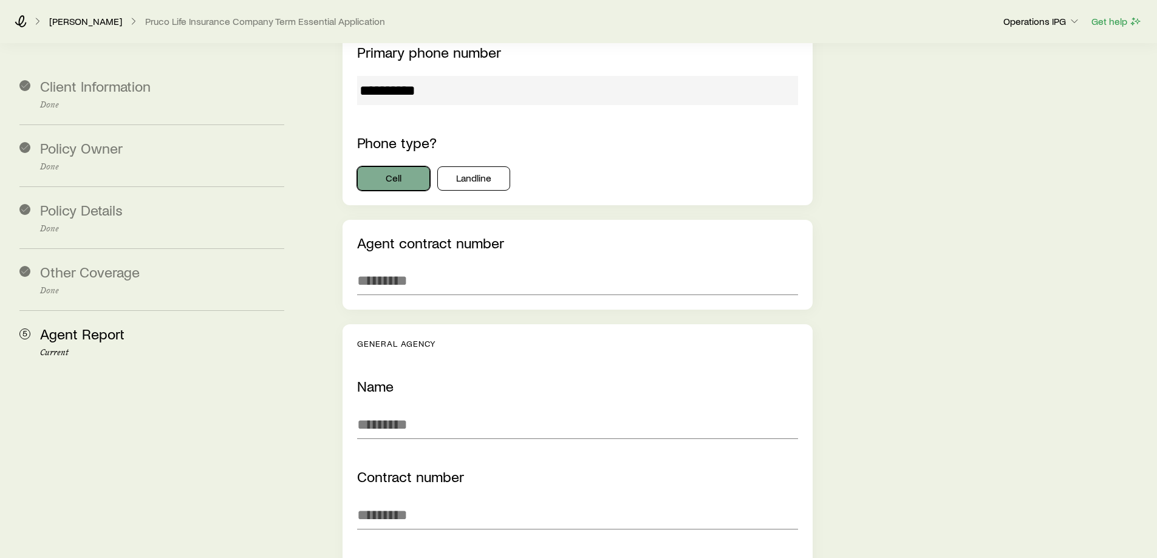
click at [411, 166] on button "Cell" at bounding box center [393, 178] width 73 height 24
click at [463, 166] on button "Landline" at bounding box center [473, 178] width 73 height 24
click at [436, 266] on input "text" at bounding box center [577, 280] width 440 height 29
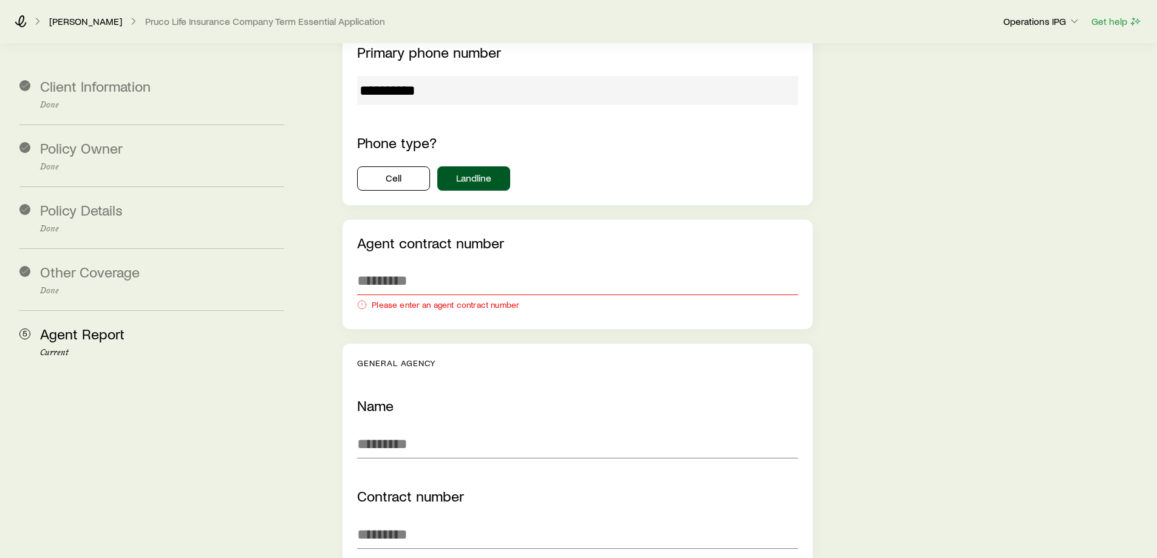
click at [503, 228] on div "Agent contract number Please enter an agent contract number" at bounding box center [578, 274] width 470 height 109
click at [487, 266] on input "text" at bounding box center [577, 280] width 440 height 29
paste input "******"
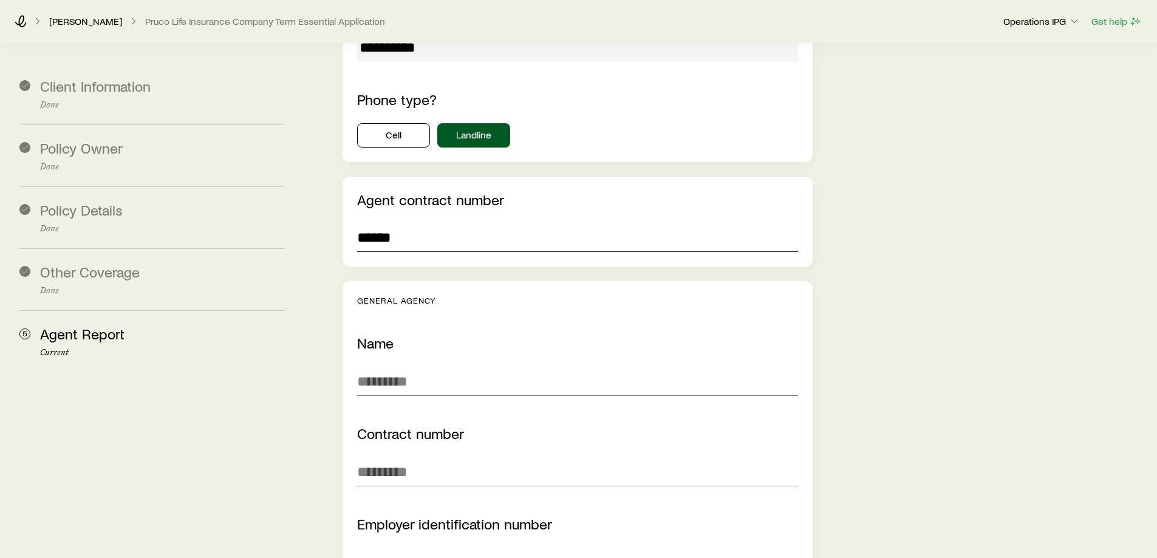
scroll to position [2066, 0]
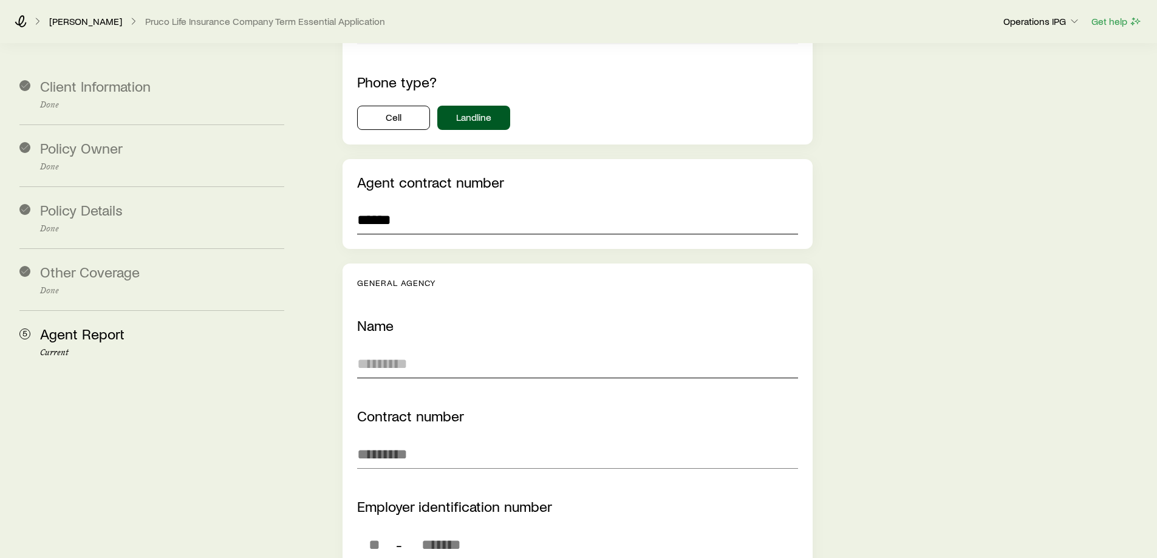
type input "******"
click at [397, 349] on input "text" at bounding box center [577, 363] width 440 height 29
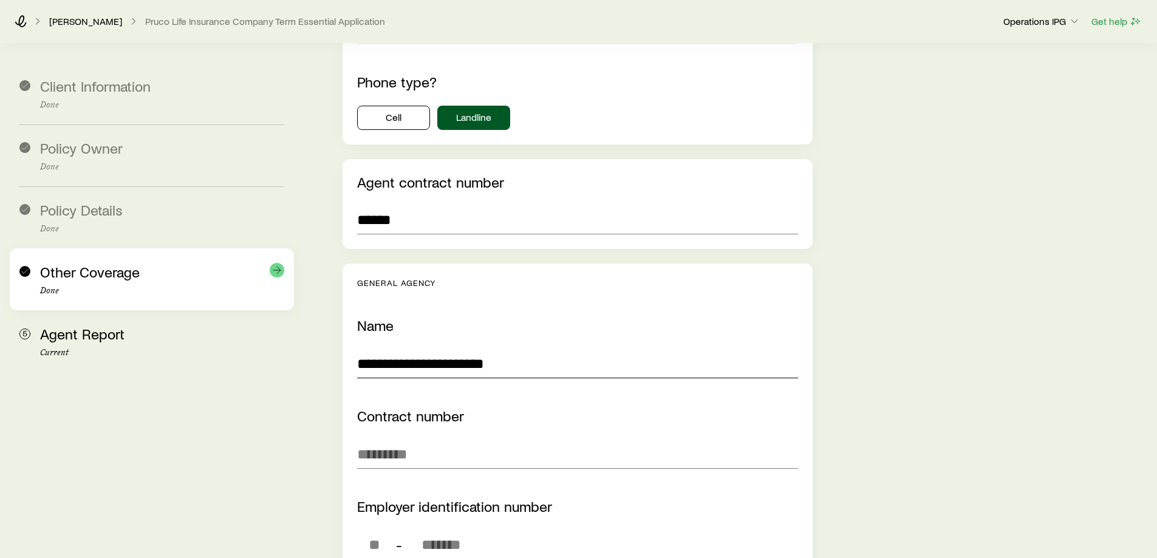
type input "**********"
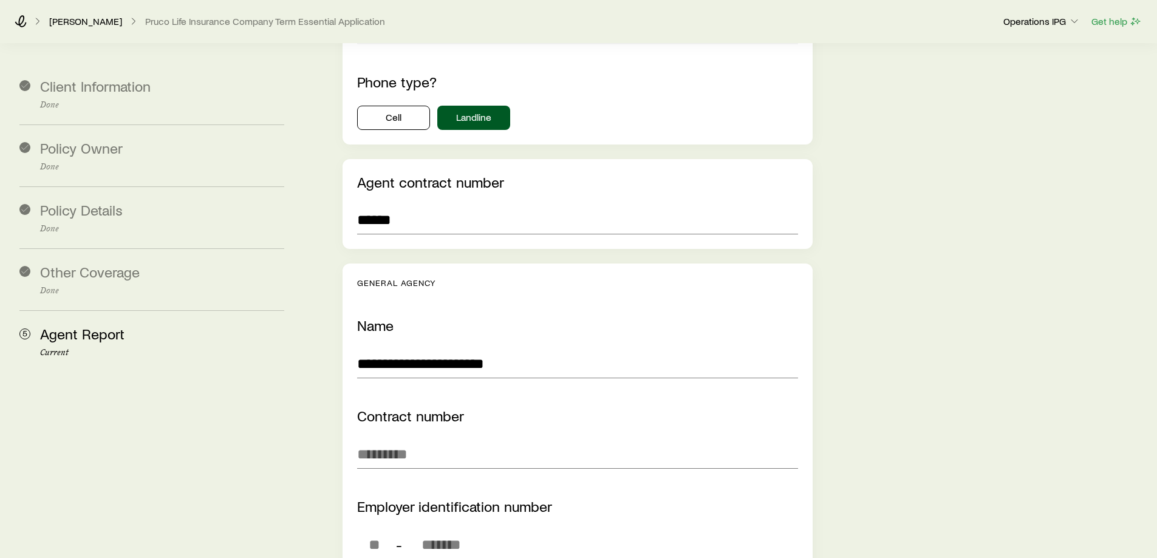
click at [432, 408] on div "Contract number" at bounding box center [577, 438] width 440 height 61
click at [431, 440] on input "text" at bounding box center [577, 454] width 440 height 29
paste input "******"
type input "******"
click at [375, 530] on input "tel" at bounding box center [374, 544] width 34 height 29
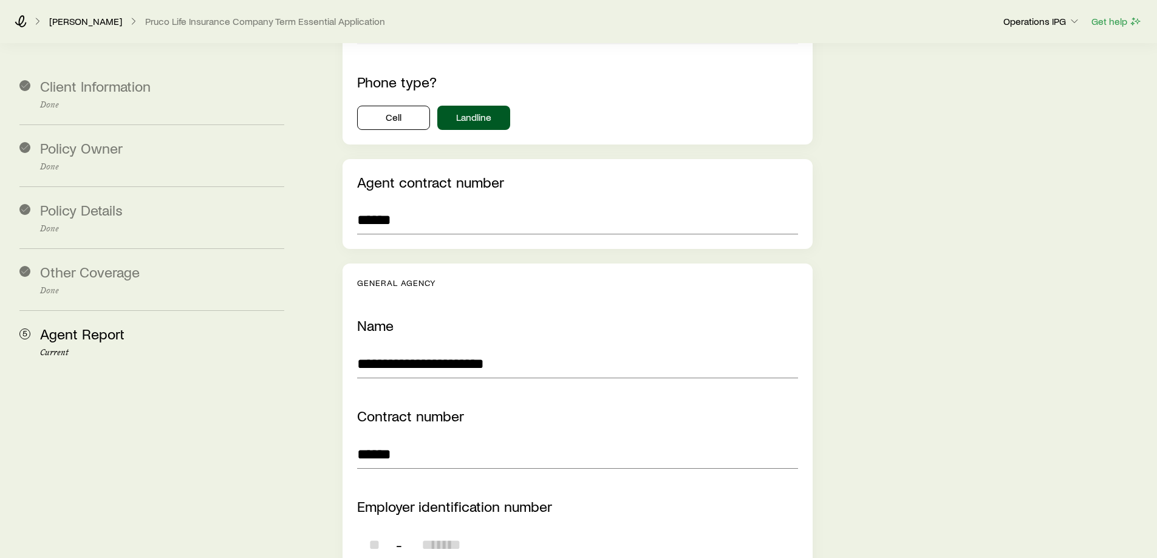
click at [379, 530] on input "tel" at bounding box center [374, 544] width 34 height 29
paste input "*******"
type input "**"
type input "*******"
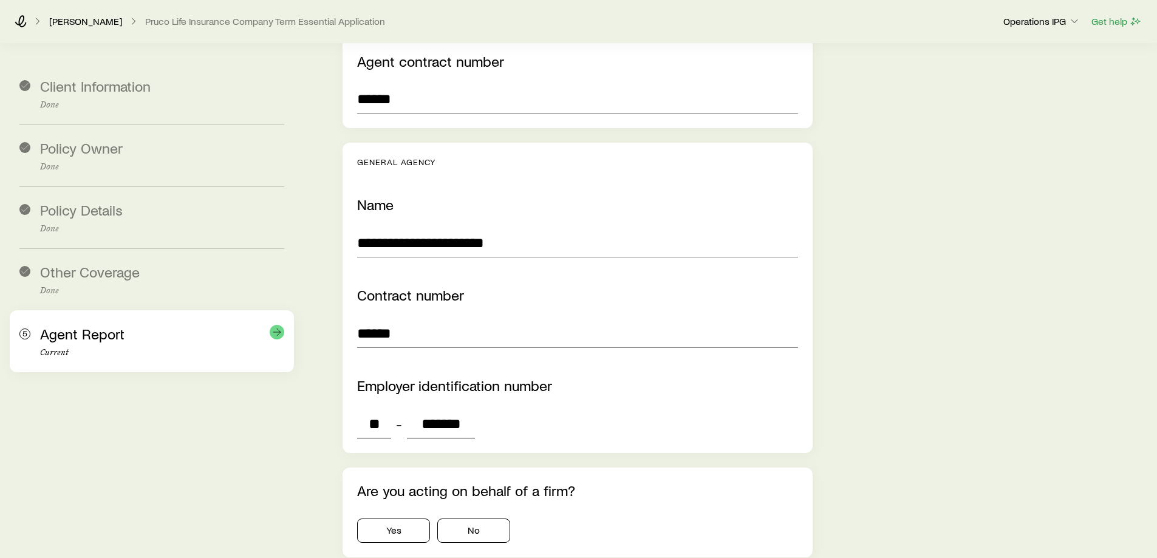
scroll to position [2430, 0]
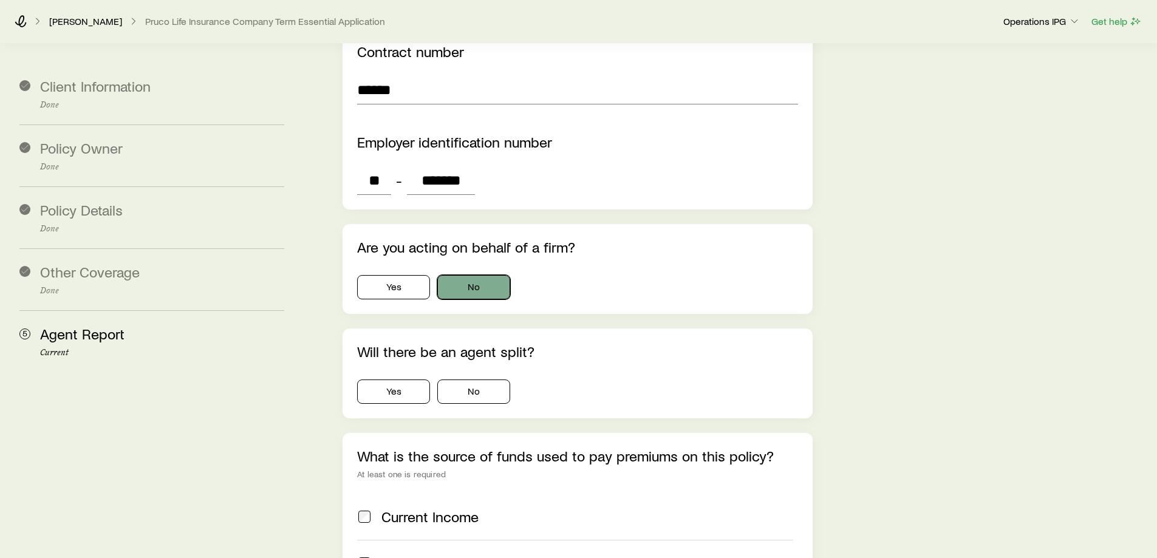
click at [461, 275] on button "No" at bounding box center [473, 287] width 73 height 24
click at [484, 380] on button "No" at bounding box center [473, 392] width 73 height 24
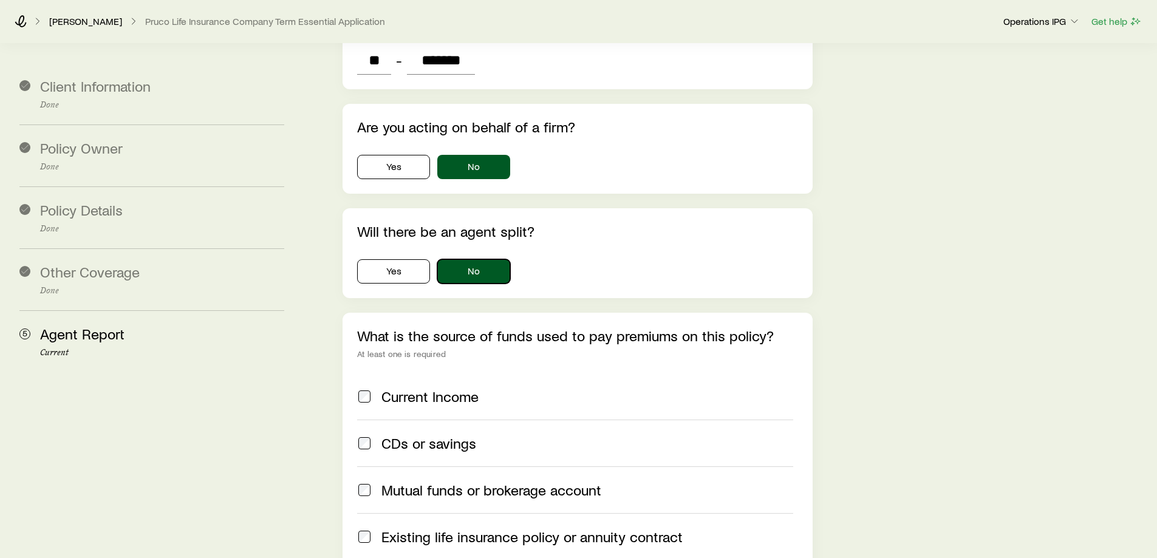
scroll to position [2552, 0]
click at [456, 387] on span "Current Income" at bounding box center [430, 395] width 97 height 17
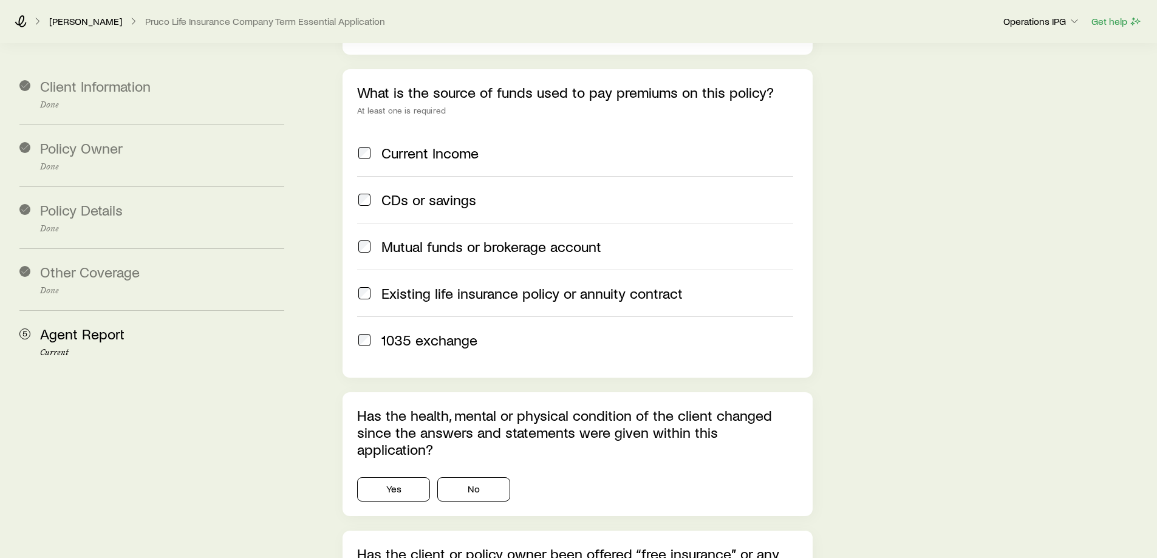
scroll to position [2795, 0]
click at [447, 331] on span "1035 exchange" at bounding box center [430, 339] width 96 height 17
click at [447, 477] on button "No" at bounding box center [473, 489] width 73 height 24
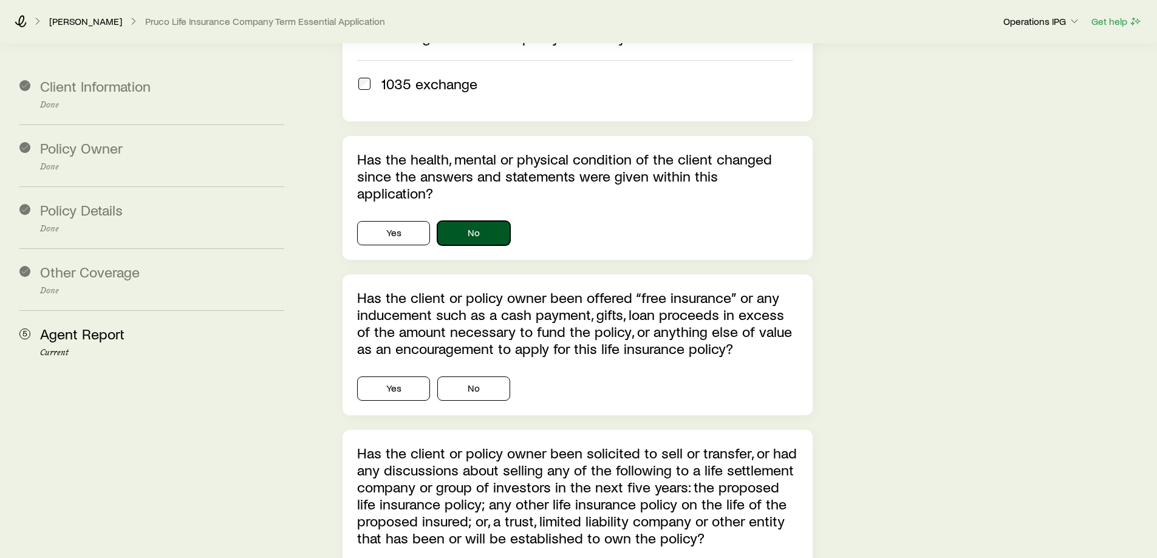
scroll to position [3098, 0]
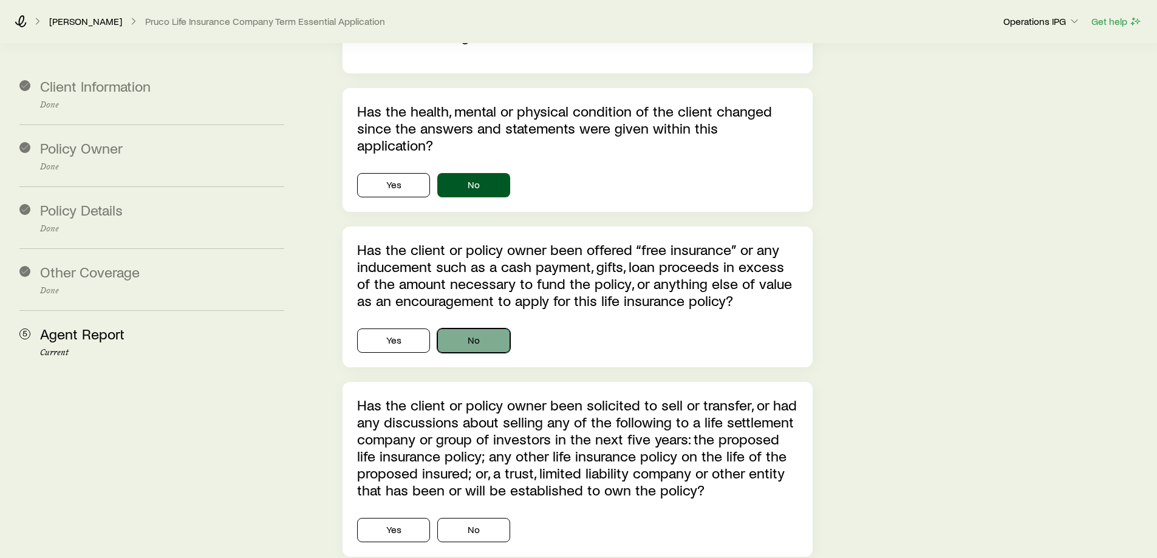
click at [473, 329] on button "No" at bounding box center [473, 341] width 73 height 24
click at [449, 518] on button "No" at bounding box center [473, 530] width 73 height 24
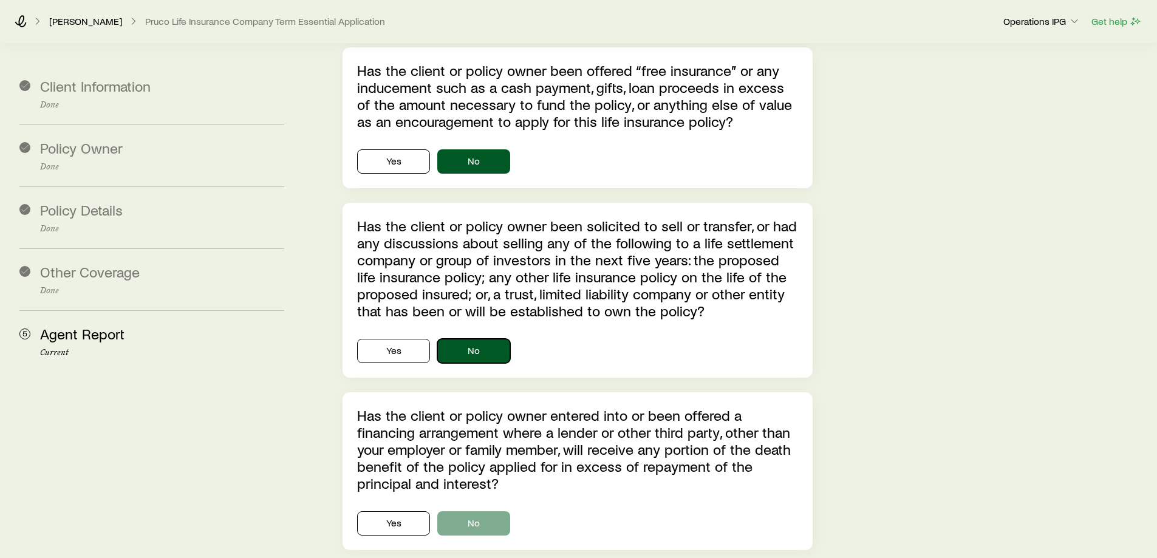
scroll to position [3281, 0]
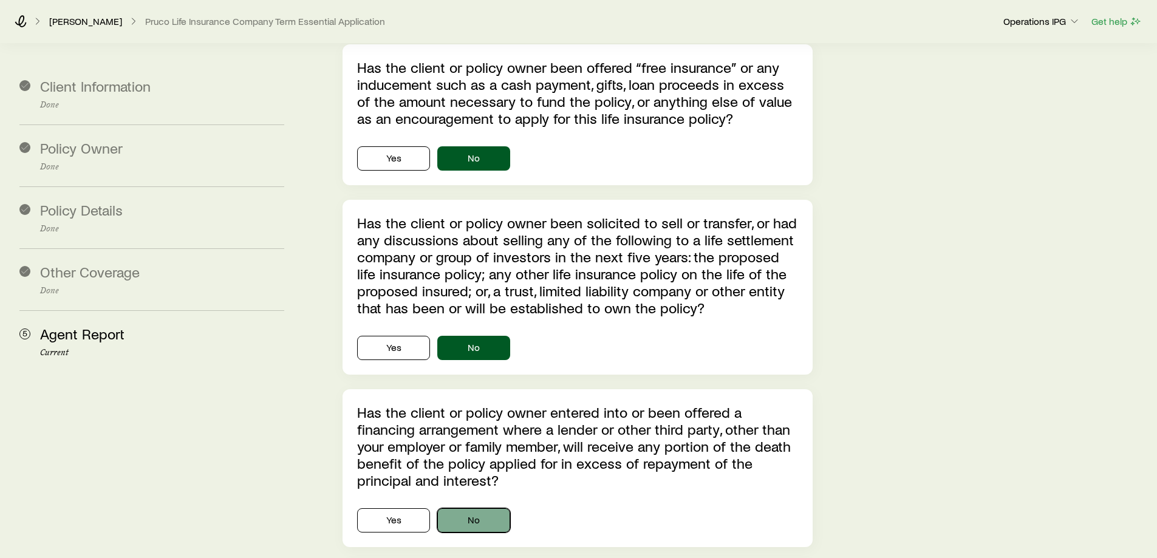
click at [456, 509] on button "No" at bounding box center [473, 521] width 73 height 24
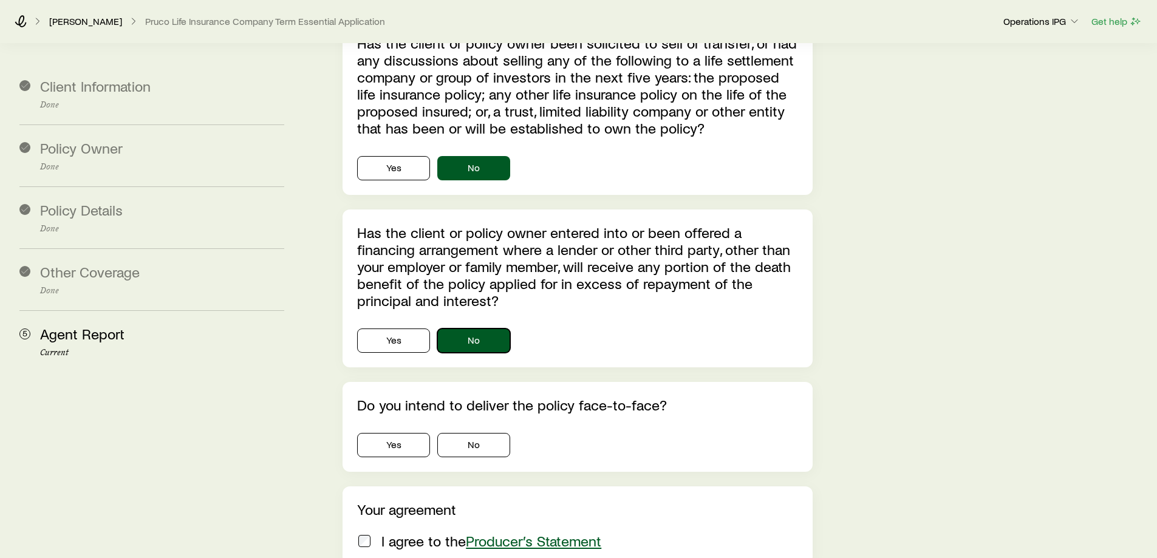
scroll to position [3463, 0]
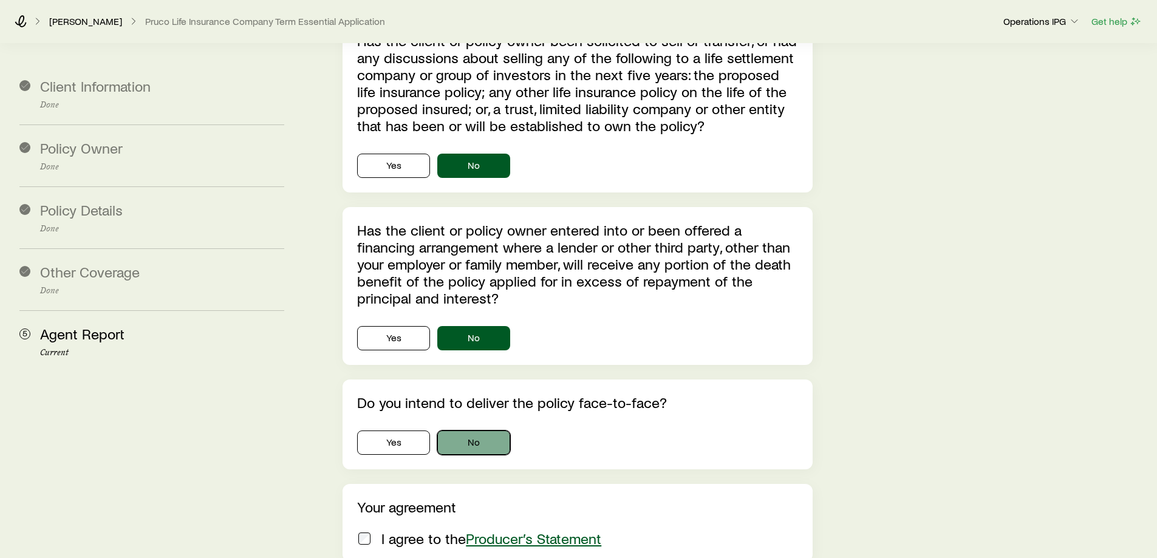
click at [450, 431] on button "No" at bounding box center [473, 443] width 73 height 24
click at [414, 530] on p "I agree to the Producer’s Statement" at bounding box center [492, 538] width 220 height 17
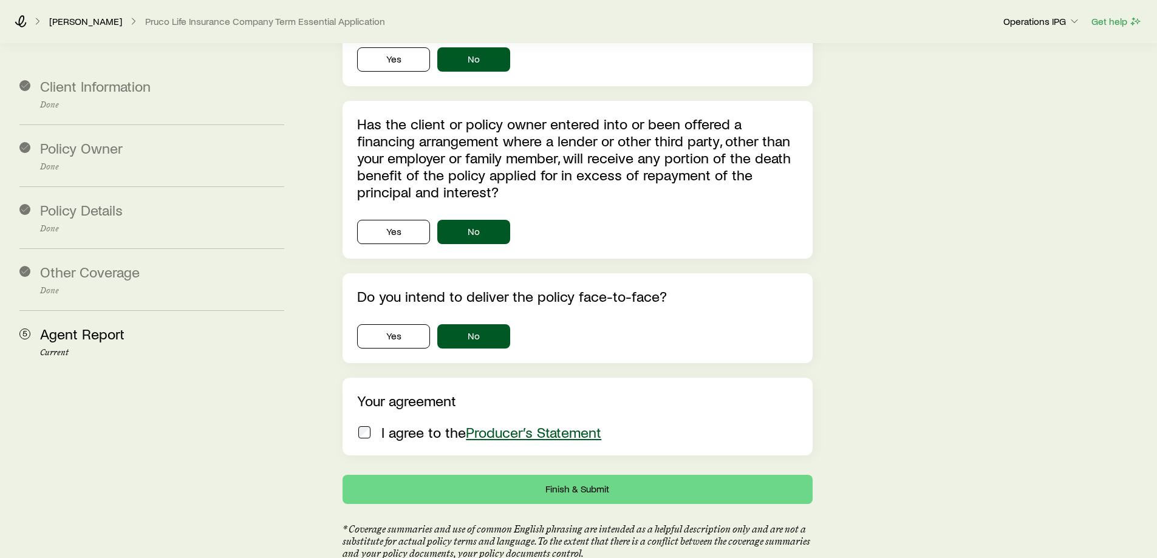
scroll to position [3585, 0]
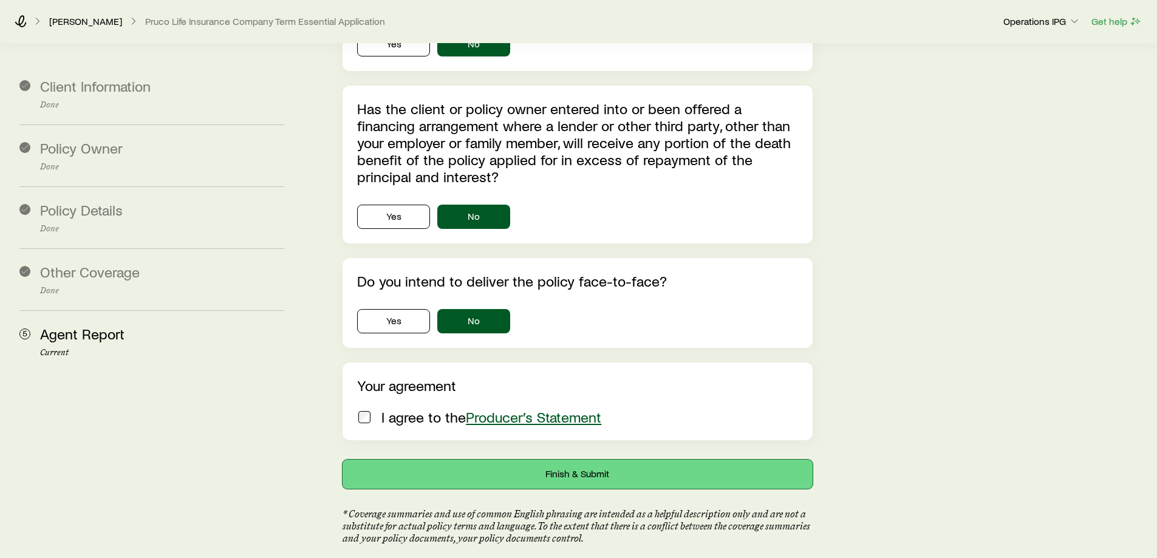
click at [528, 460] on button "Finish & Submit" at bounding box center [578, 474] width 470 height 29
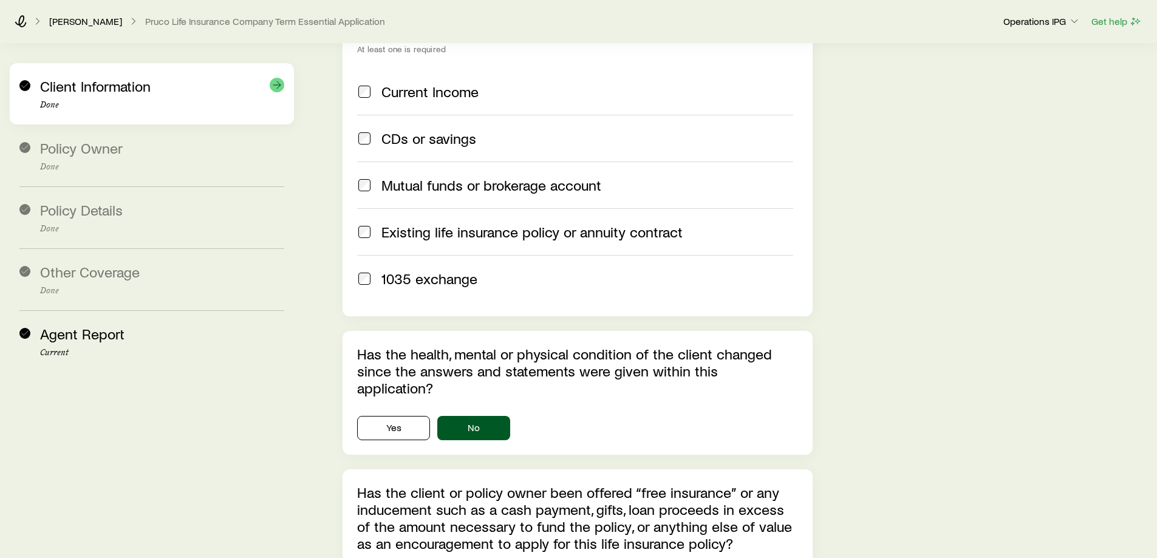
click at [77, 101] on p "Done" at bounding box center [162, 105] width 244 height 10
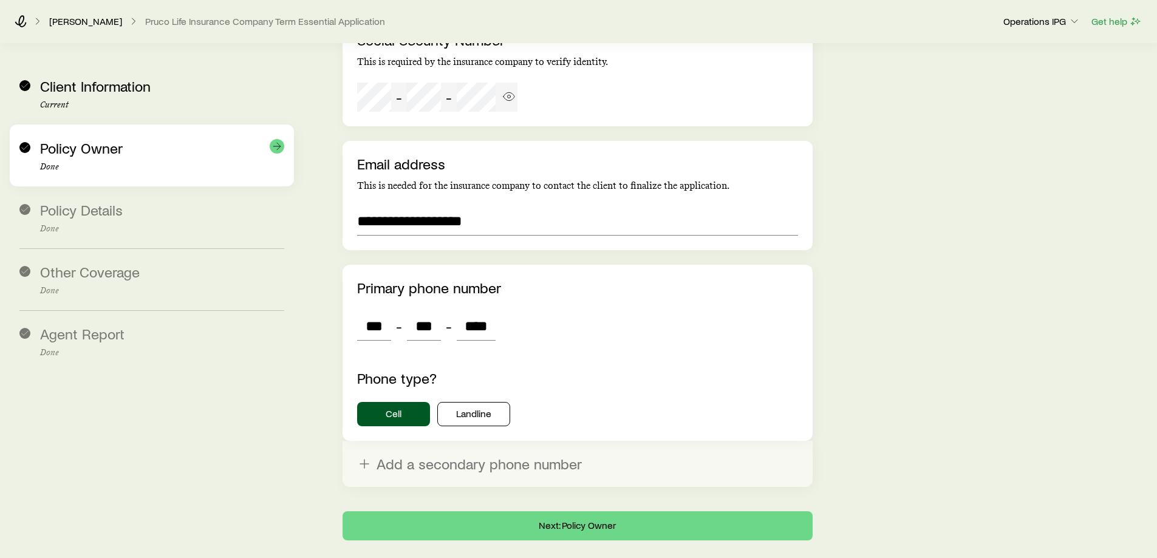
click at [75, 171] on p "Done" at bounding box center [162, 167] width 244 height 10
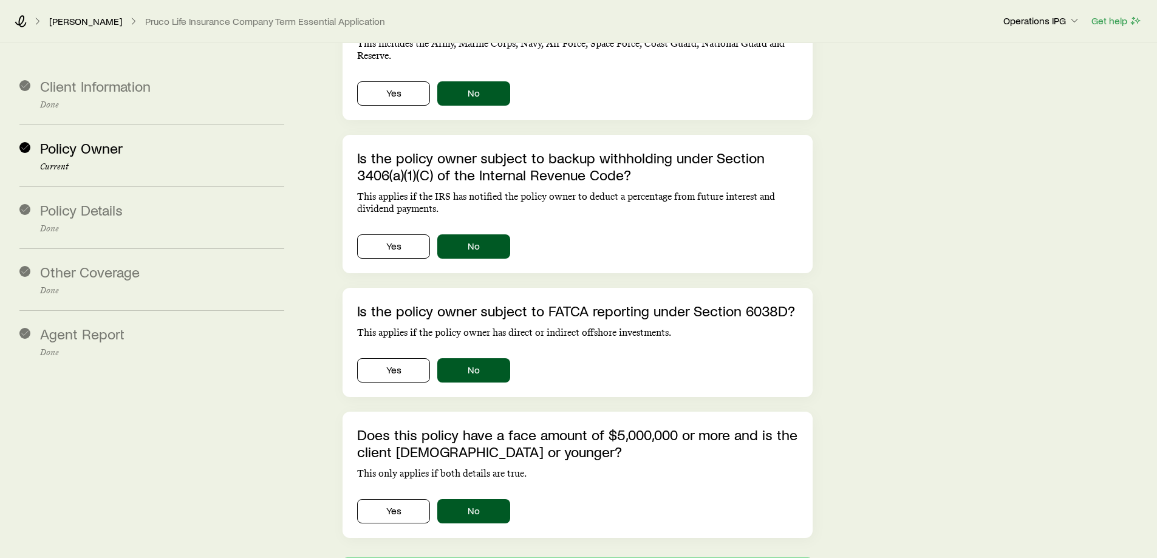
scroll to position [412, 0]
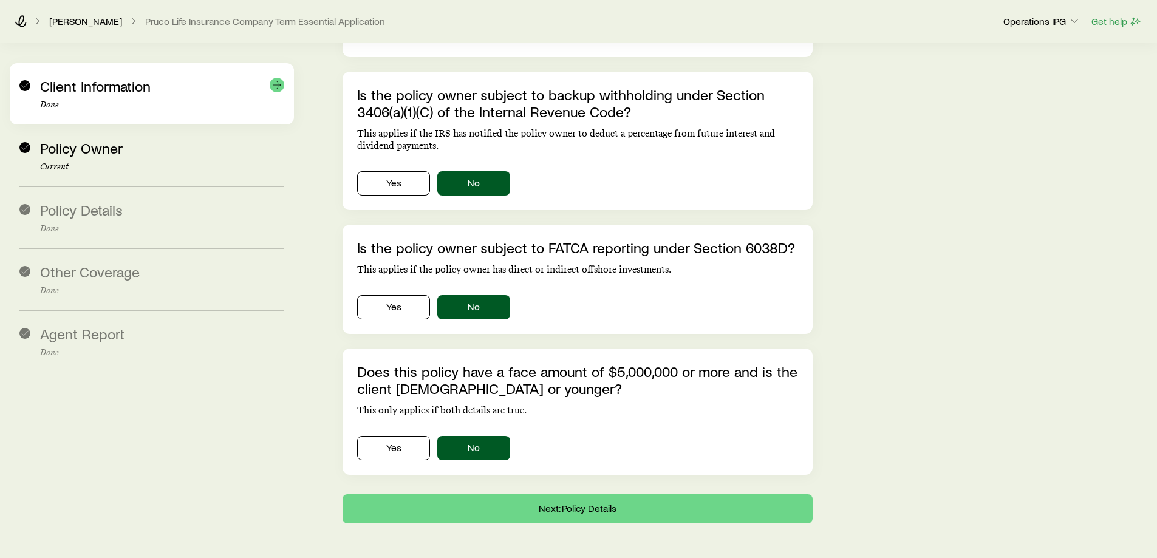
click at [150, 109] on p "Done" at bounding box center [162, 105] width 244 height 10
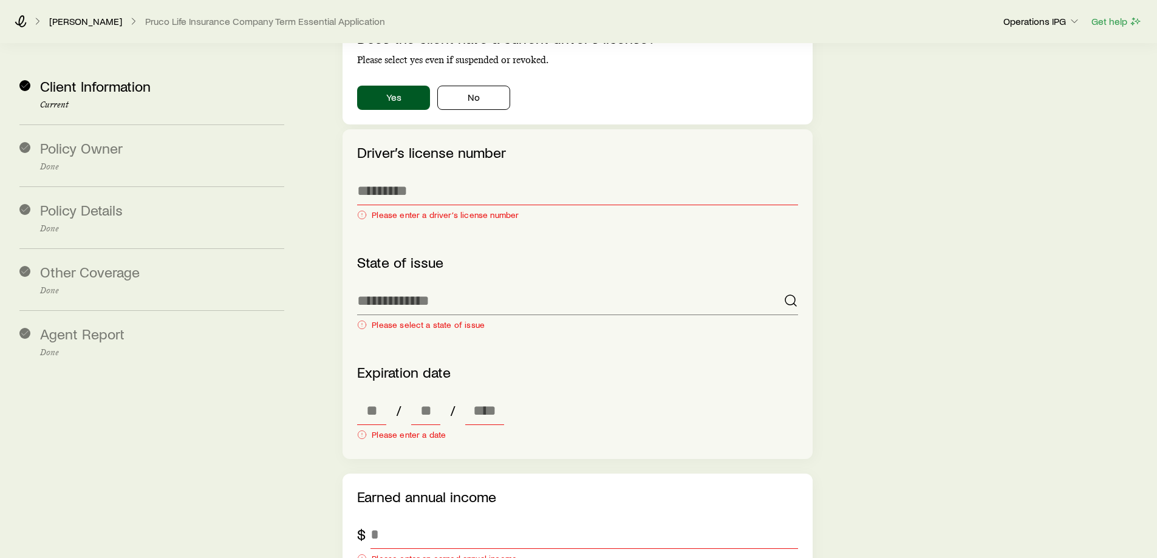
scroll to position [1566, 0]
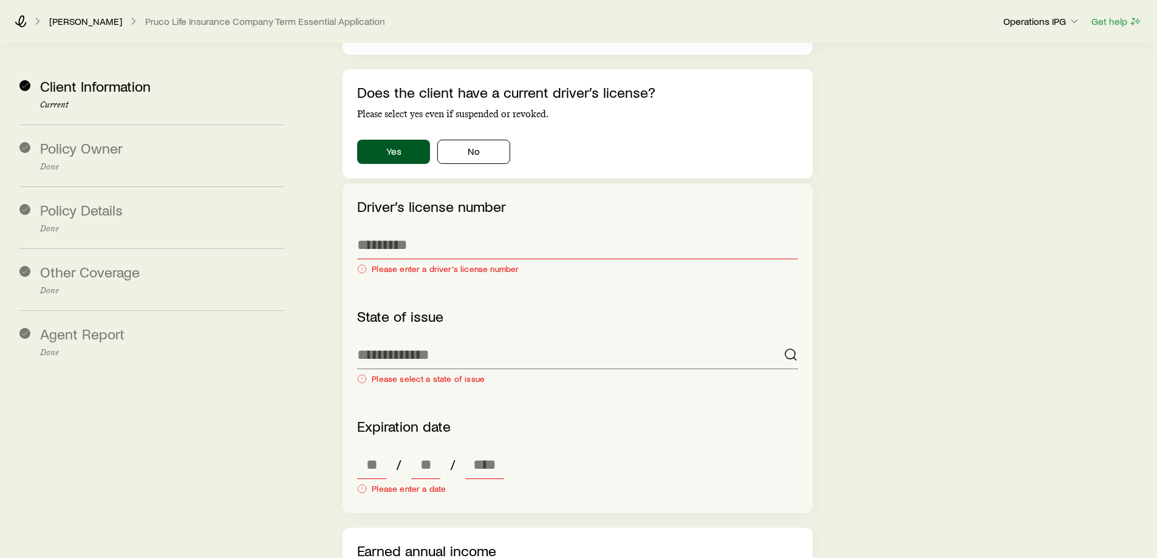
drag, startPoint x: 987, startPoint y: 207, endPoint x: 941, endPoint y: 217, distance: 46.6
click at [971, 210] on div "**********" at bounding box center [728, 89] width 839 height 3184
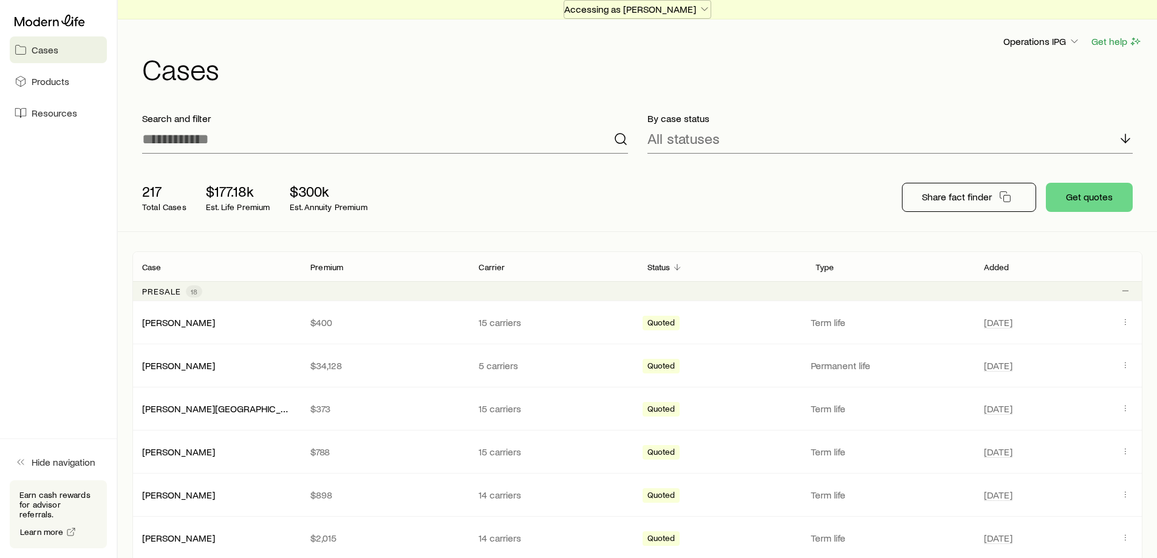
click at [580, 7] on p "Accessing as [PERSON_NAME]" at bounding box center [637, 9] width 146 height 12
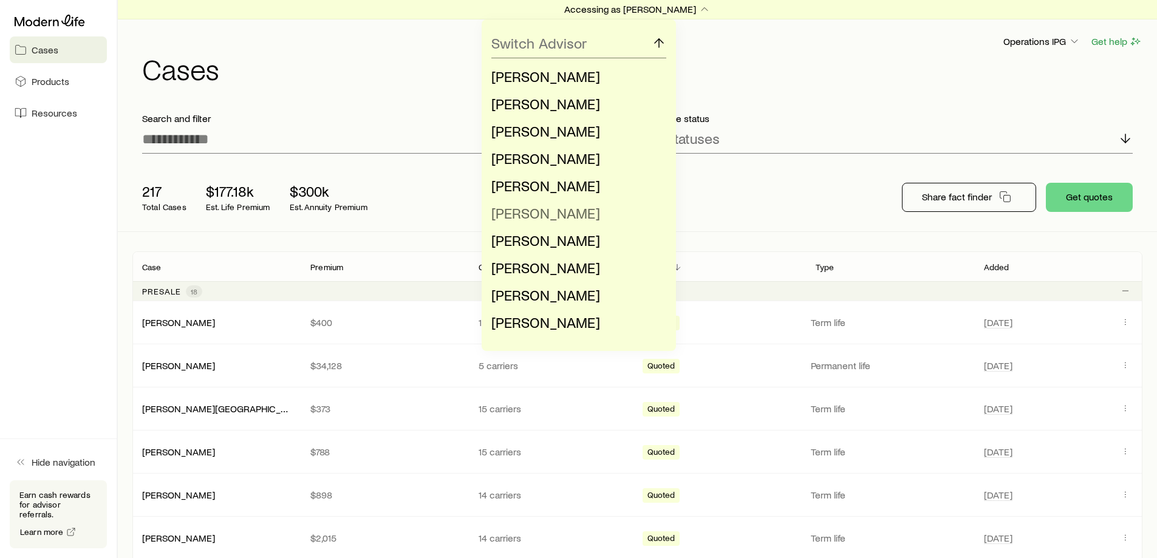
click at [538, 214] on span "[PERSON_NAME]" at bounding box center [546, 213] width 109 height 18
